Goal: Task Accomplishment & Management: Complete application form

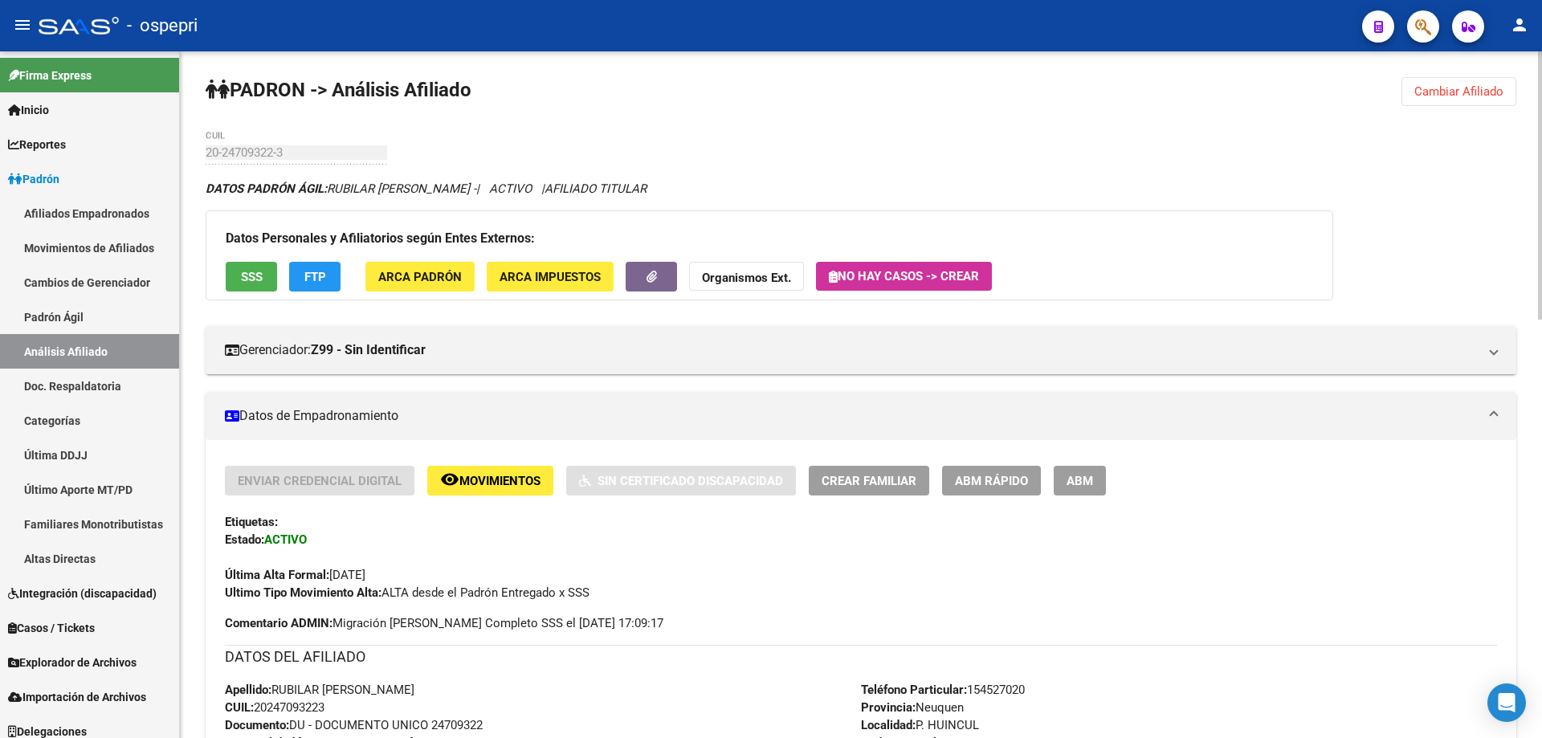
click at [1456, 88] on span "Cambiar Afiliado" at bounding box center [1458, 91] width 89 height 14
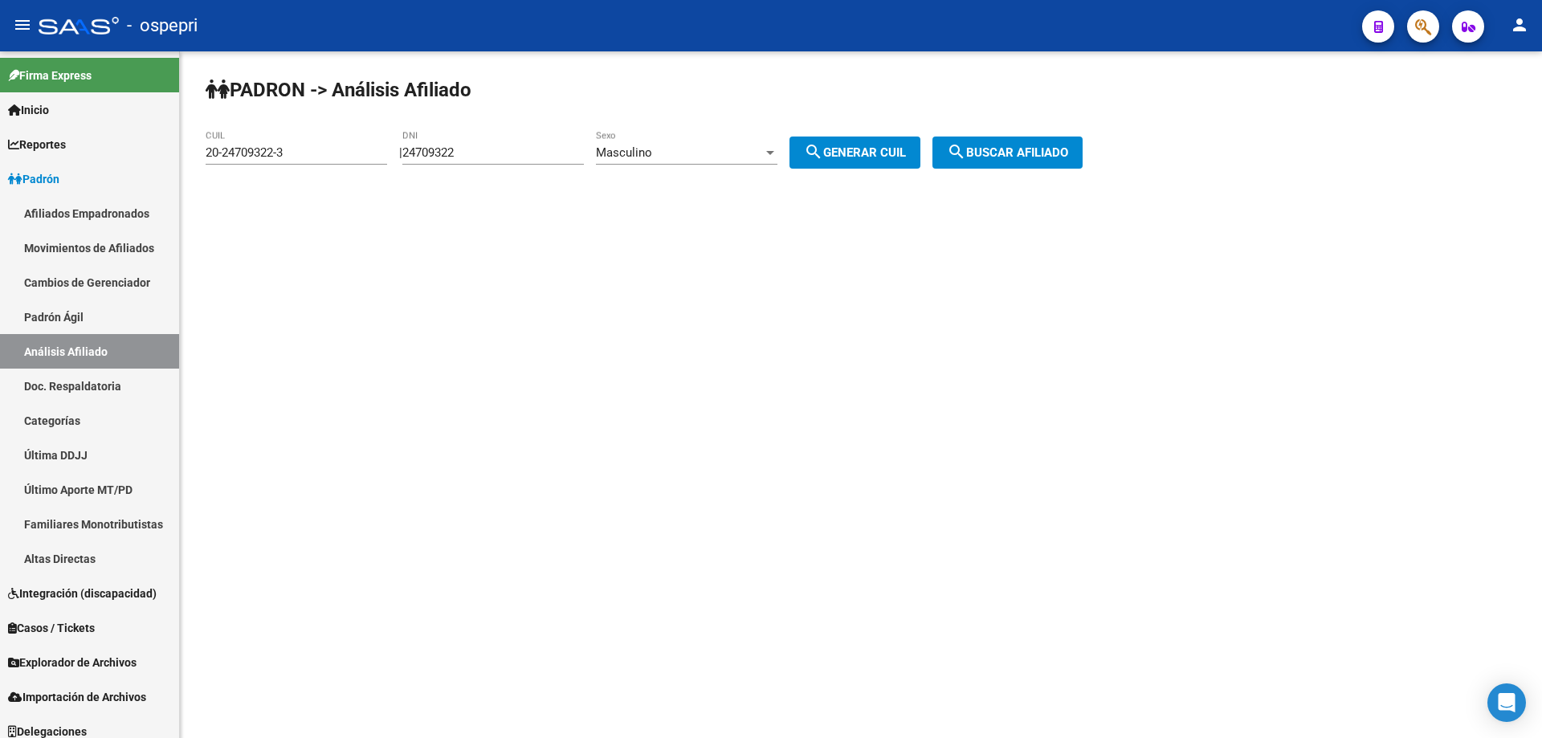
click at [471, 162] on div "24709322 DNI" at bounding box center [493, 147] width 182 height 35
click at [473, 157] on input "24709322" at bounding box center [493, 152] width 182 height 14
click at [473, 155] on input "24709322" at bounding box center [493, 152] width 182 height 14
type input "38432251"
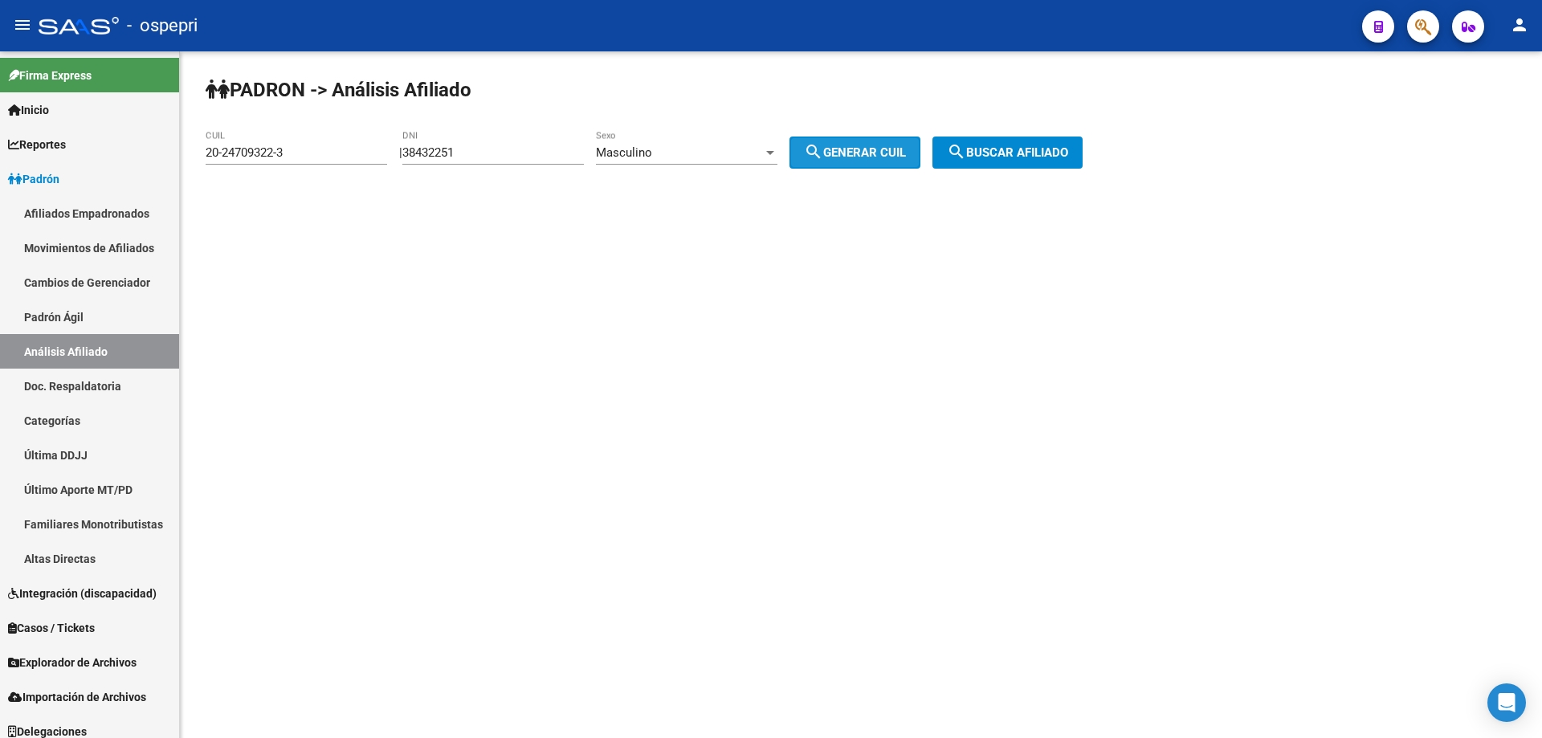
click at [844, 151] on span "search Generar CUIL" at bounding box center [855, 152] width 102 height 14
type input "20-38432251-5"
click at [1083, 149] on button "search Buscar afiliado" at bounding box center [1008, 153] width 150 height 32
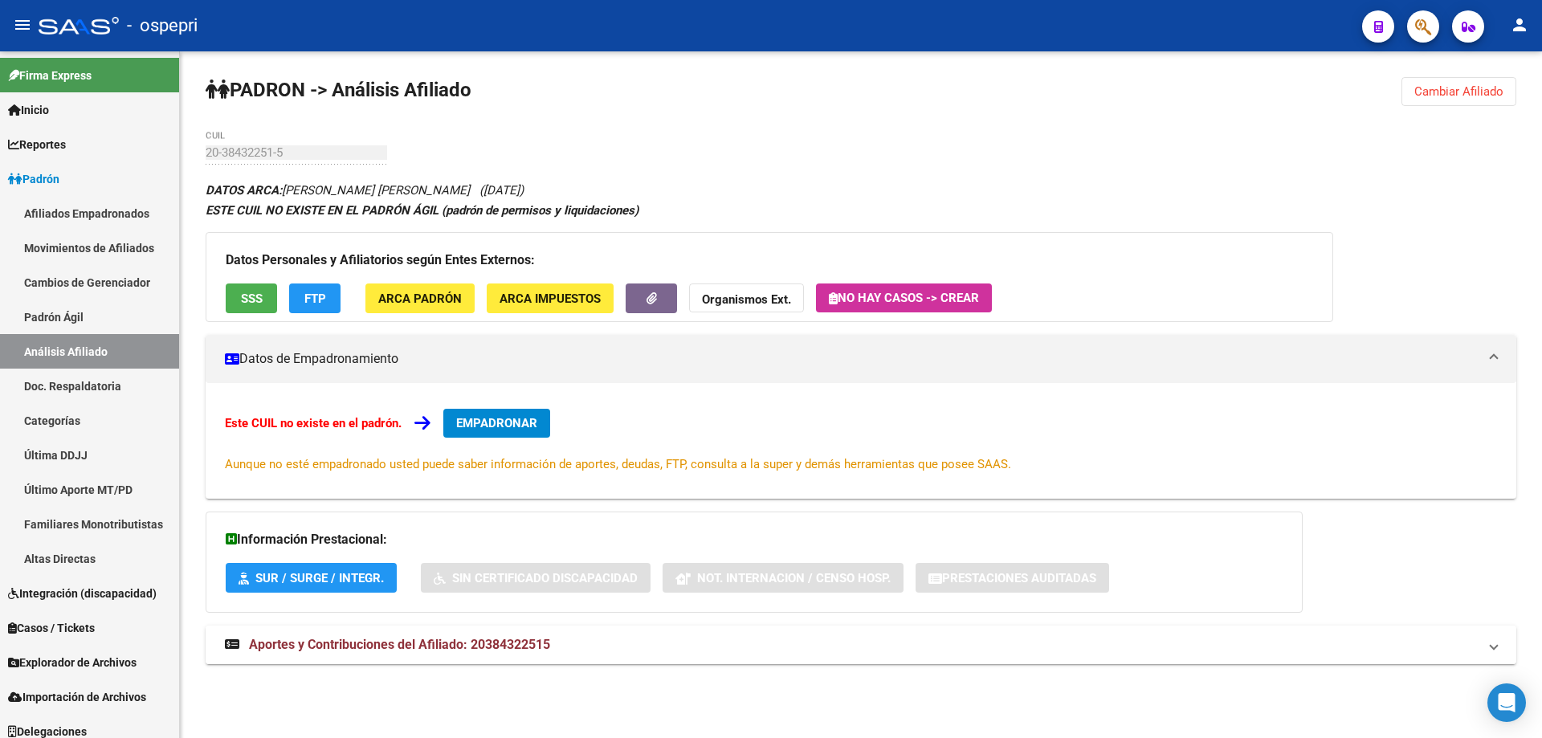
click at [507, 646] on span "Aportes y Contribuciones del Afiliado: 20384322515" at bounding box center [399, 644] width 301 height 15
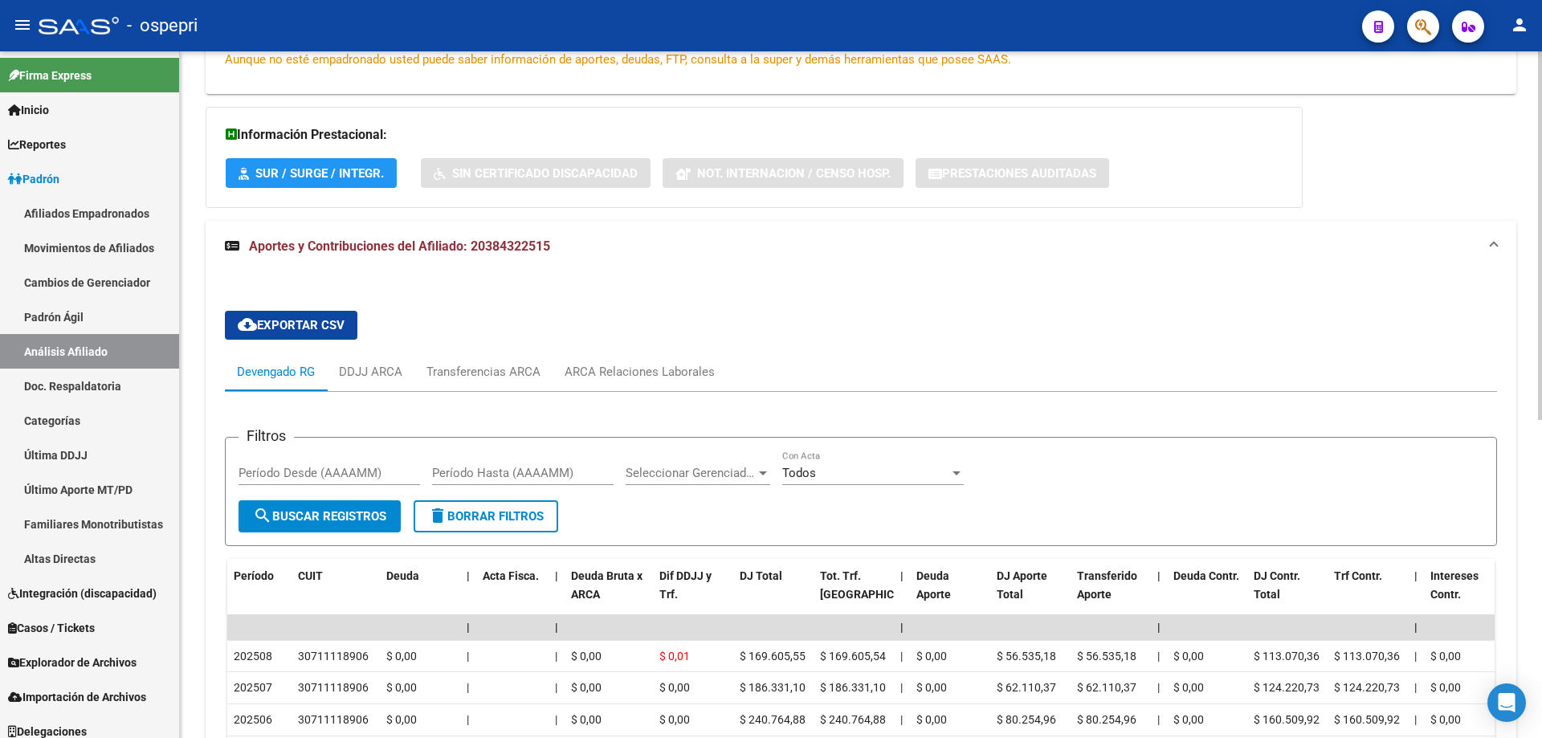
scroll to position [163, 0]
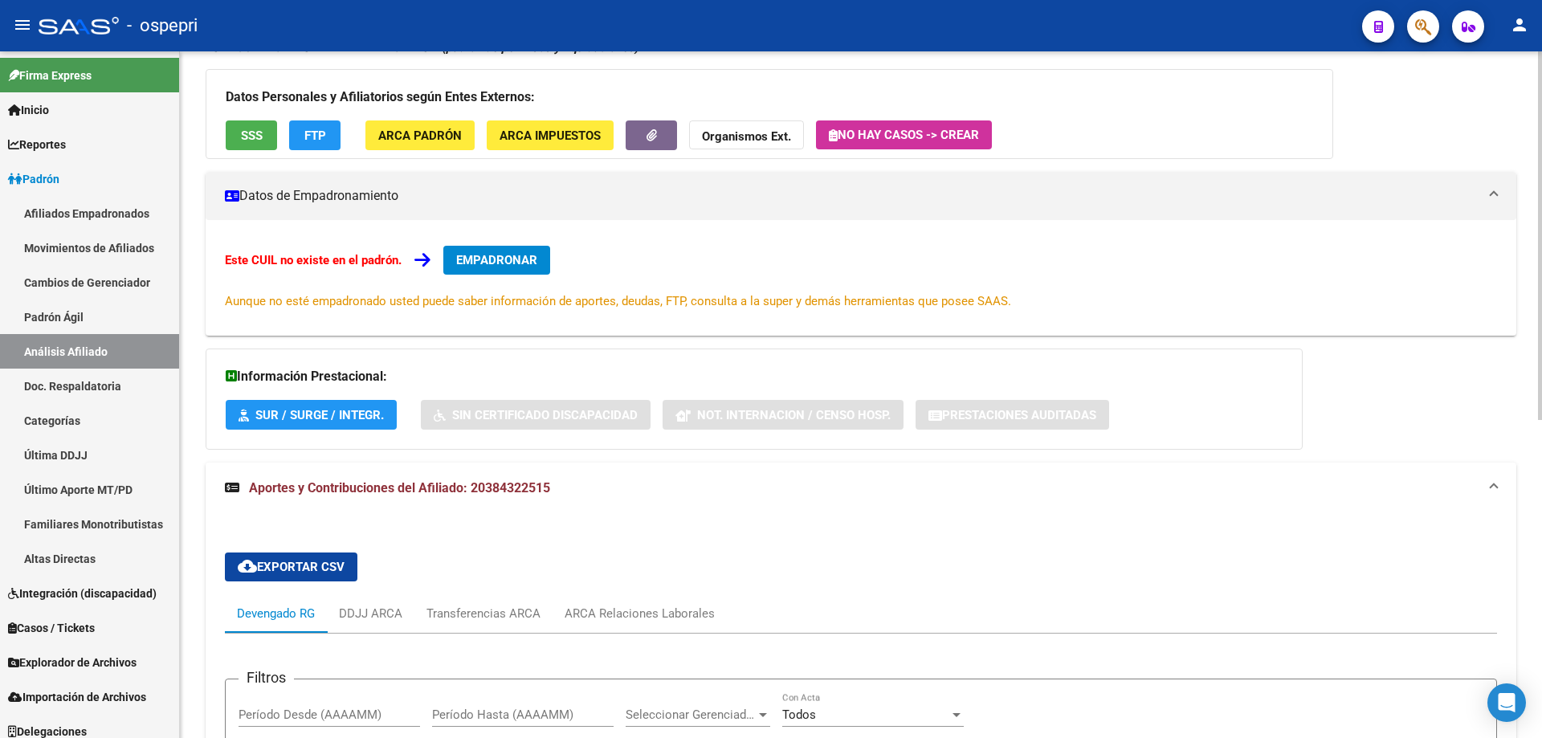
click at [479, 253] on span "EMPADRONAR" at bounding box center [496, 260] width 81 height 14
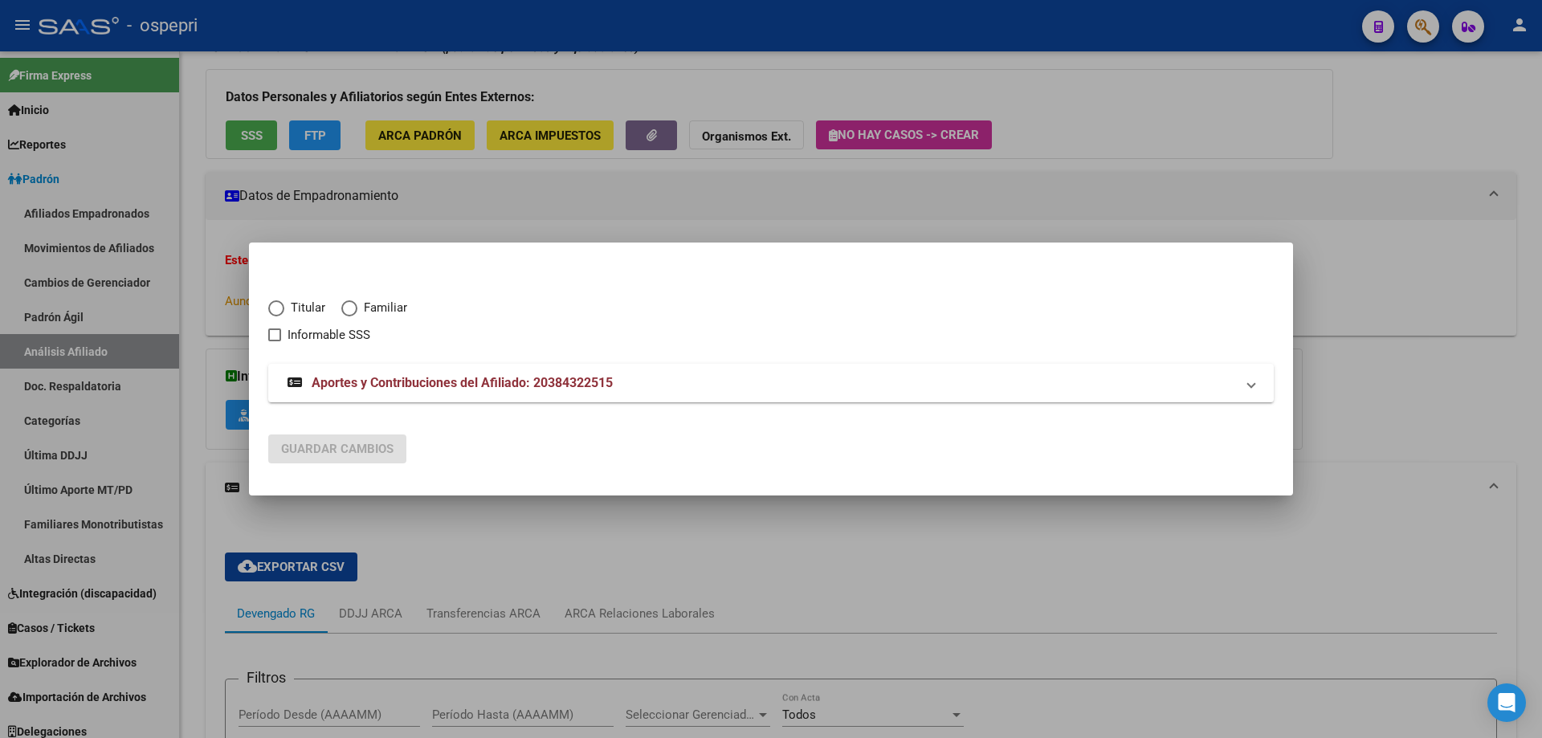
click at [276, 307] on span "Elija una opción" at bounding box center [276, 308] width 16 height 16
click at [276, 307] on input "Titular" at bounding box center [276, 308] width 16 height 16
radio input "true"
checkbox input "true"
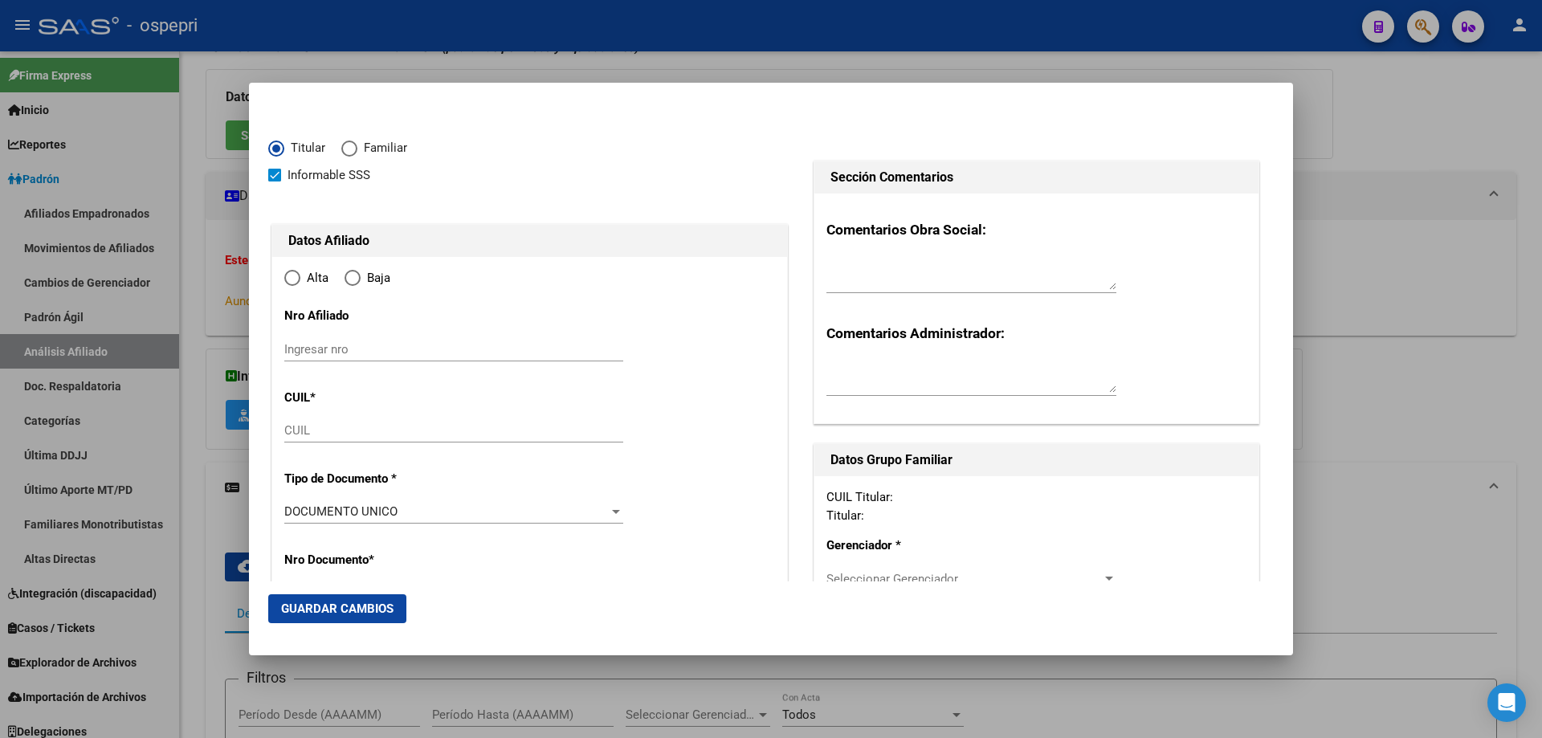
type input "20-38432251-5"
radio input "true"
type input "38432251"
type input "VALVERDE"
type input "[PERSON_NAME]"
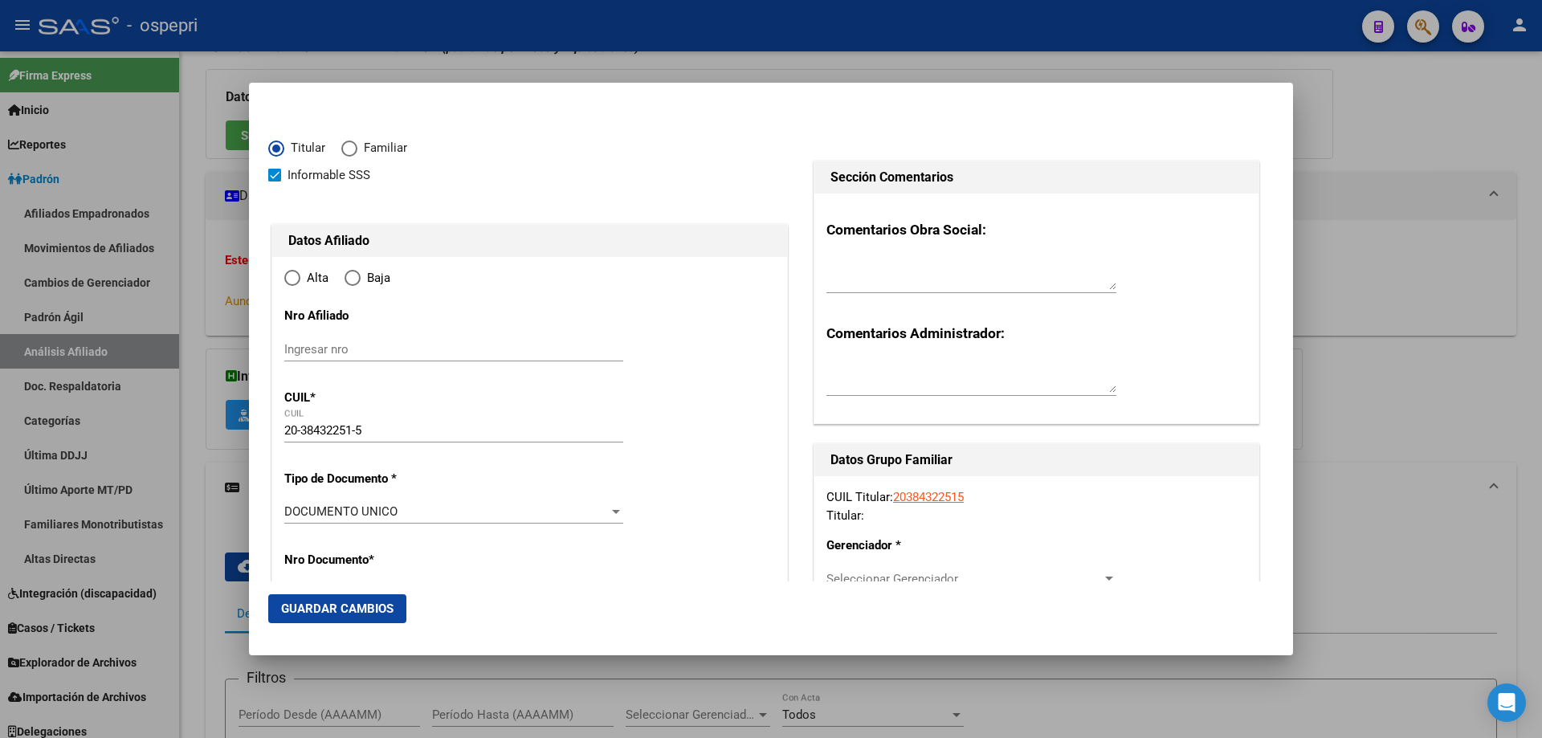
type input "[DATE]"
type input "CATRIEL"
type input "8307"
type input "[GEOGRAPHIC_DATA]"
type input "918"
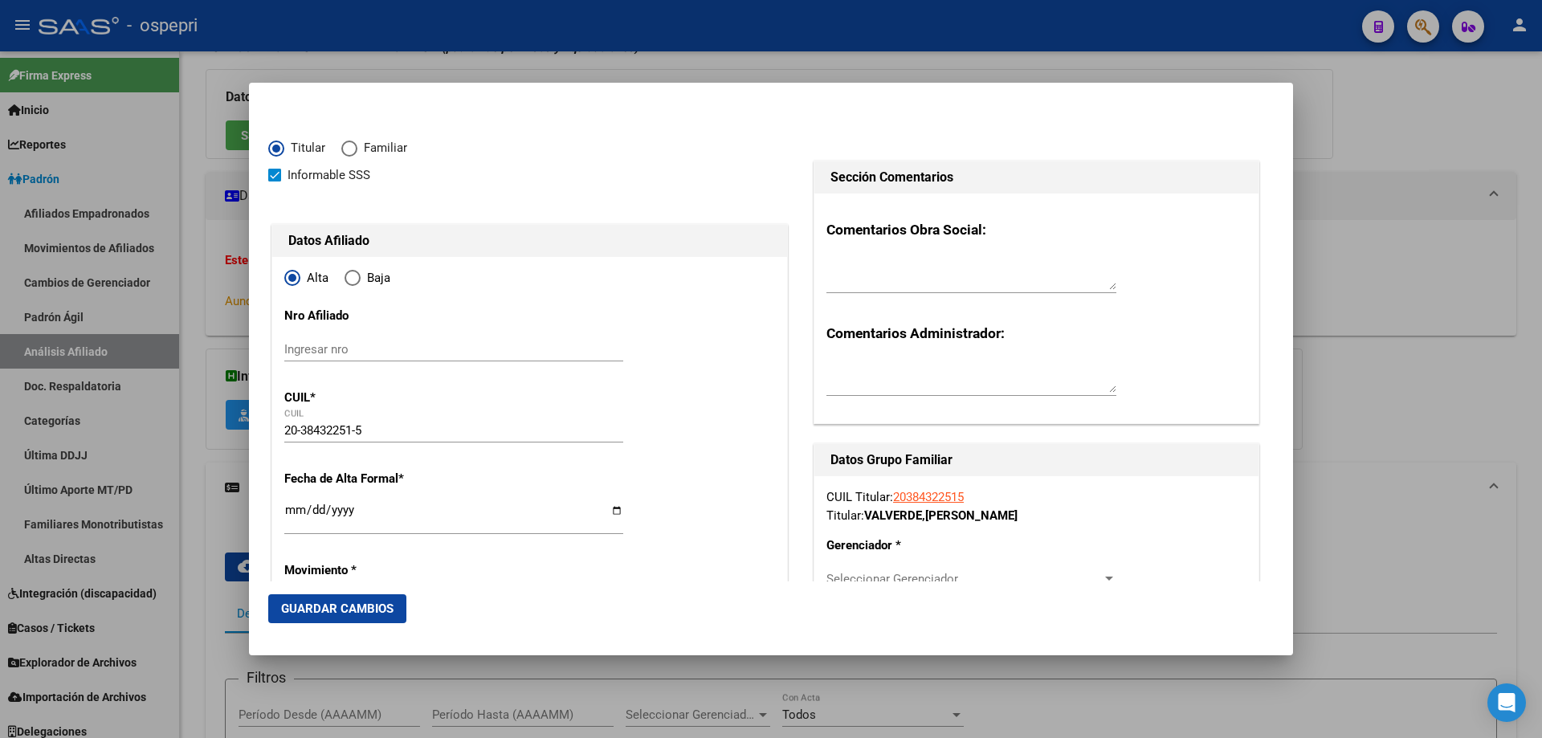
type input "CATRIEL"
click at [369, 350] on input "Ingresar nro" at bounding box center [453, 349] width 339 height 14
click at [1425, 198] on div at bounding box center [771, 369] width 1542 height 738
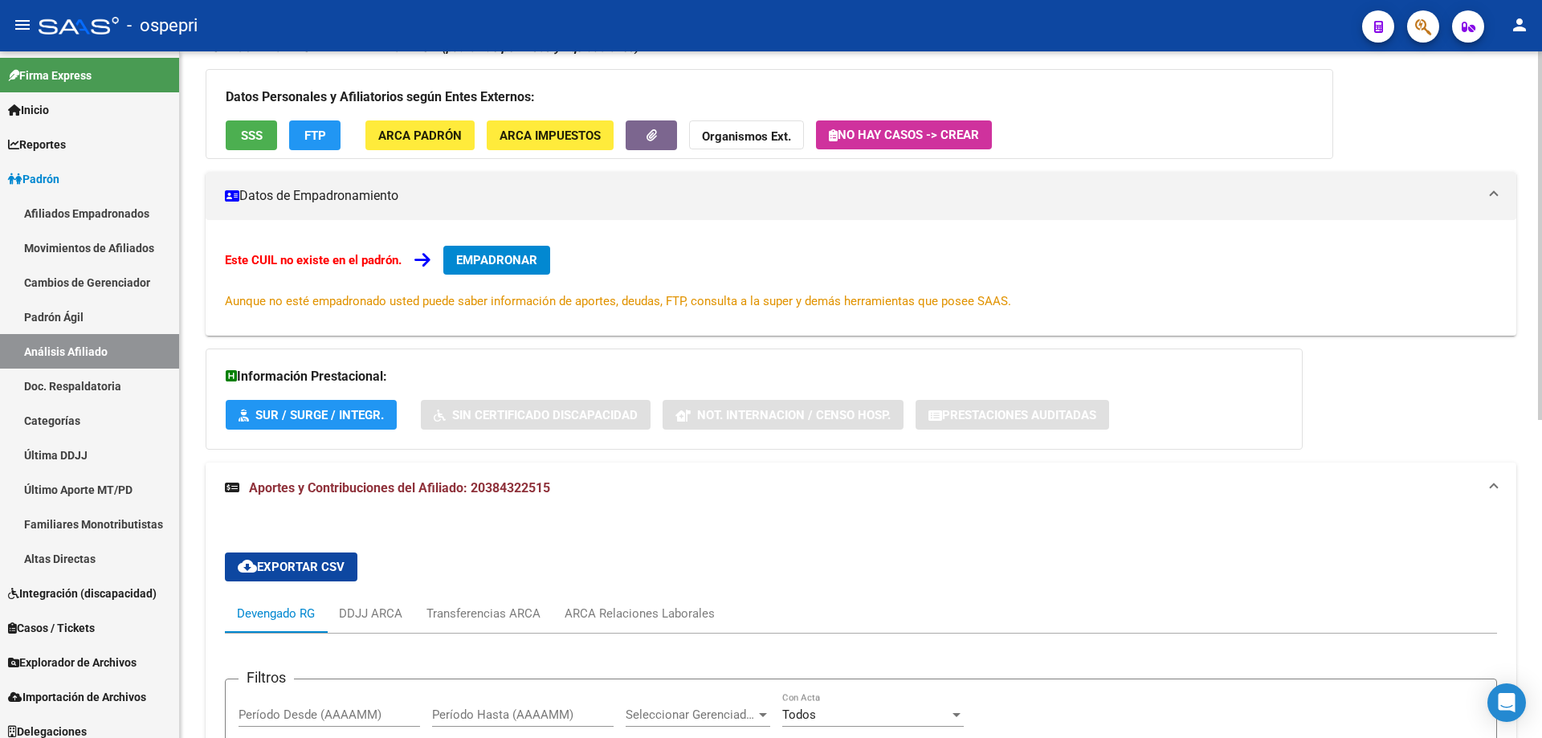
scroll to position [0, 0]
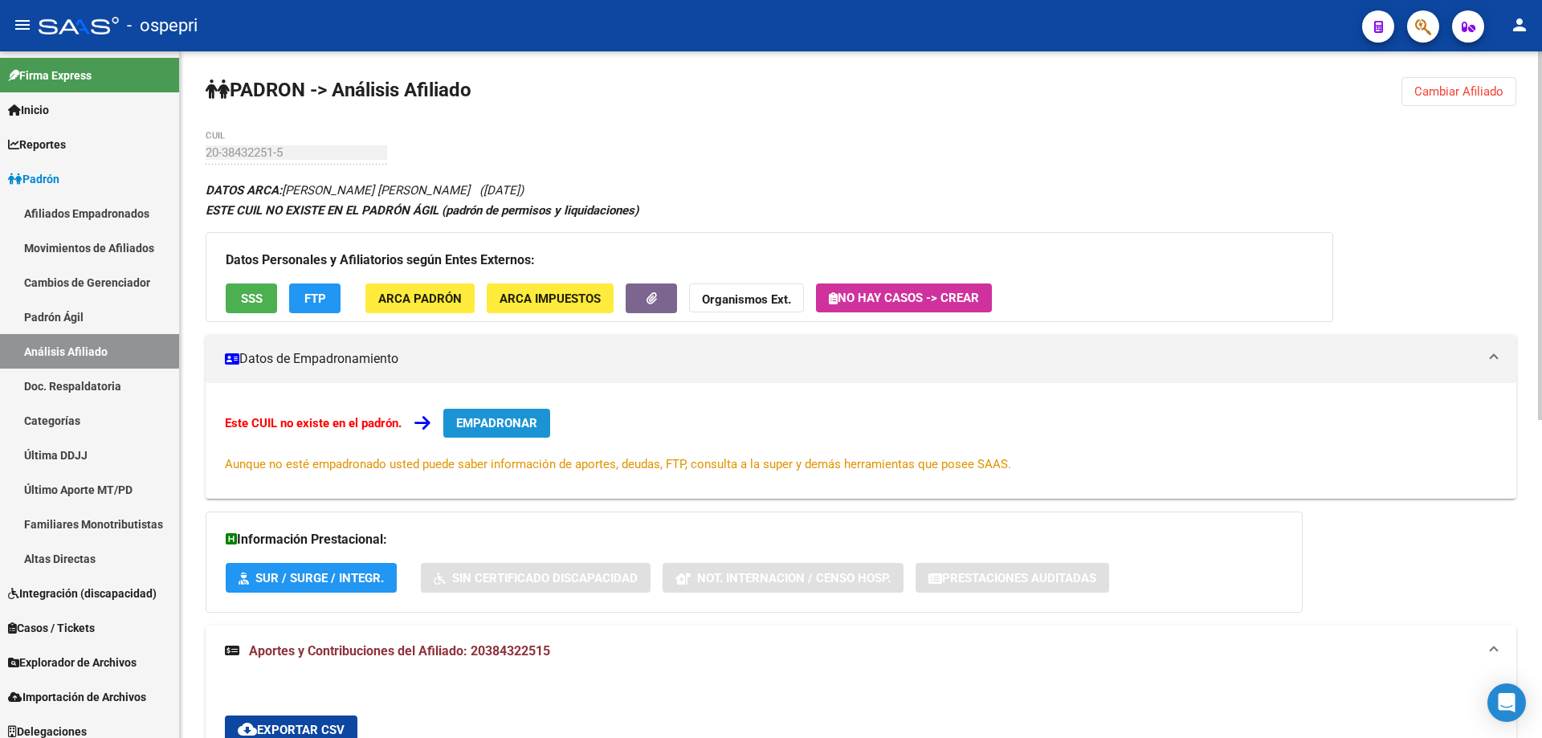
click at [521, 427] on span "EMPADRONAR" at bounding box center [496, 423] width 81 height 14
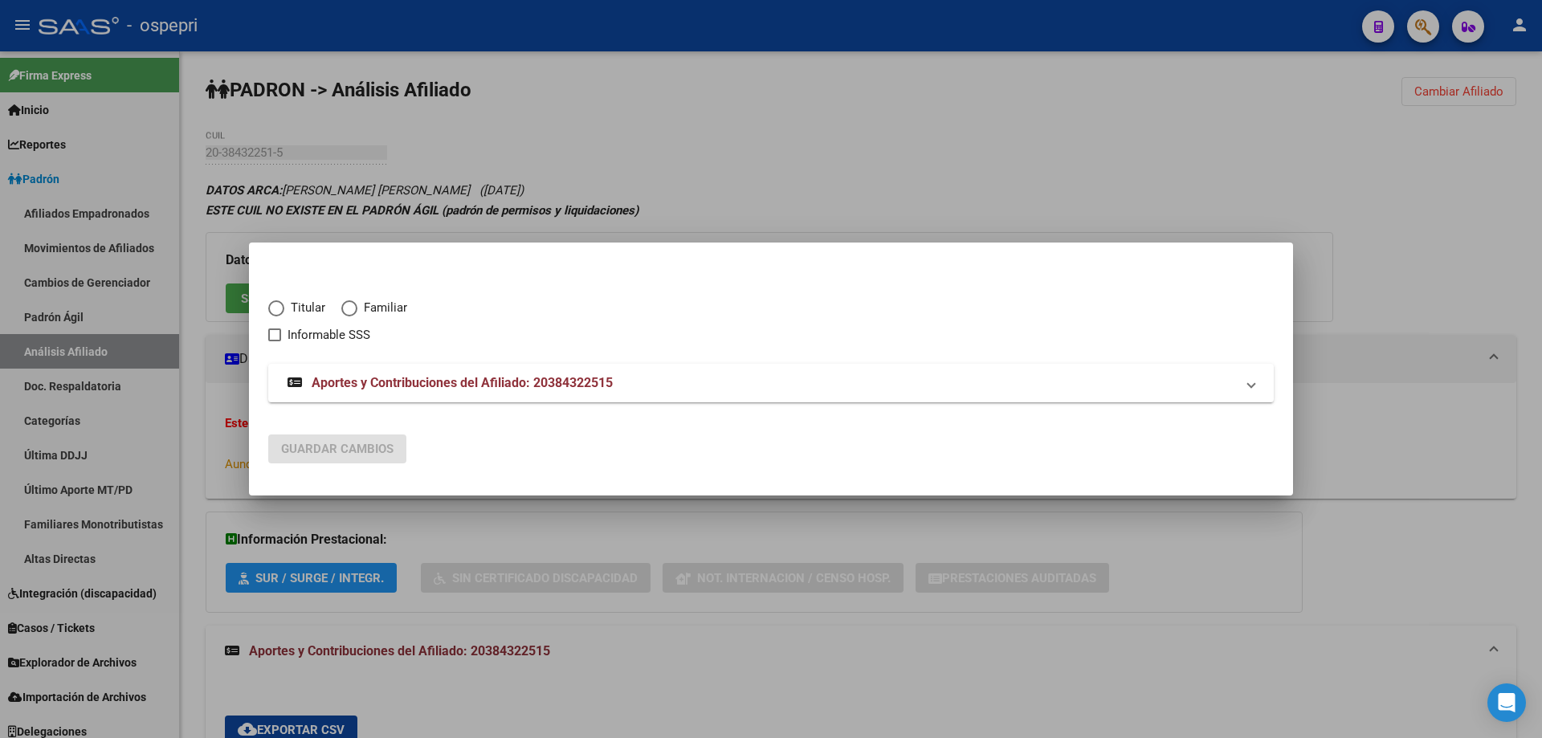
click at [277, 308] on span "Elija una opción" at bounding box center [276, 308] width 16 height 16
click at [277, 308] on input "Titular" at bounding box center [276, 308] width 16 height 16
radio input "true"
checkbox input "true"
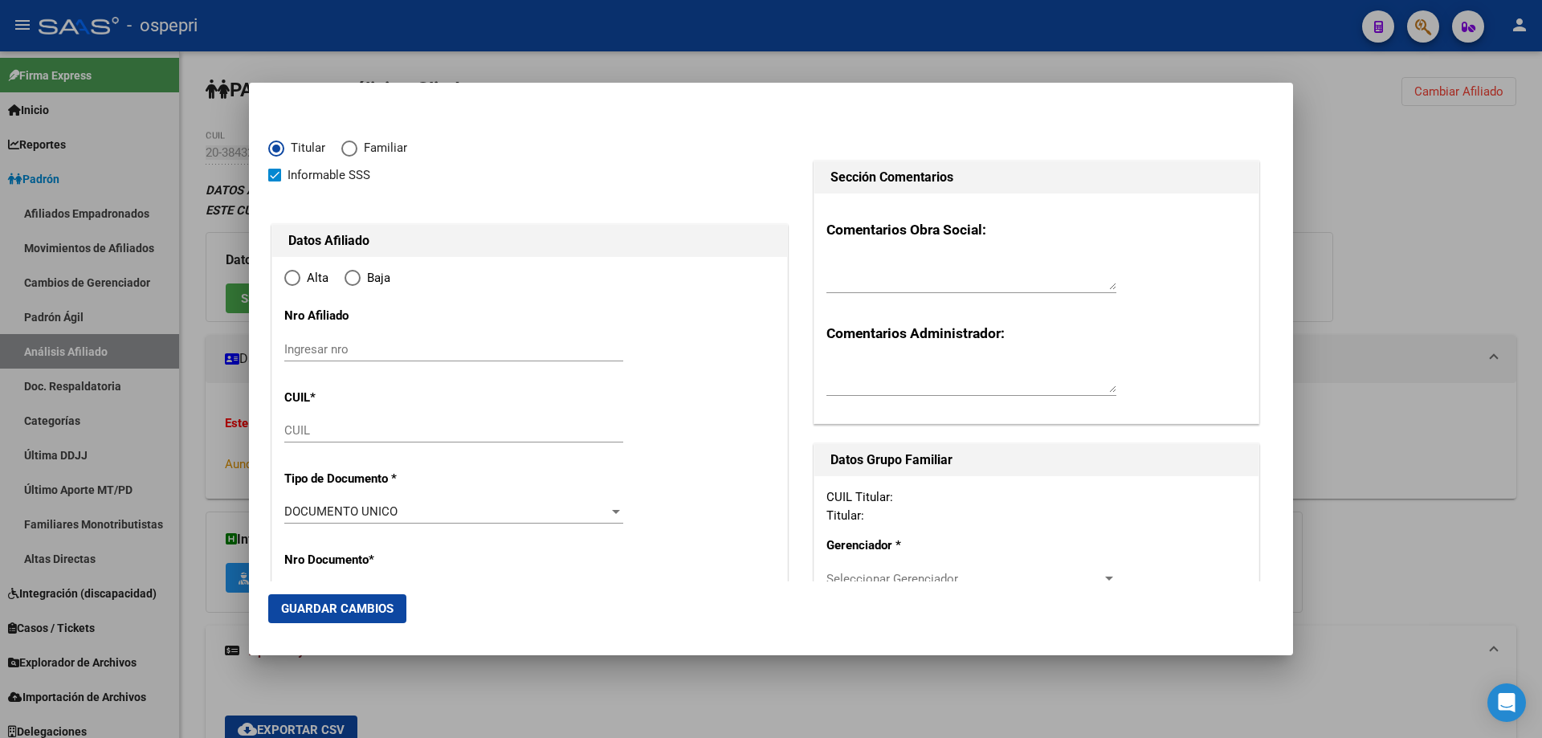
type input "20-38432251-5"
radio input "true"
type input "38432251"
type input "VALVERDE"
type input "[PERSON_NAME]"
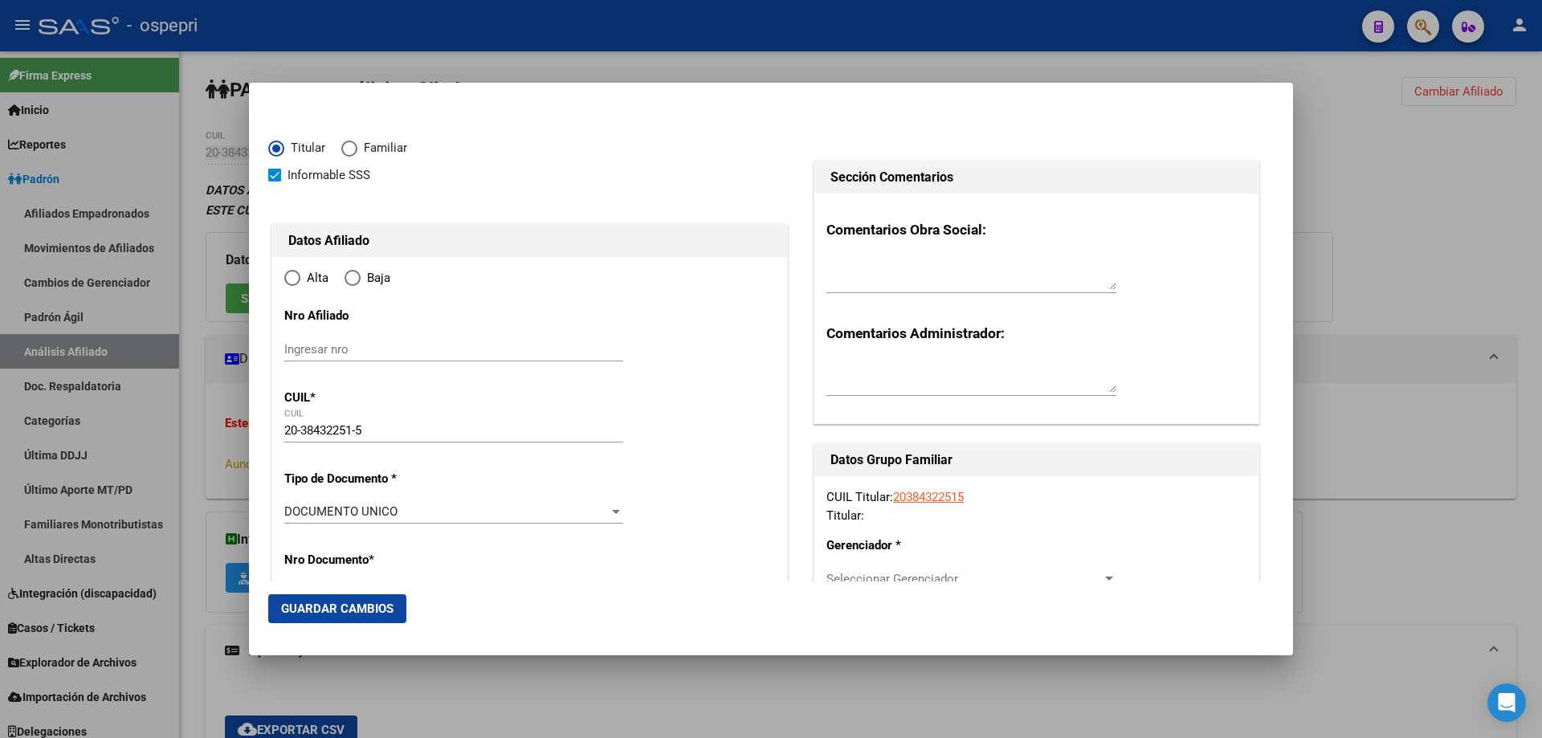
type input "[DATE]"
type input "CATRIEL"
type input "8307"
type input "[GEOGRAPHIC_DATA]"
type input "918"
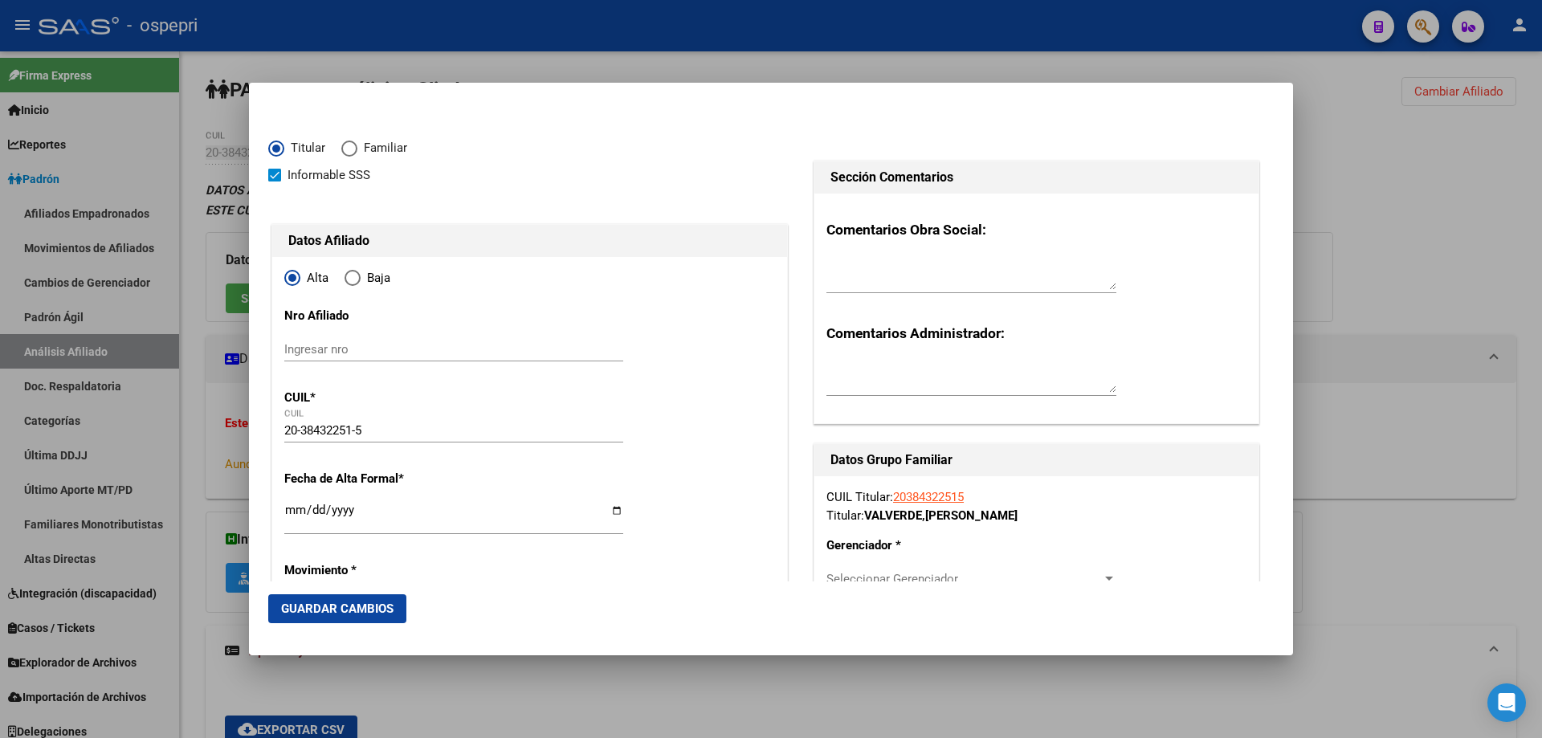
type input "CATRIEL"
click at [372, 352] on input "Ingresar nro" at bounding box center [453, 349] width 339 height 14
paste input "38432251"
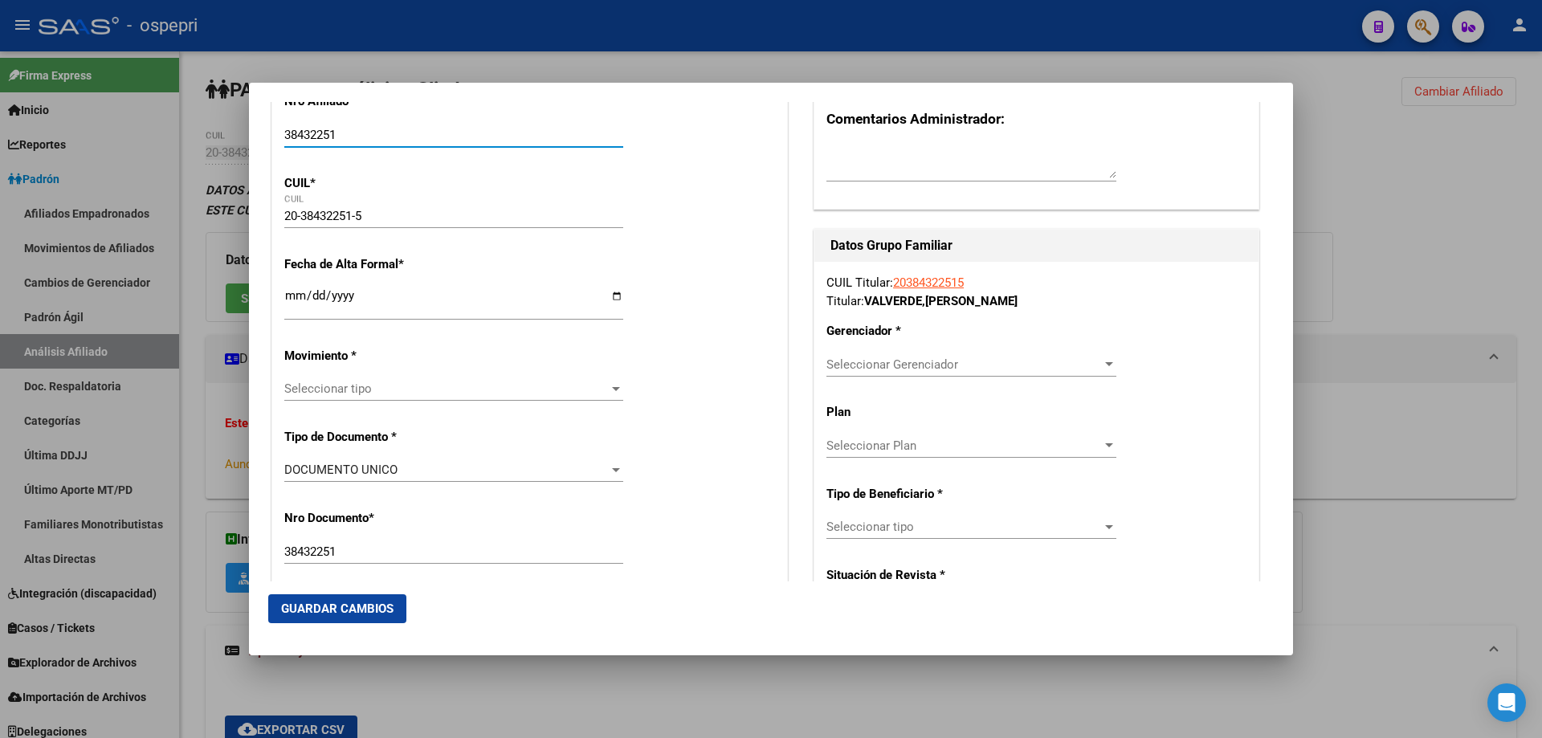
type input "38432251"
click at [289, 299] on input "Ingresar fecha" at bounding box center [453, 302] width 339 height 26
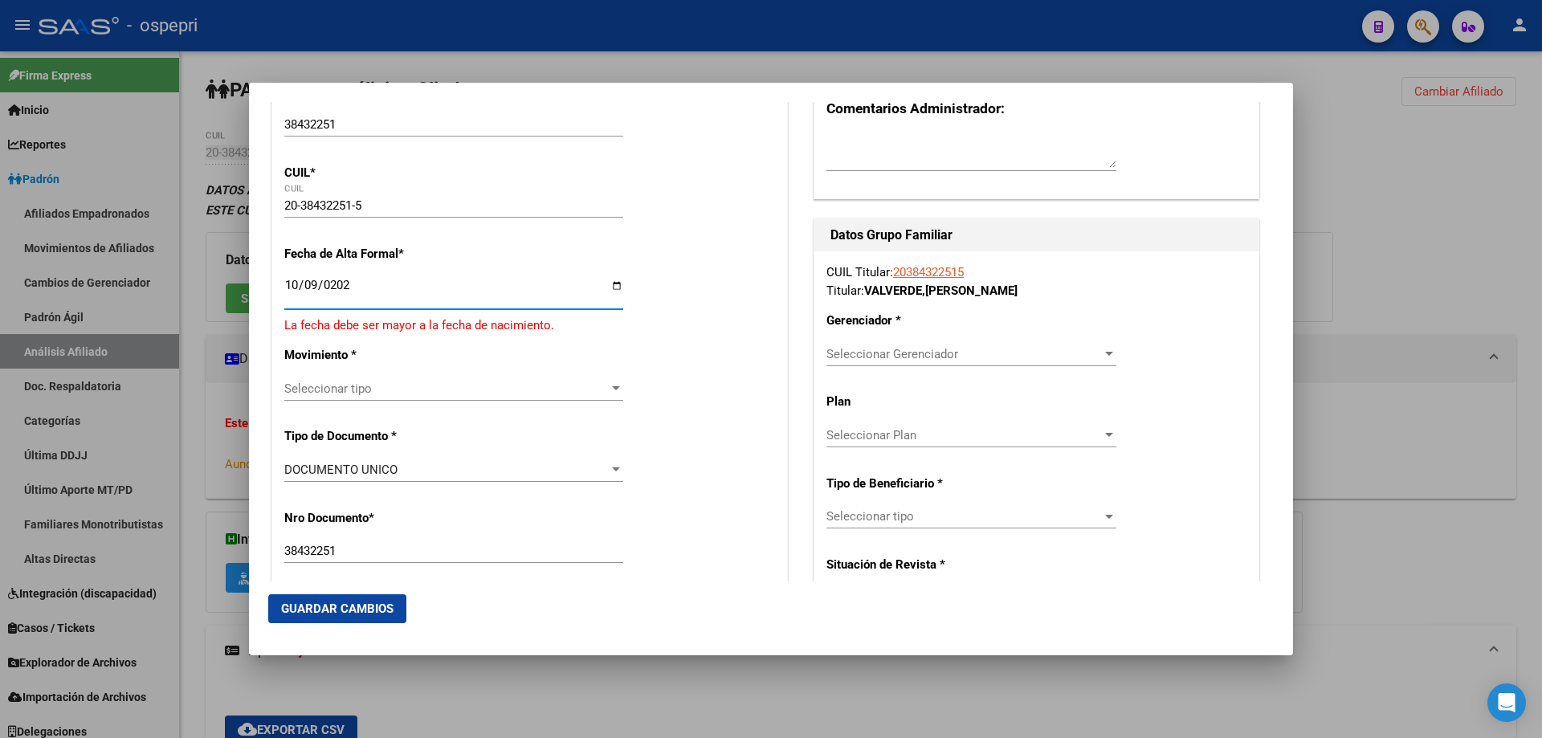
type input "[DATE]"
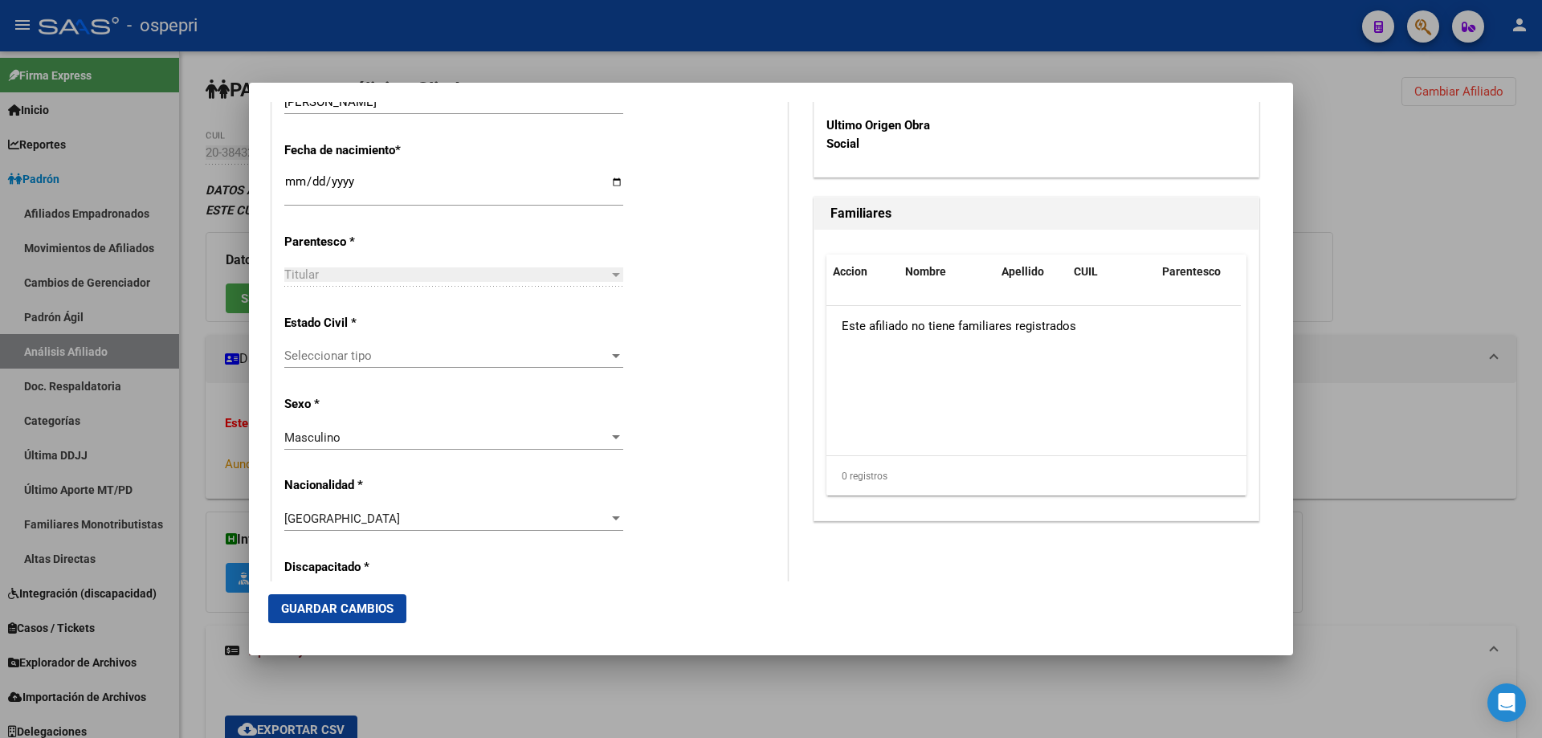
scroll to position [857, 0]
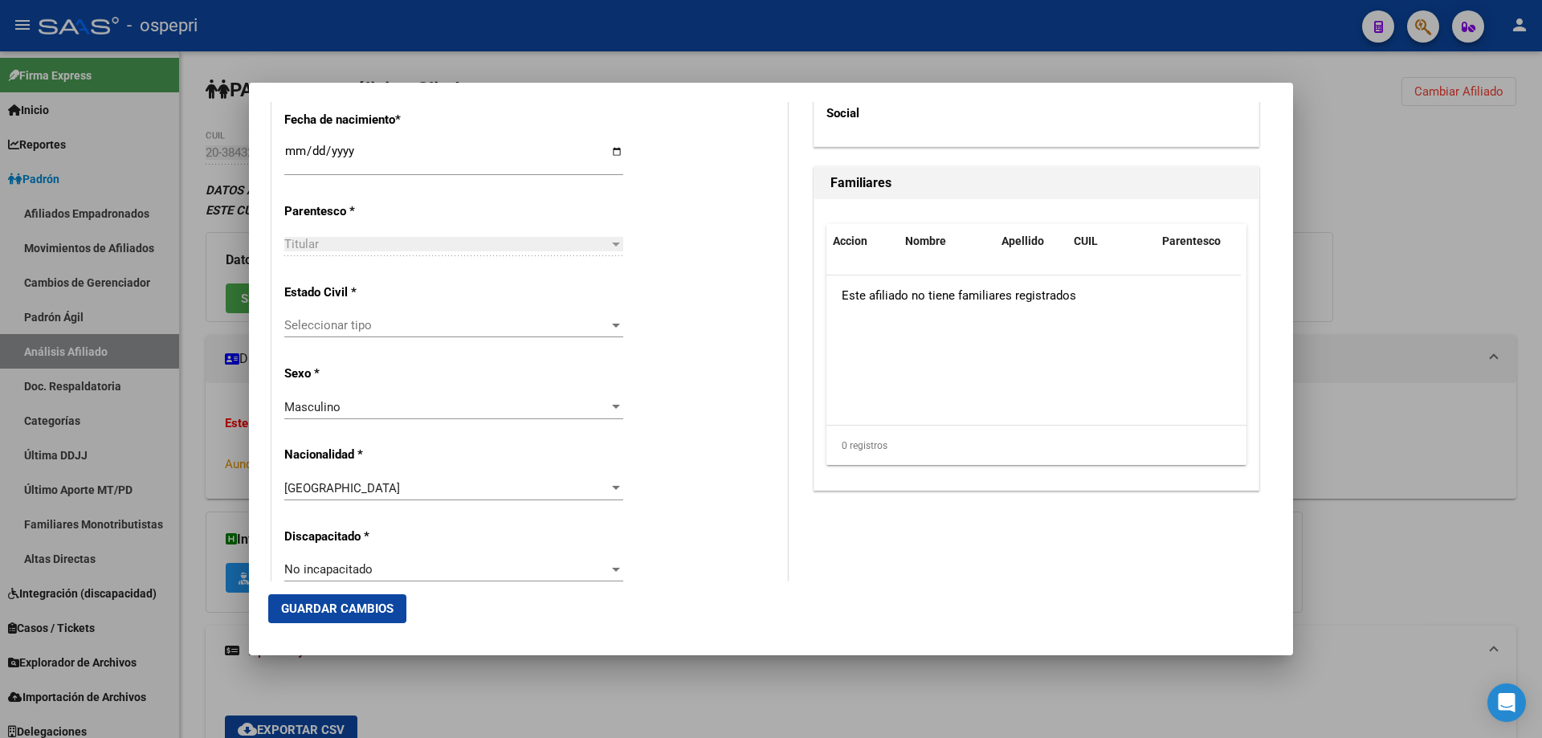
click at [367, 329] on span "Seleccionar tipo" at bounding box center [446, 325] width 325 height 14
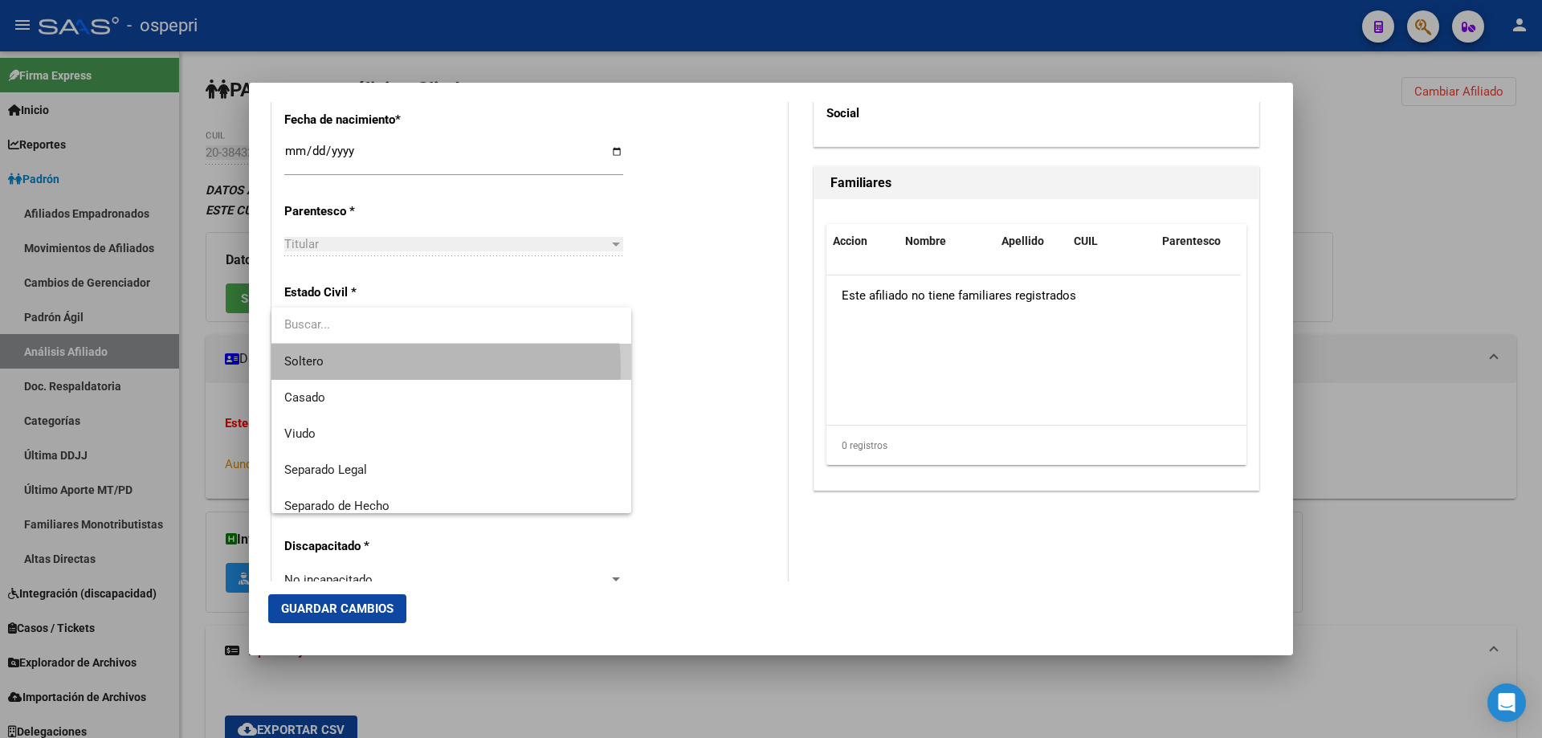
click at [374, 369] on span "Soltero" at bounding box center [451, 362] width 334 height 36
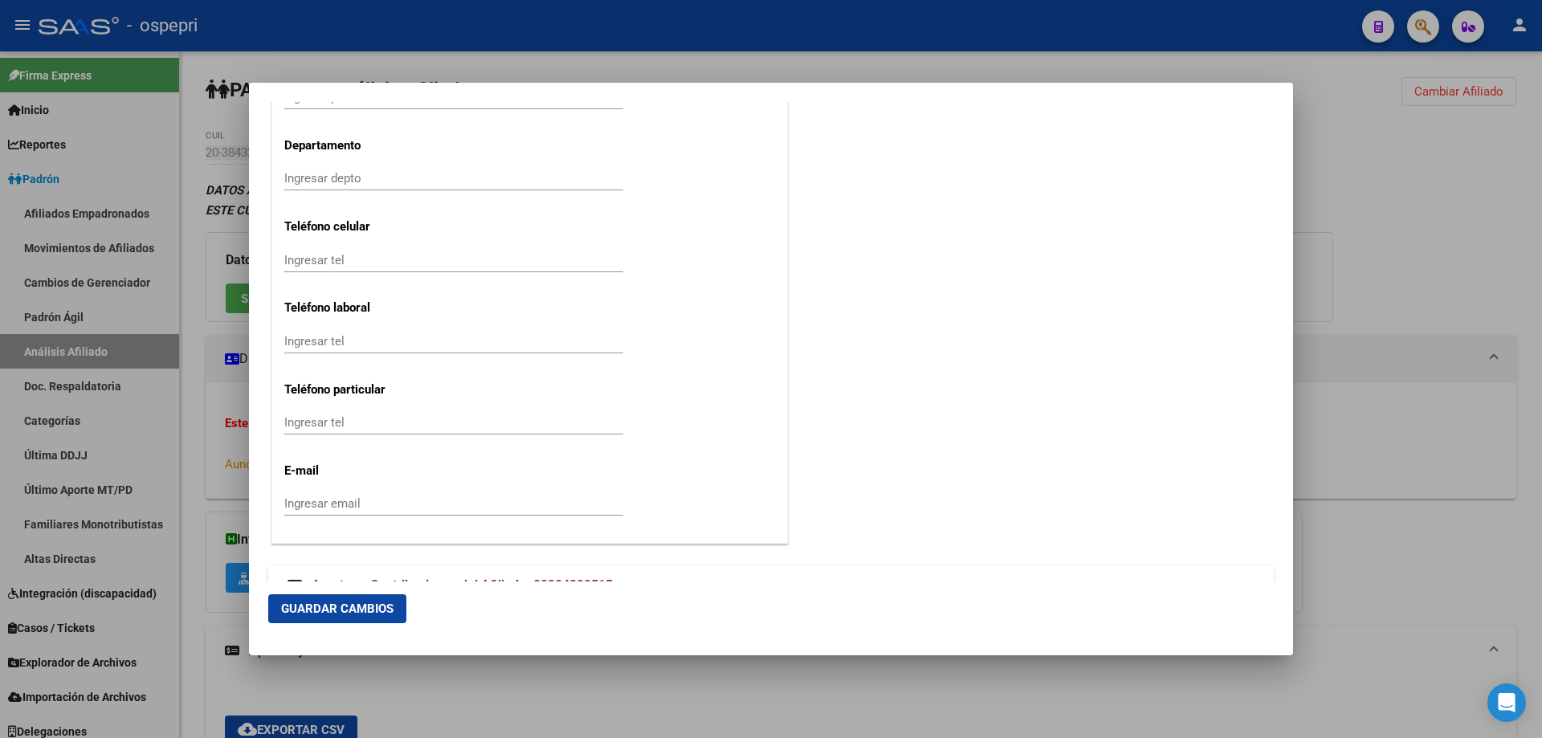
scroll to position [2051, 0]
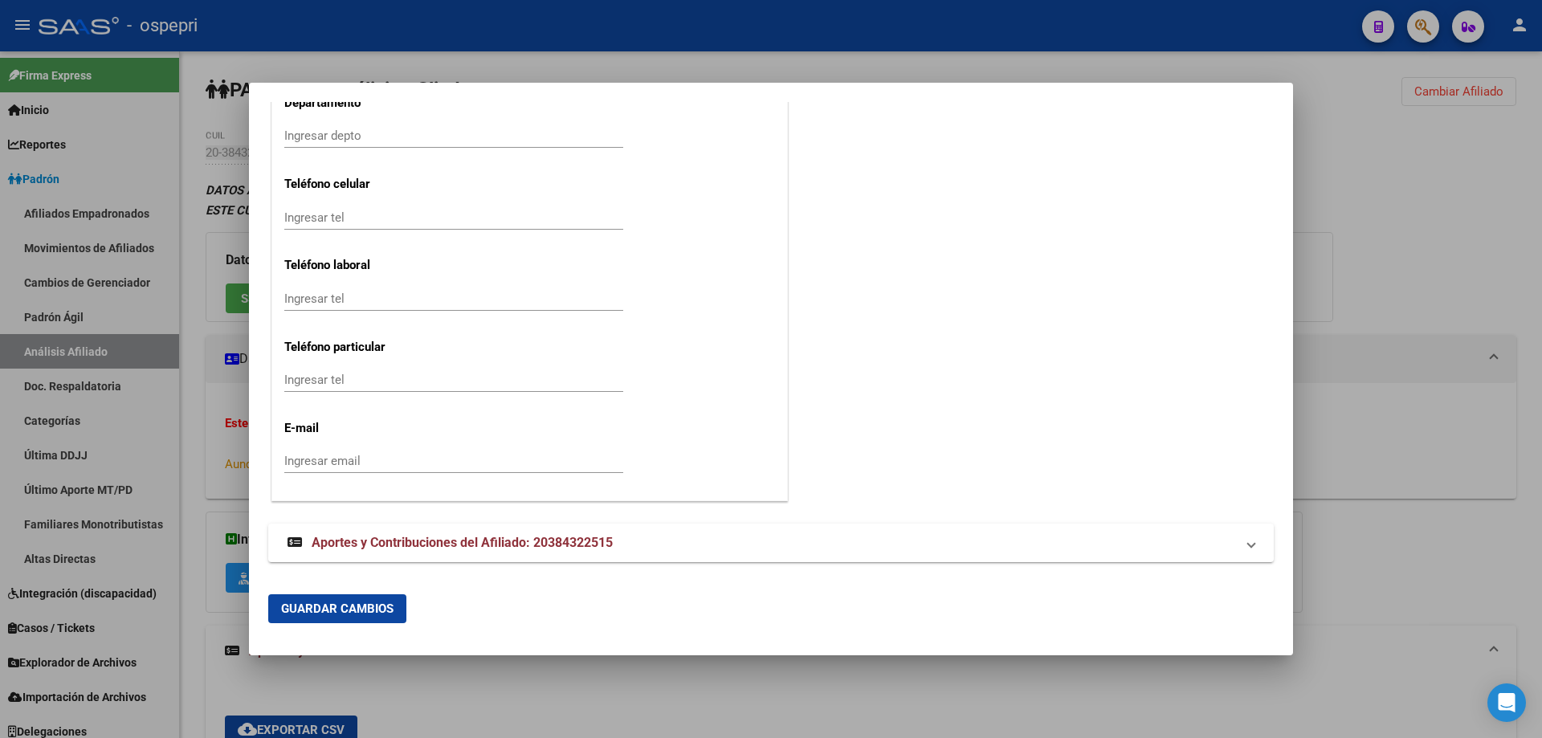
click at [356, 462] on input "Ingresar email" at bounding box center [453, 461] width 339 height 14
paste input "[EMAIL_ADDRESS][DOMAIN_NAME]"
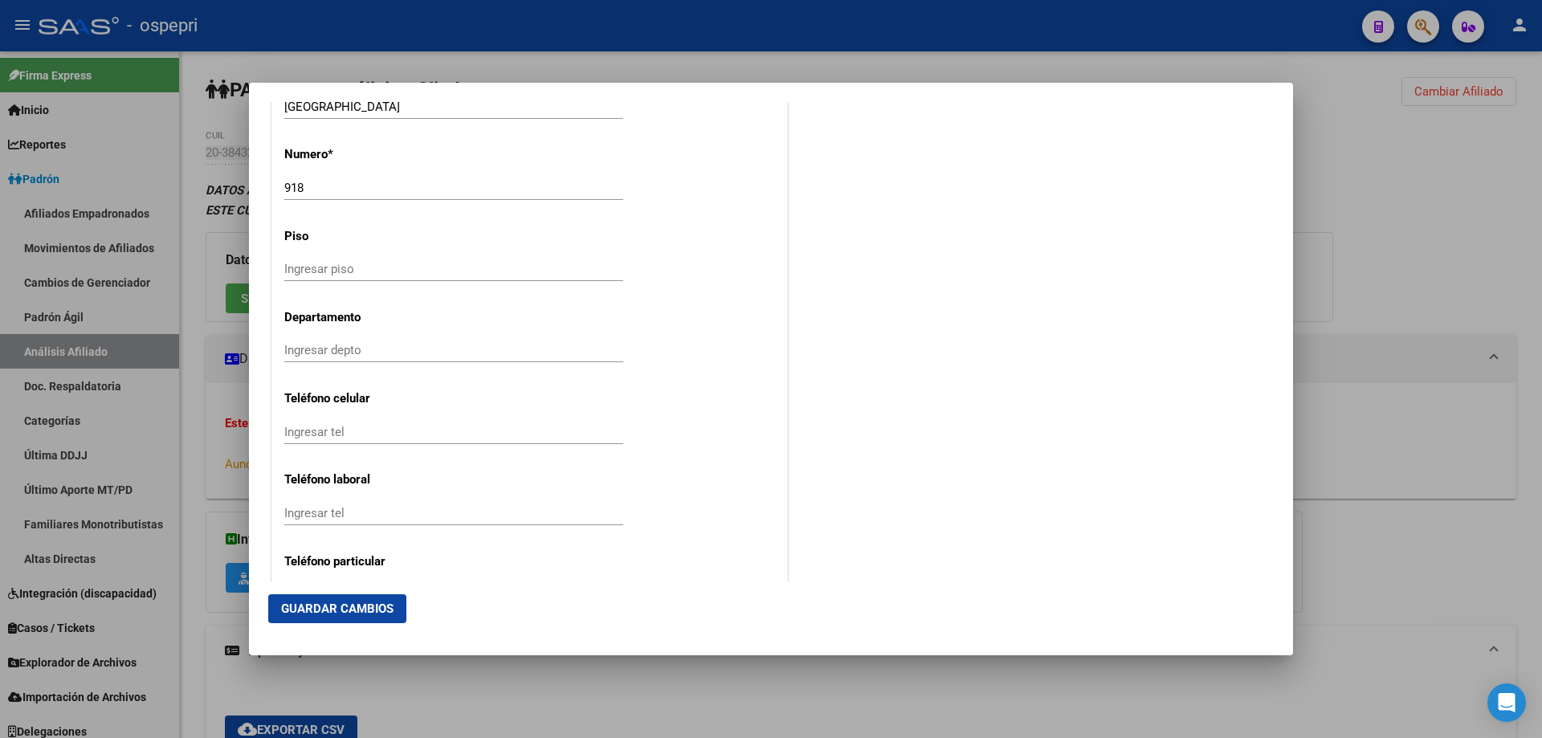
type input "[EMAIL_ADDRESS][DOMAIN_NAME]"
click at [337, 431] on input "Ingresar tel" at bounding box center [453, 432] width 339 height 14
paste input "38432251"
click at [304, 425] on input "38432251" at bounding box center [453, 432] width 339 height 14
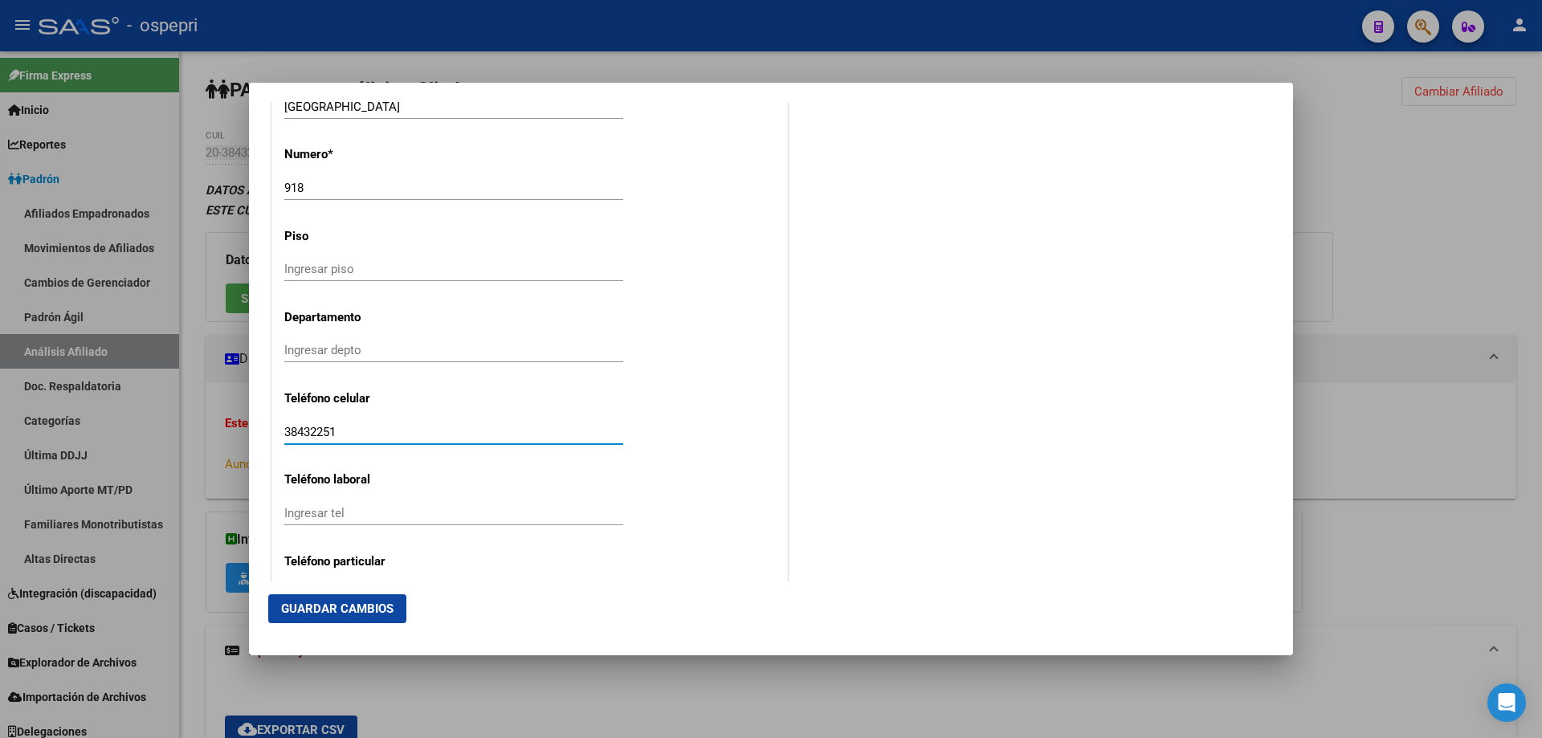
click at [304, 425] on input "38432251" at bounding box center [453, 432] width 339 height 14
paste input "2996002333"
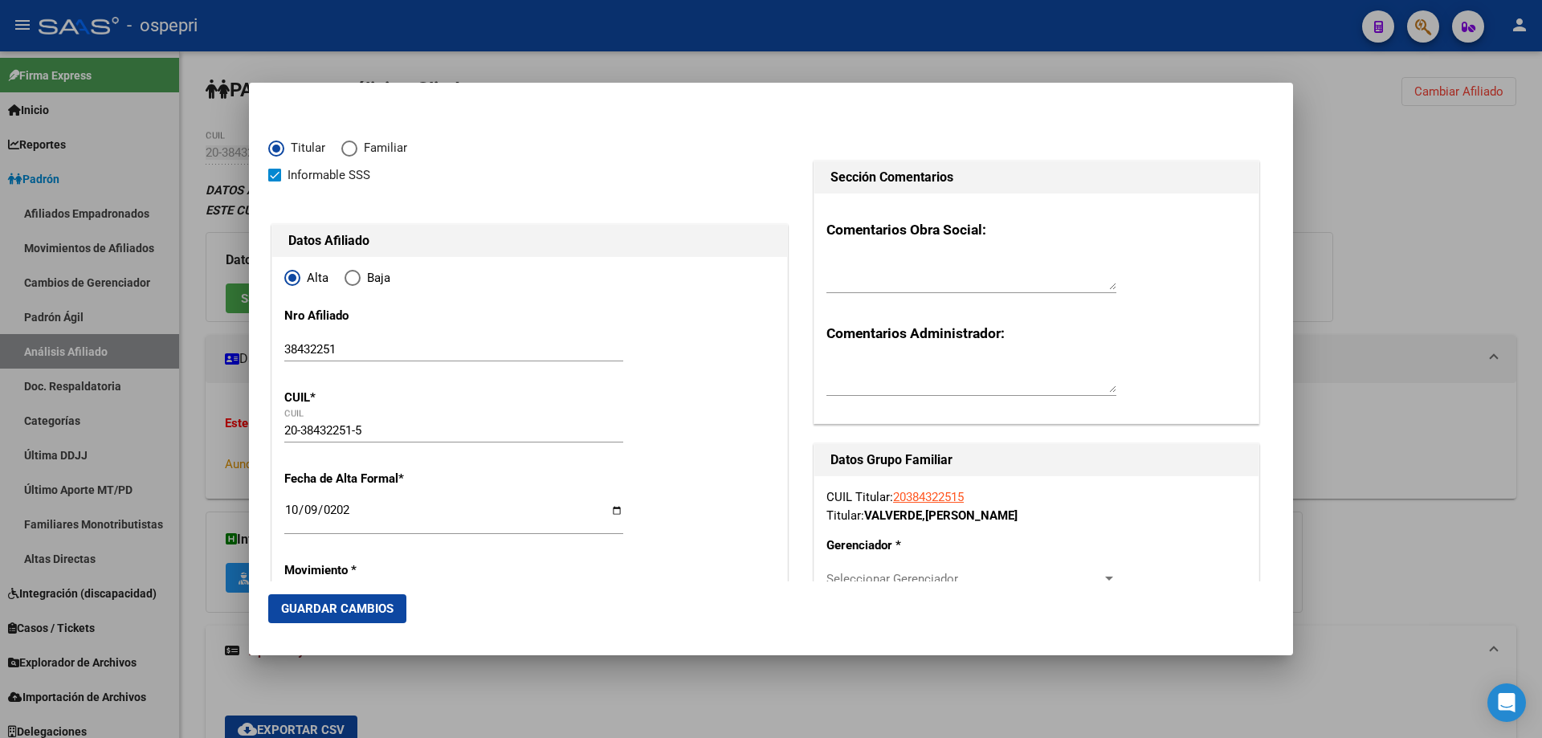
scroll to position [214, 0]
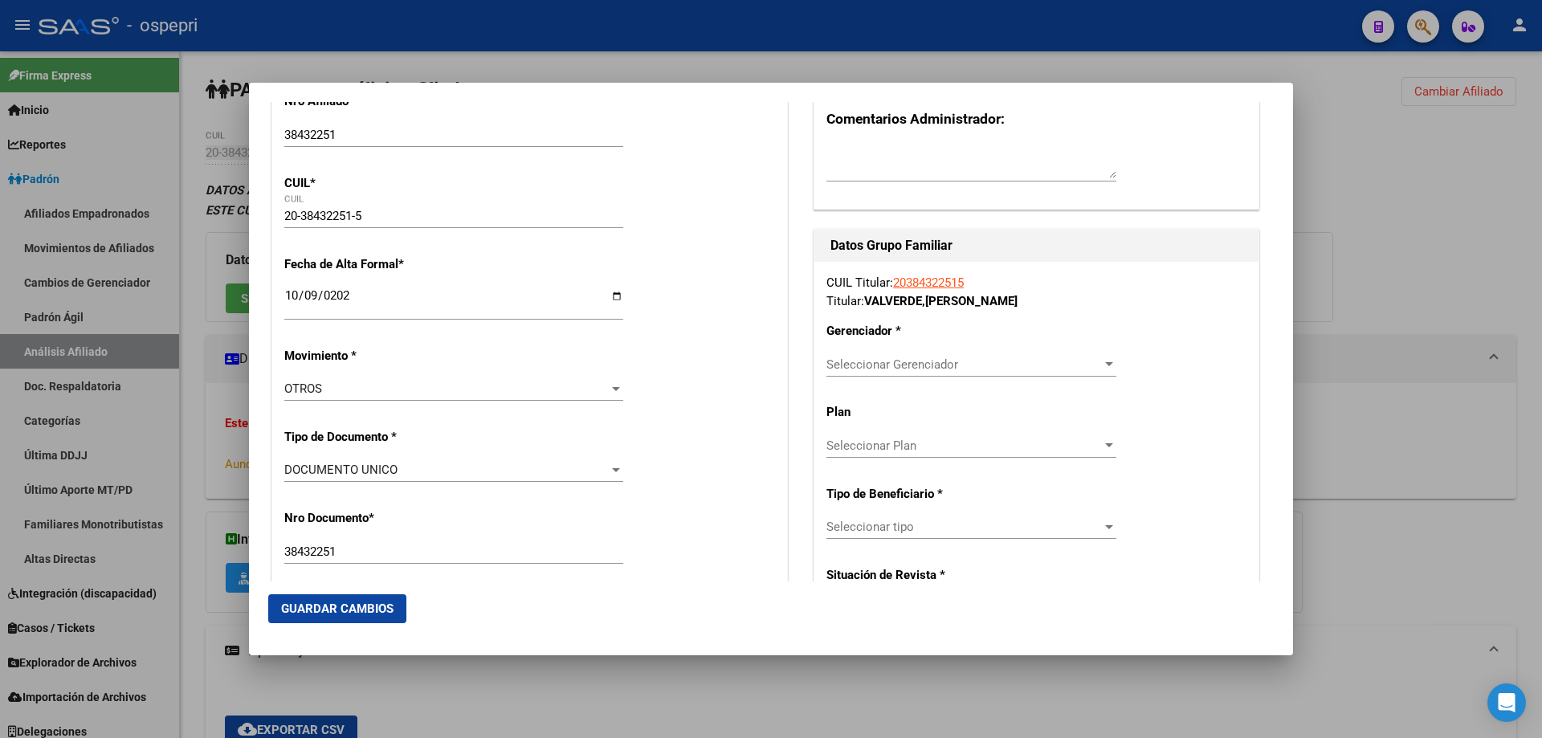
type input "2996002333"
click at [935, 365] on span "Seleccionar Gerenciador" at bounding box center [965, 364] width 276 height 14
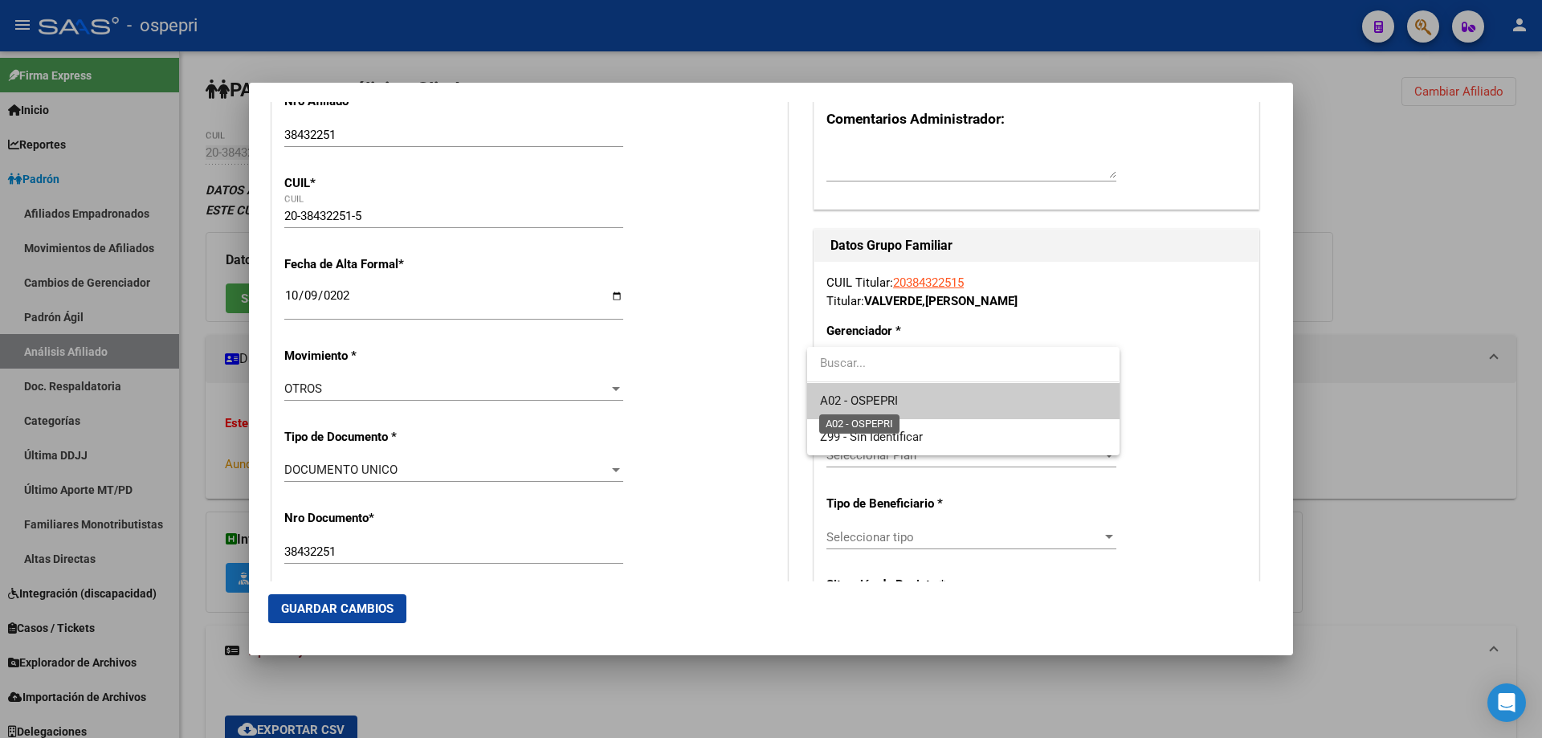
click at [894, 401] on span "A02 - OSPEPRI" at bounding box center [859, 401] width 78 height 14
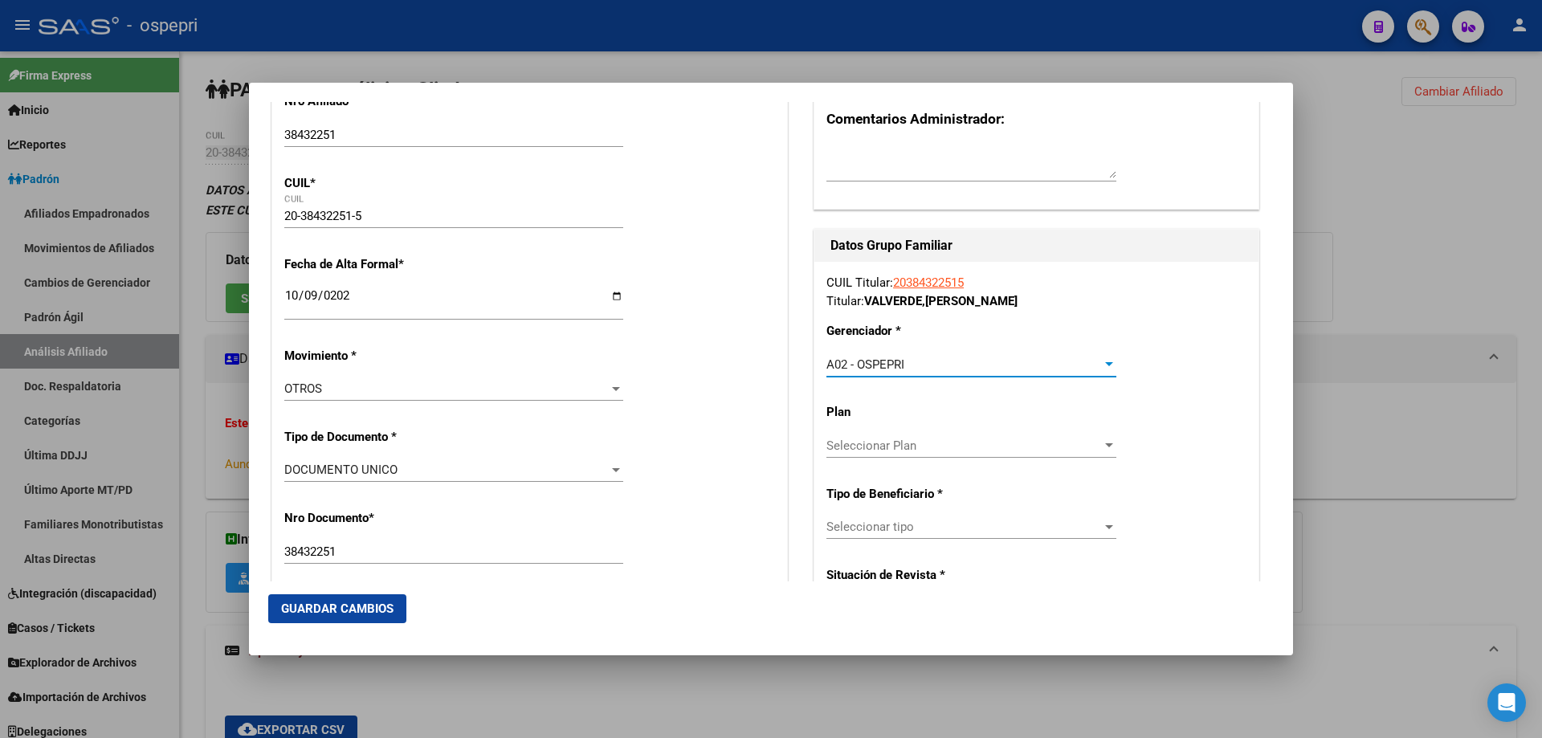
click at [891, 441] on span "Seleccionar Plan" at bounding box center [965, 446] width 276 height 14
click at [888, 448] on input "dropdown search" at bounding box center [963, 445] width 312 height 36
click at [1157, 432] on div at bounding box center [771, 369] width 1542 height 738
click at [930, 526] on span "Seleccionar tipo" at bounding box center [965, 527] width 276 height 14
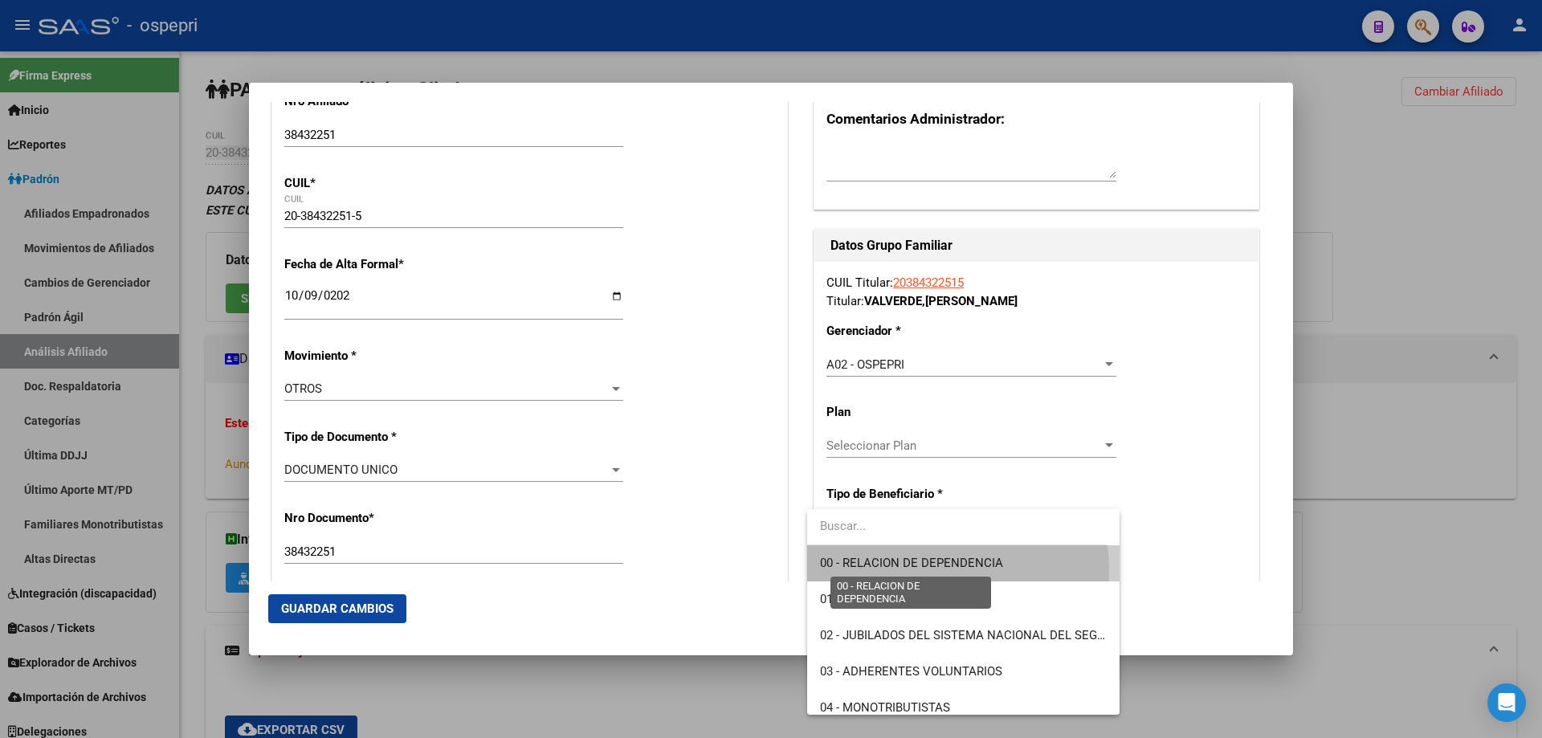
click at [915, 570] on span "00 - RELACION DE DEPENDENCIA" at bounding box center [911, 563] width 183 height 14
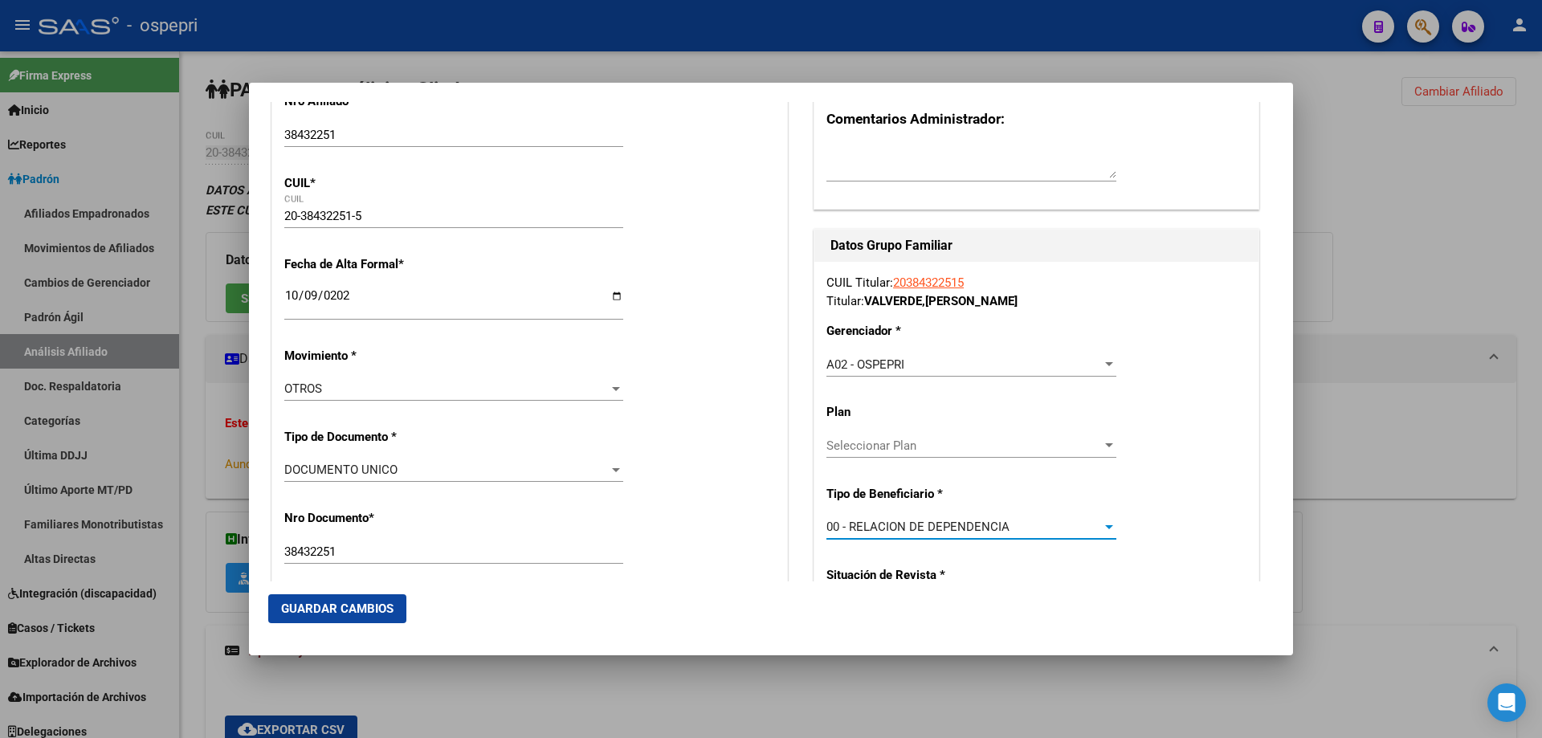
type input "30-71111890-6"
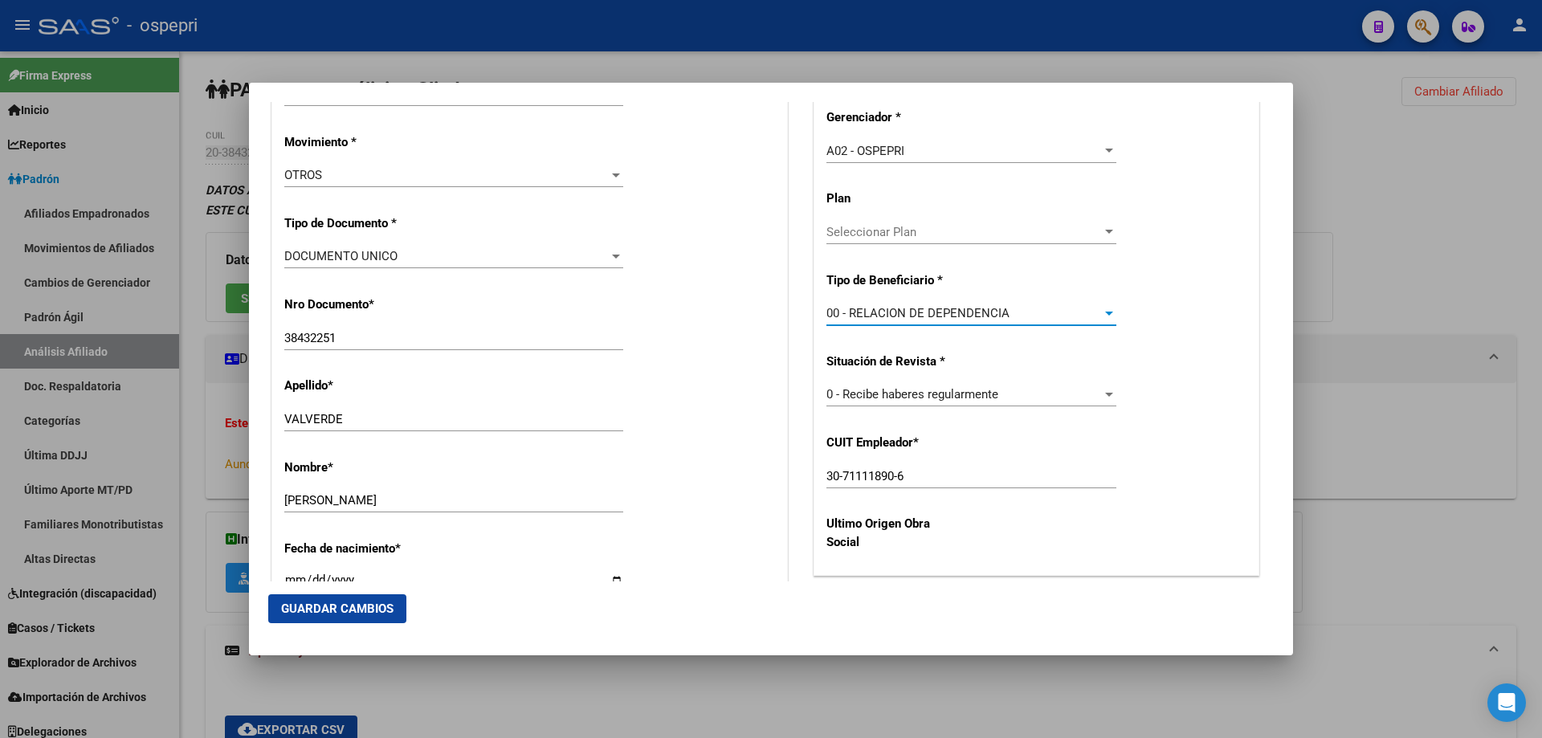
scroll to position [643, 0]
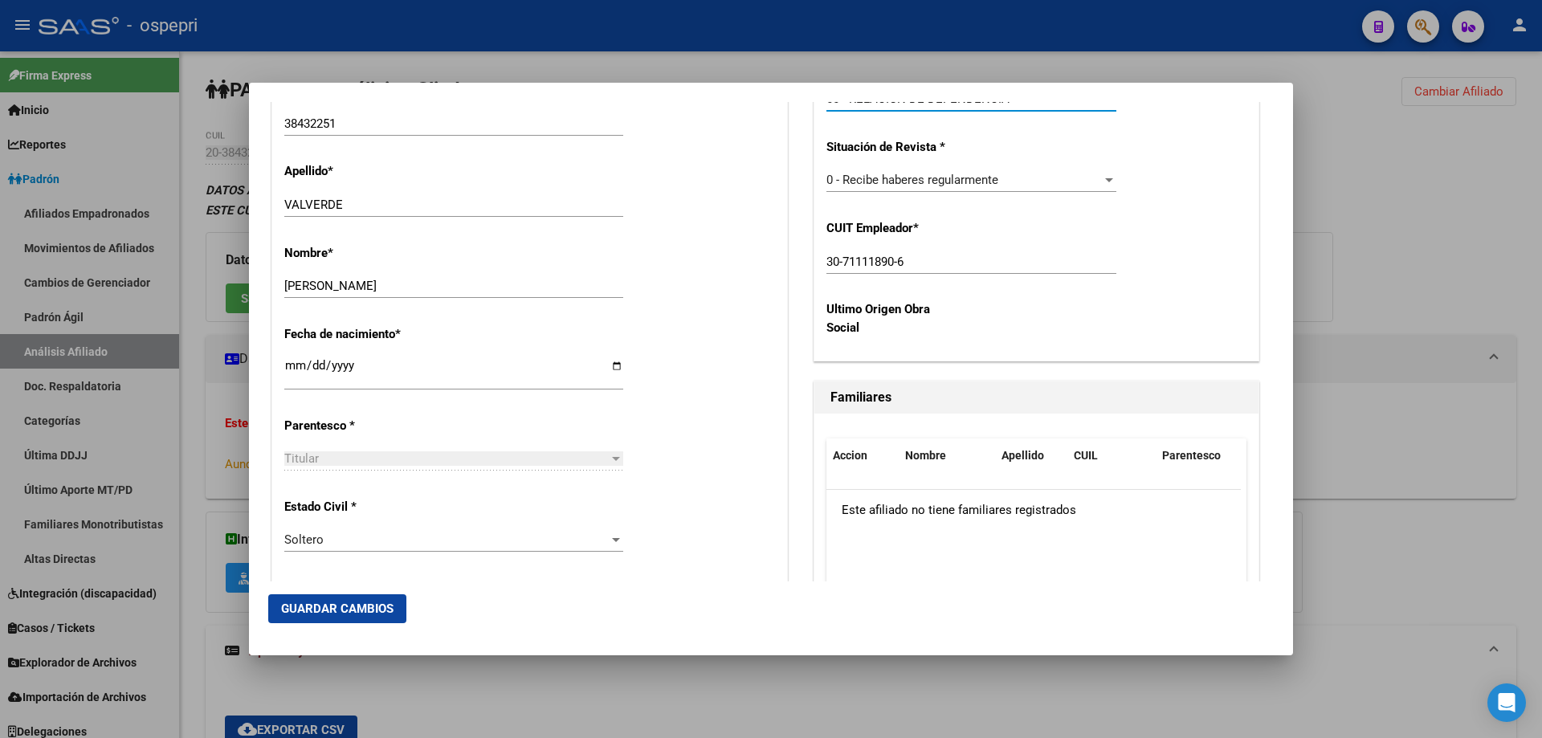
click at [371, 616] on span "Guardar Cambios" at bounding box center [337, 609] width 112 height 14
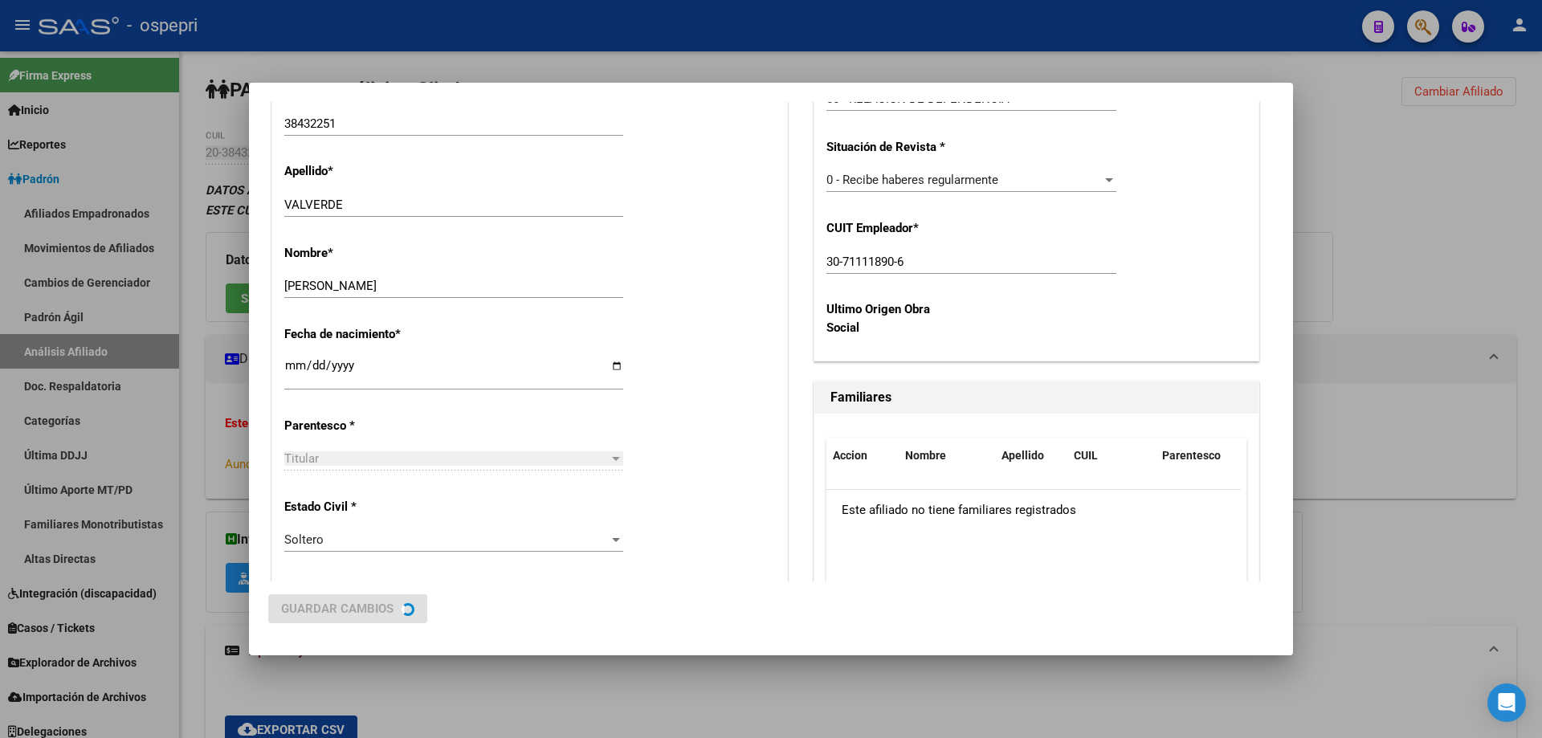
scroll to position [0, 0]
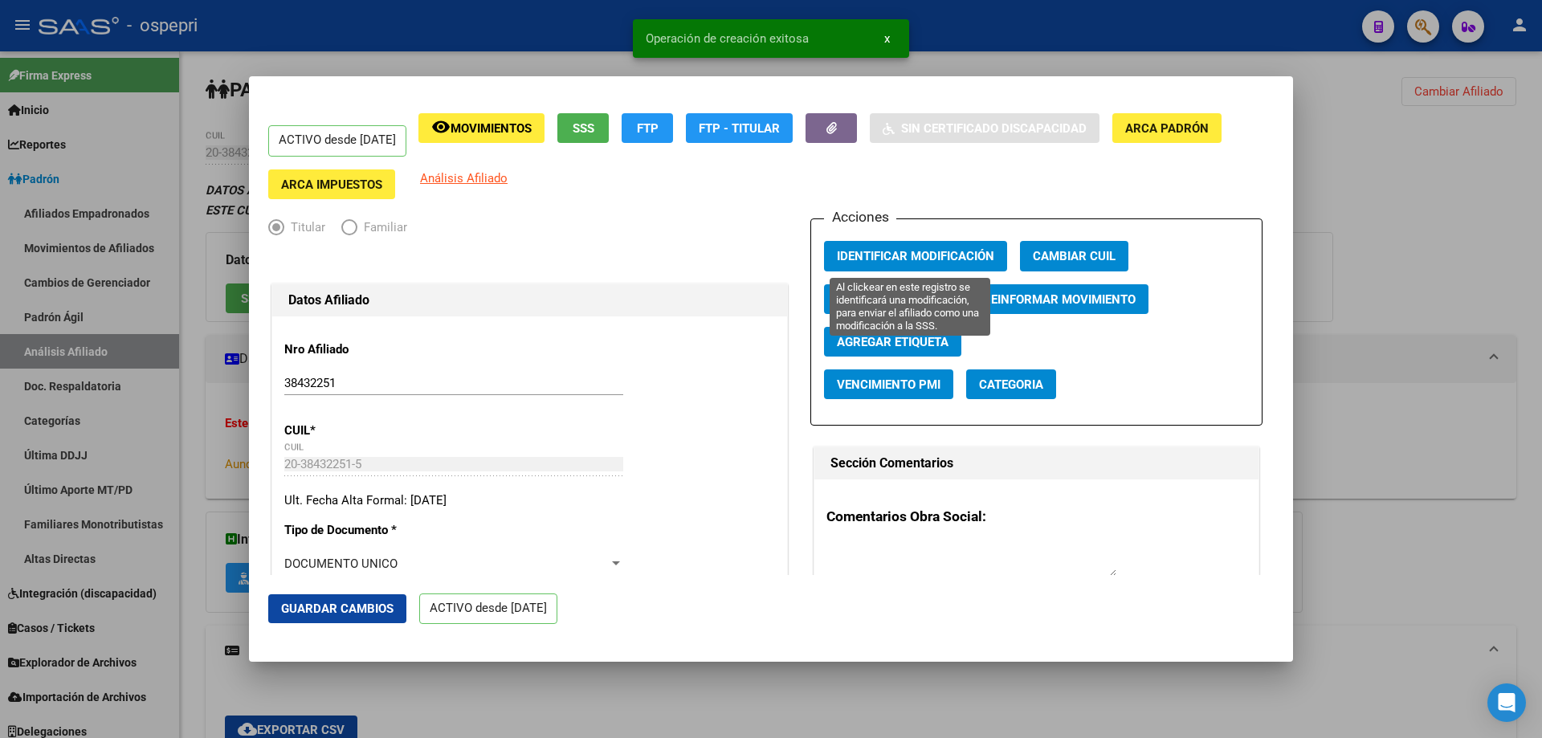
click at [893, 253] on span "Identificar Modificación" at bounding box center [915, 257] width 157 height 14
click at [1419, 221] on div at bounding box center [771, 369] width 1542 height 738
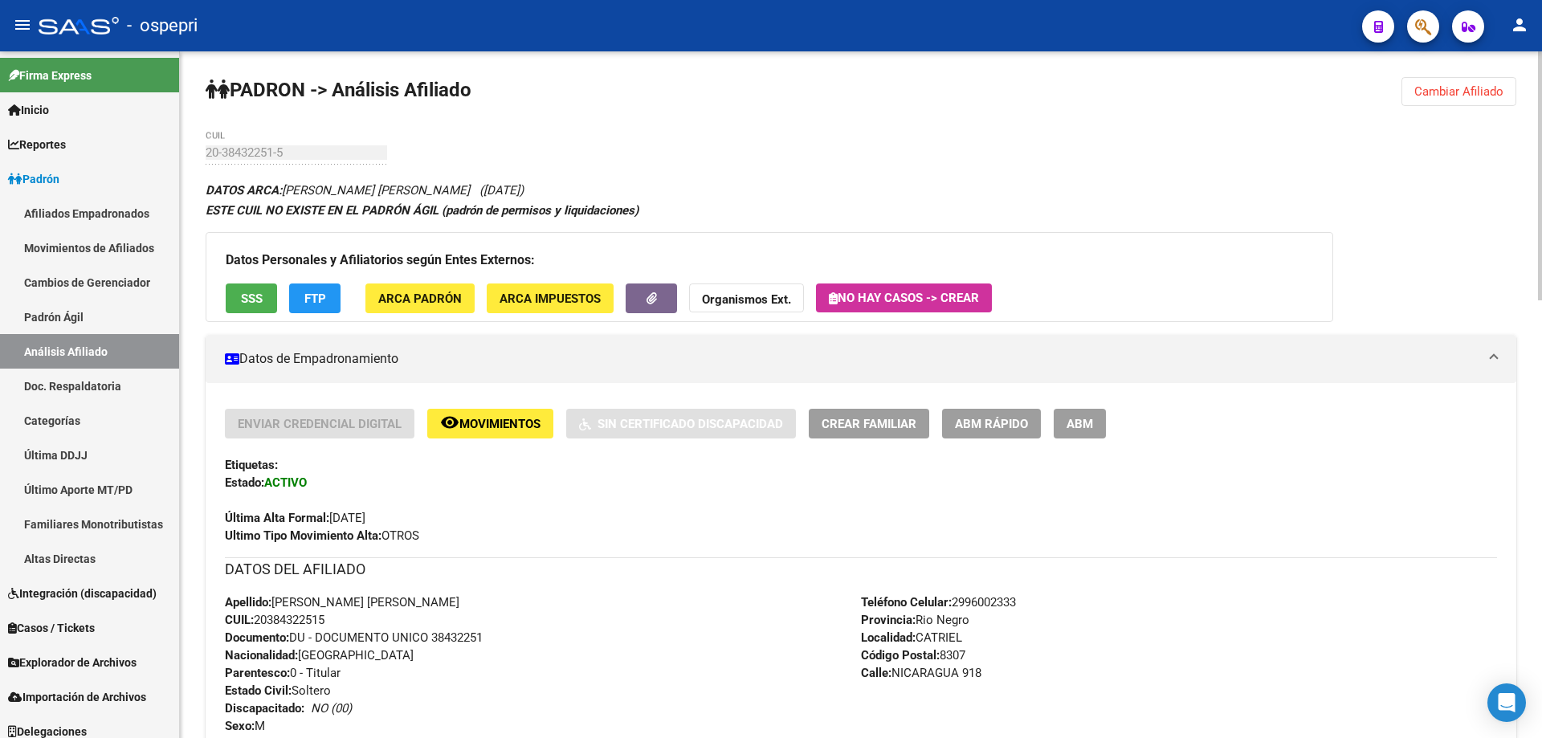
drag, startPoint x: 1496, startPoint y: 93, endPoint x: 1320, endPoint y: 93, distance: 176.7
click at [1495, 93] on span "Cambiar Afiliado" at bounding box center [1458, 91] width 89 height 14
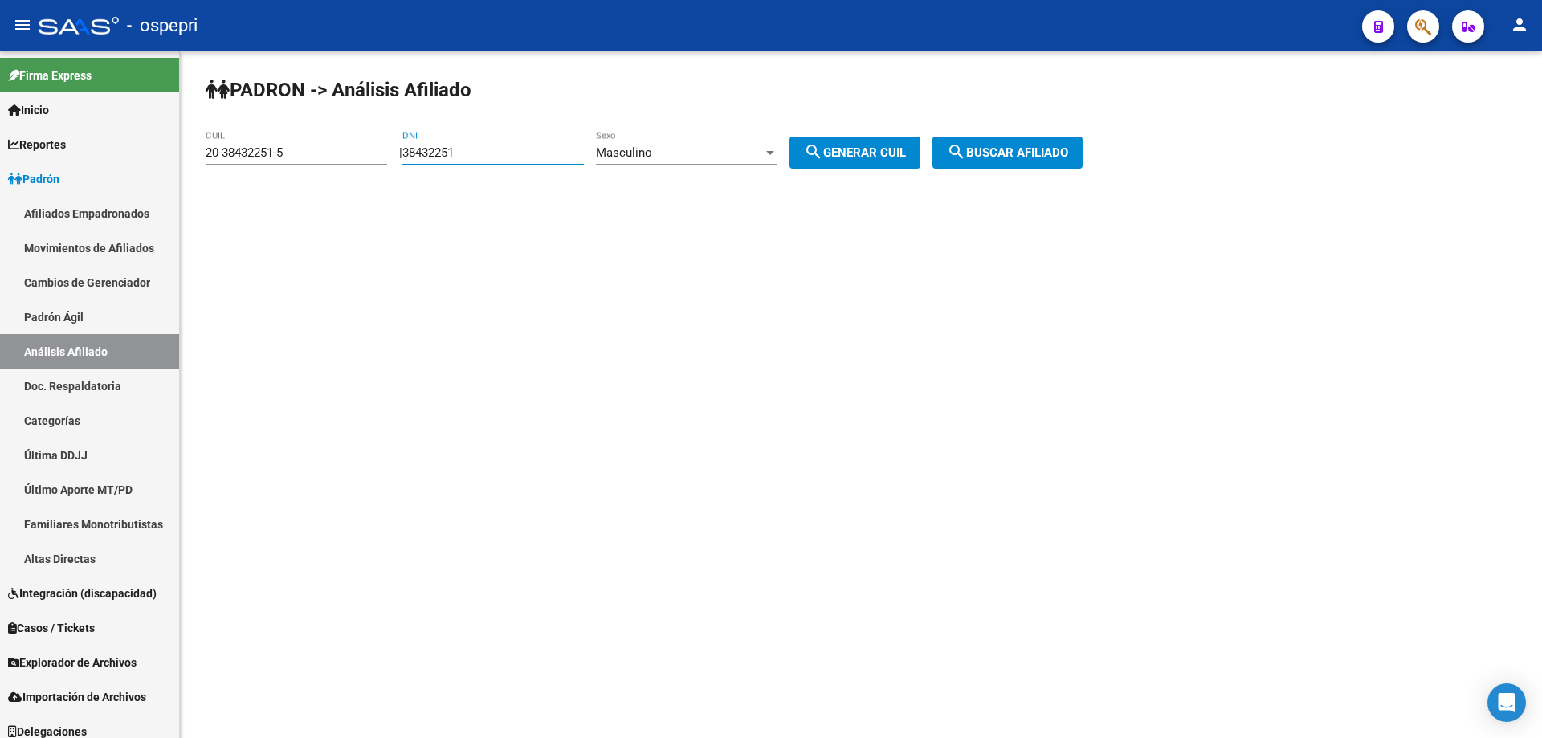
click at [436, 154] on input "38432251" at bounding box center [493, 152] width 182 height 14
type input "37781135"
click at [901, 162] on button "search Generar CUIL" at bounding box center [855, 153] width 131 height 32
type input "20-37781135-7"
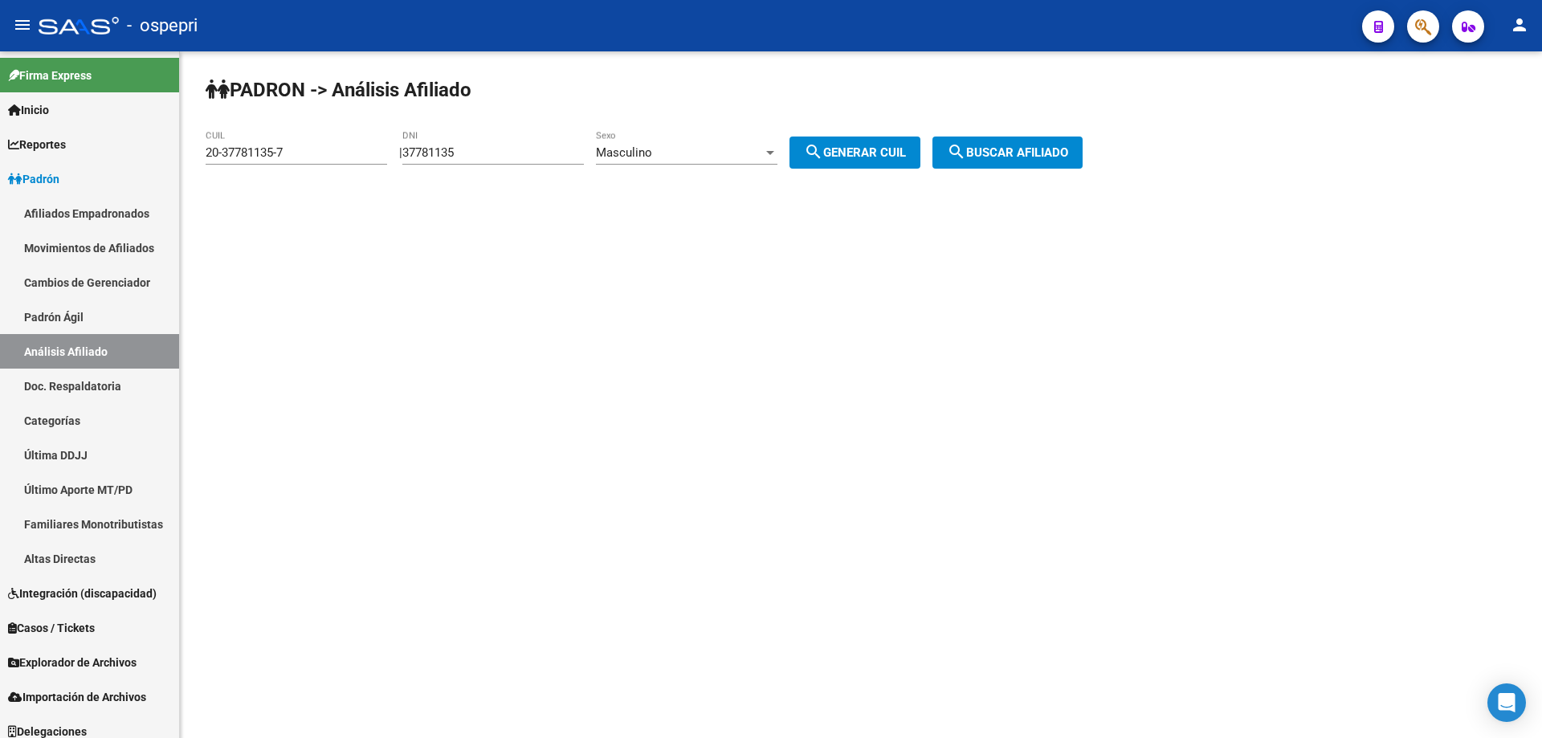
click at [1023, 161] on button "search Buscar afiliado" at bounding box center [1008, 153] width 150 height 32
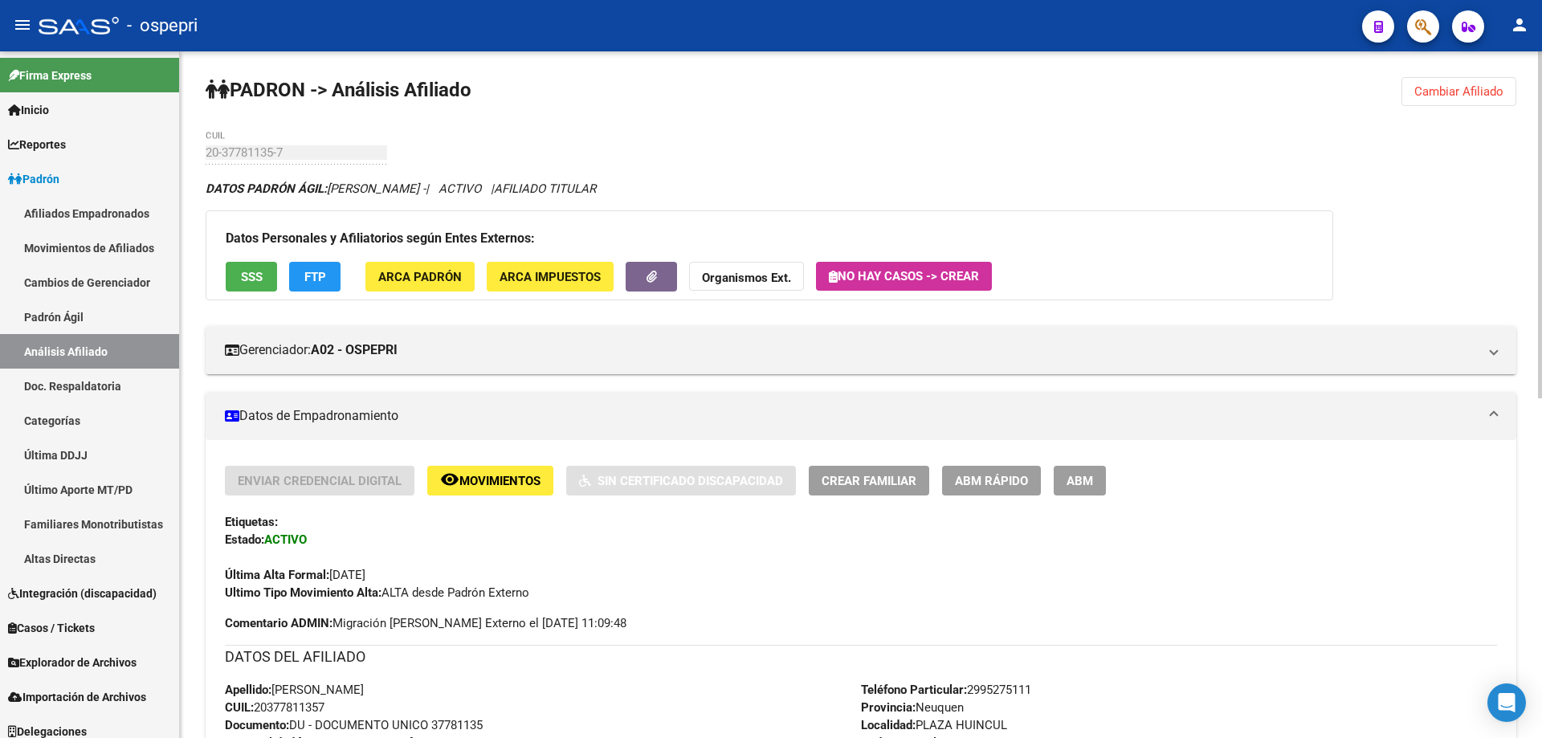
click at [1467, 93] on span "Cambiar Afiliado" at bounding box center [1458, 91] width 89 height 14
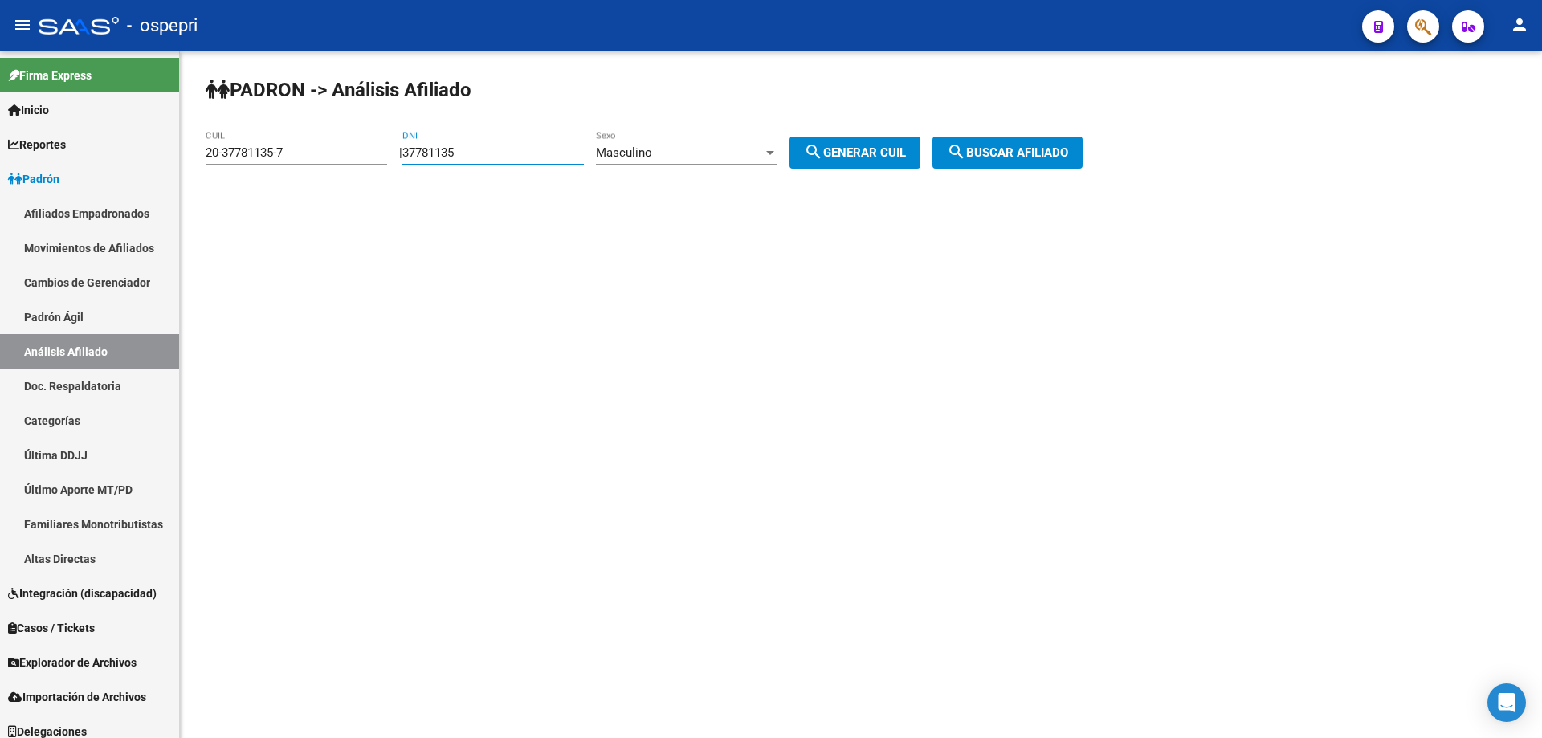
click at [439, 152] on input "37781135" at bounding box center [493, 152] width 182 height 14
click at [439, 151] on input "37781135" at bounding box center [493, 152] width 182 height 14
type input "30944579"
click at [894, 156] on span "search Generar CUIL" at bounding box center [855, 152] width 102 height 14
type input "20-30944579-2"
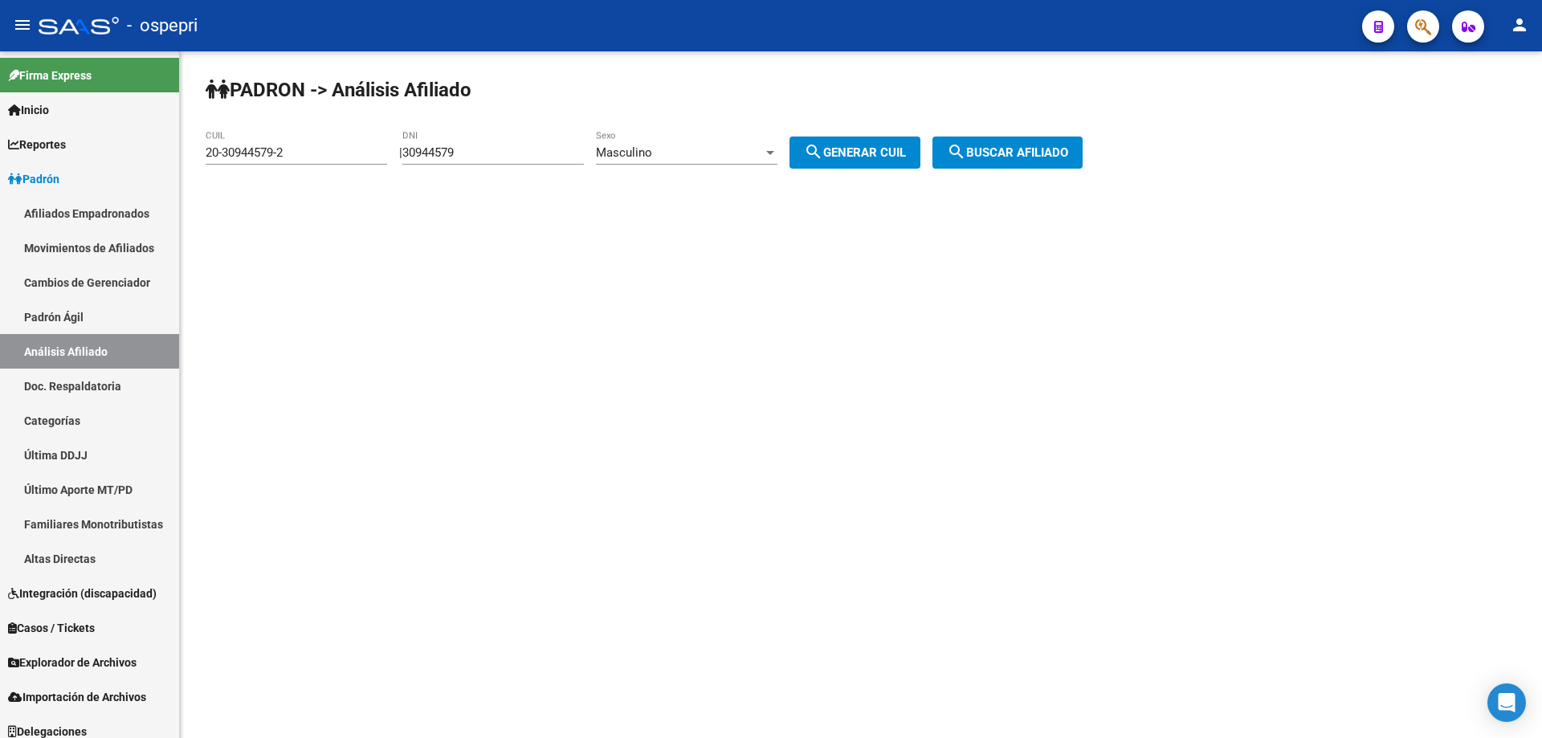
click at [1041, 145] on button "search Buscar afiliado" at bounding box center [1008, 153] width 150 height 32
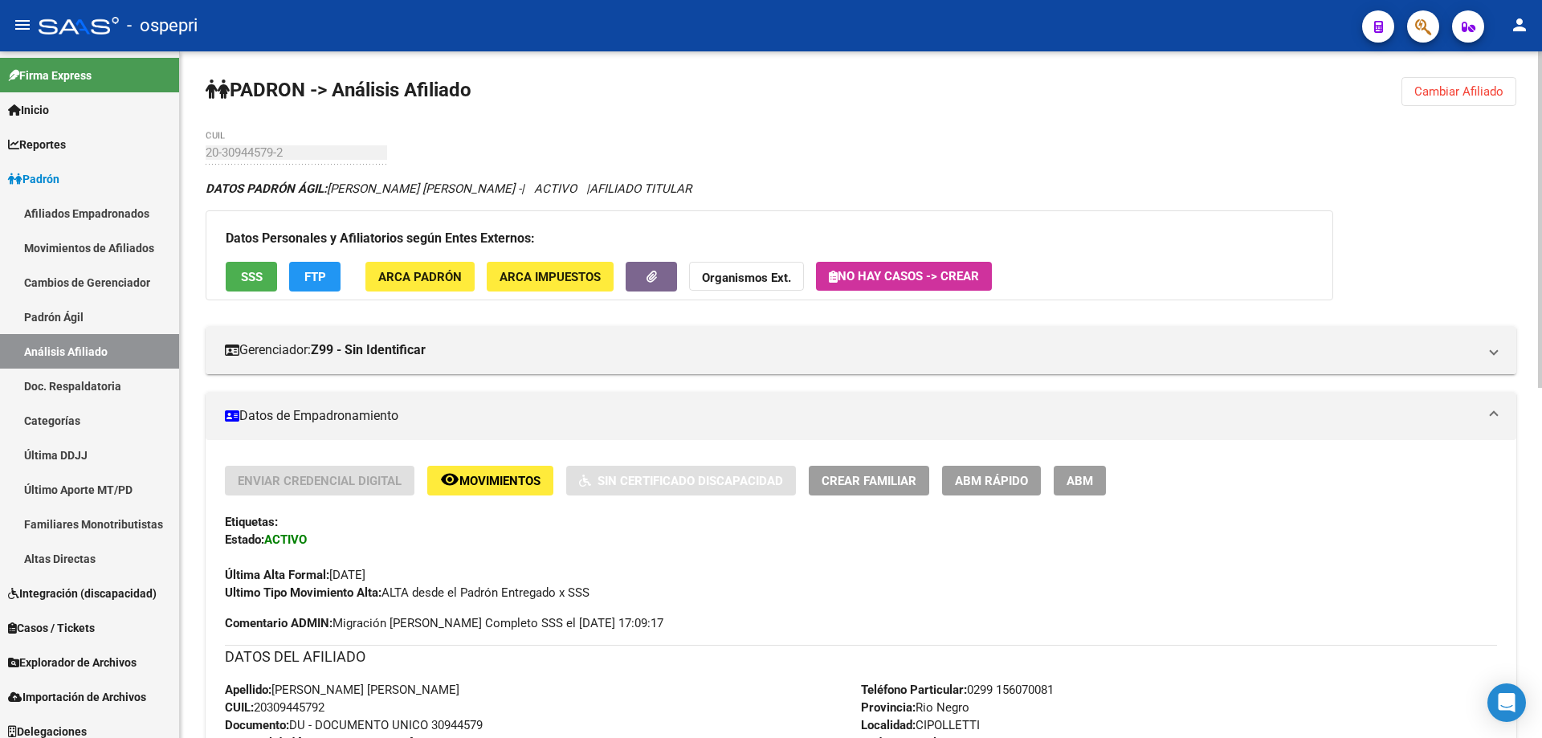
click at [894, 482] on span "Crear Familiar" at bounding box center [869, 481] width 95 height 14
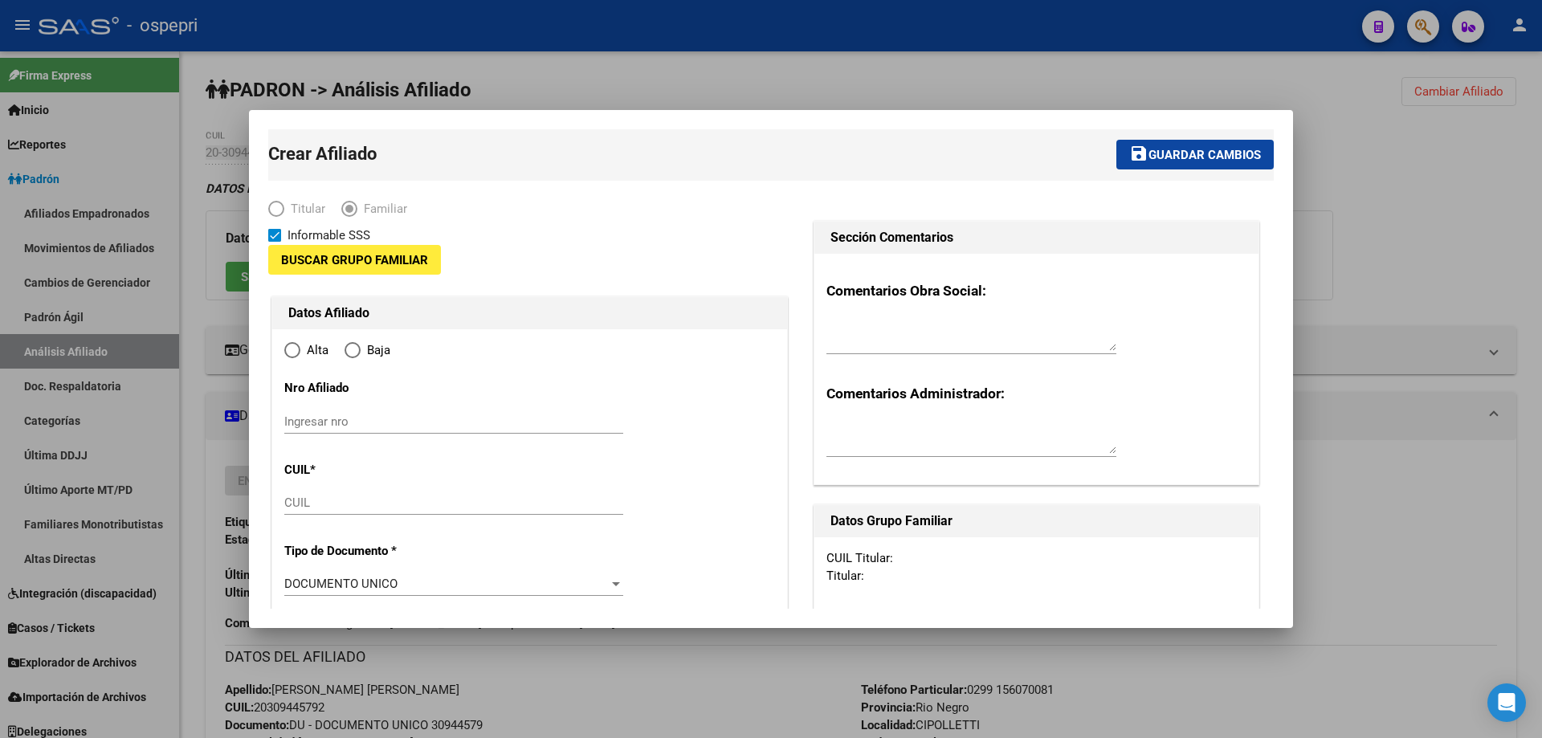
type input "30-70985859-5"
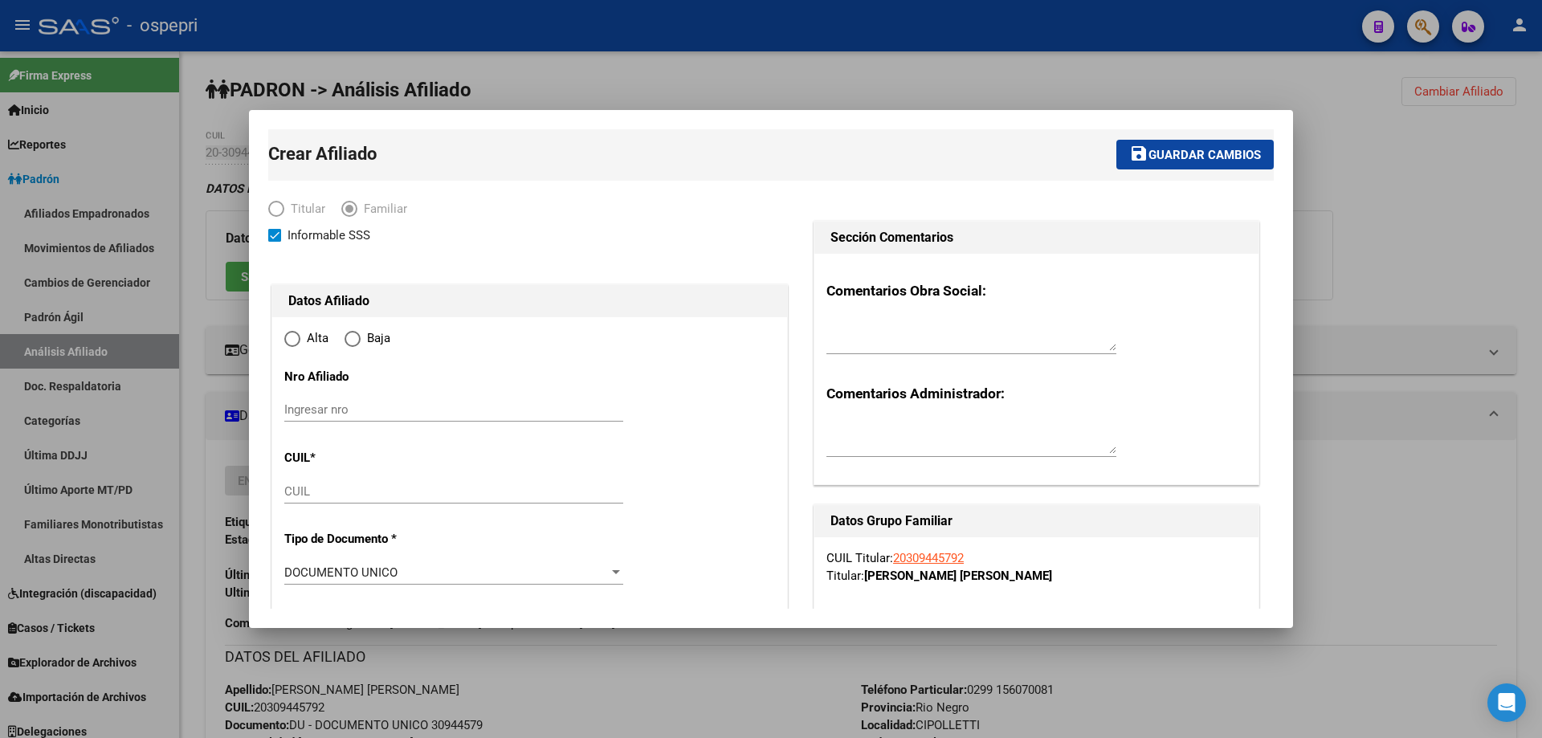
type input "CIPOLLETTI"
type input "8324"
type input "B TRES LUCES CASA"
type input "48"
radio input "true"
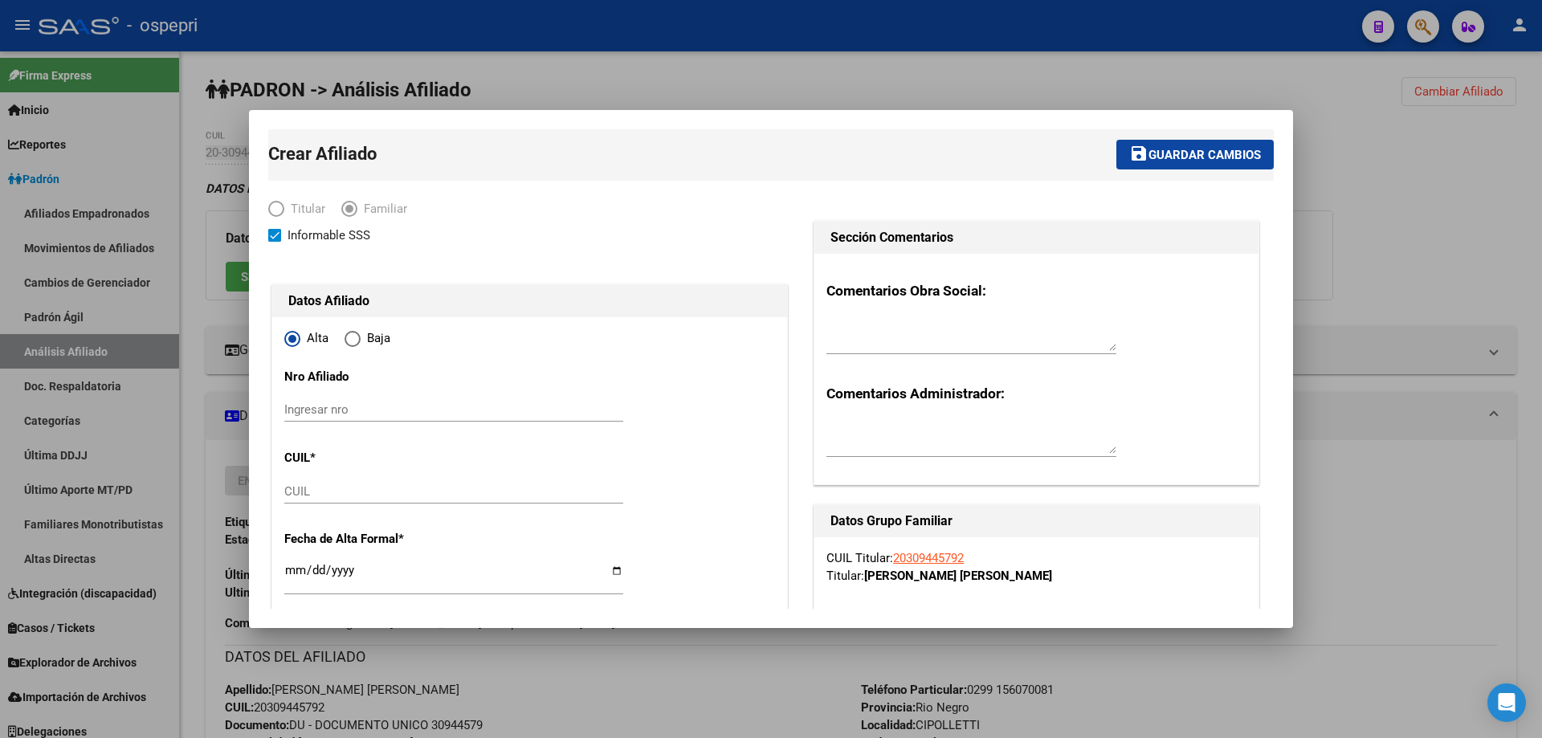
type input "30-70985859-5"
click at [340, 406] on input "Ingresar nro" at bounding box center [453, 409] width 339 height 14
paste input "41420407"
type input "41420407"
click at [362, 487] on input "CUIL" at bounding box center [453, 491] width 339 height 14
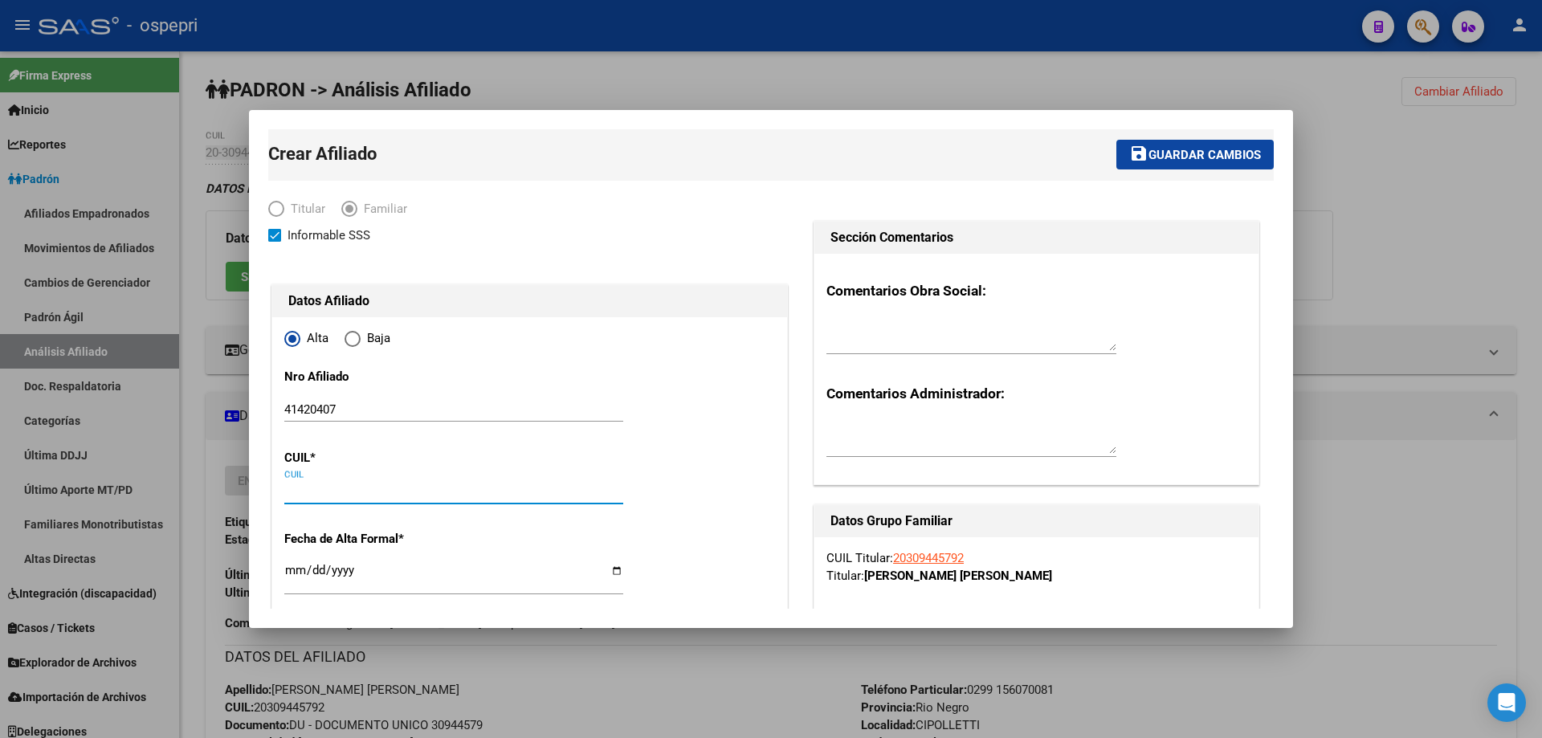
paste input "23-41420407-4"
type input "23-41420407-4"
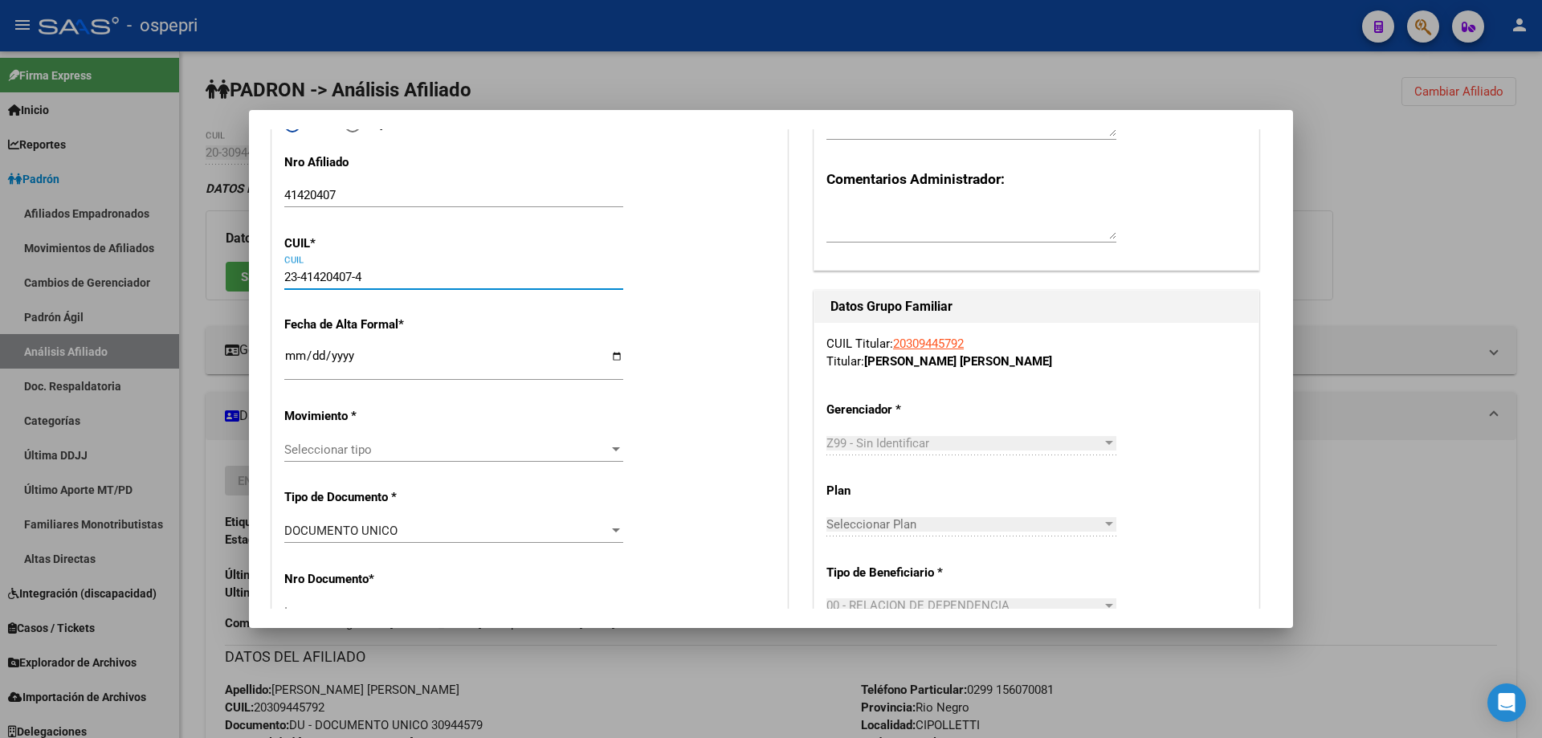
type input "41420407"
type input "[PERSON_NAME]"
type input "[DATE]"
type input "GENERAL [PERSON_NAME]"
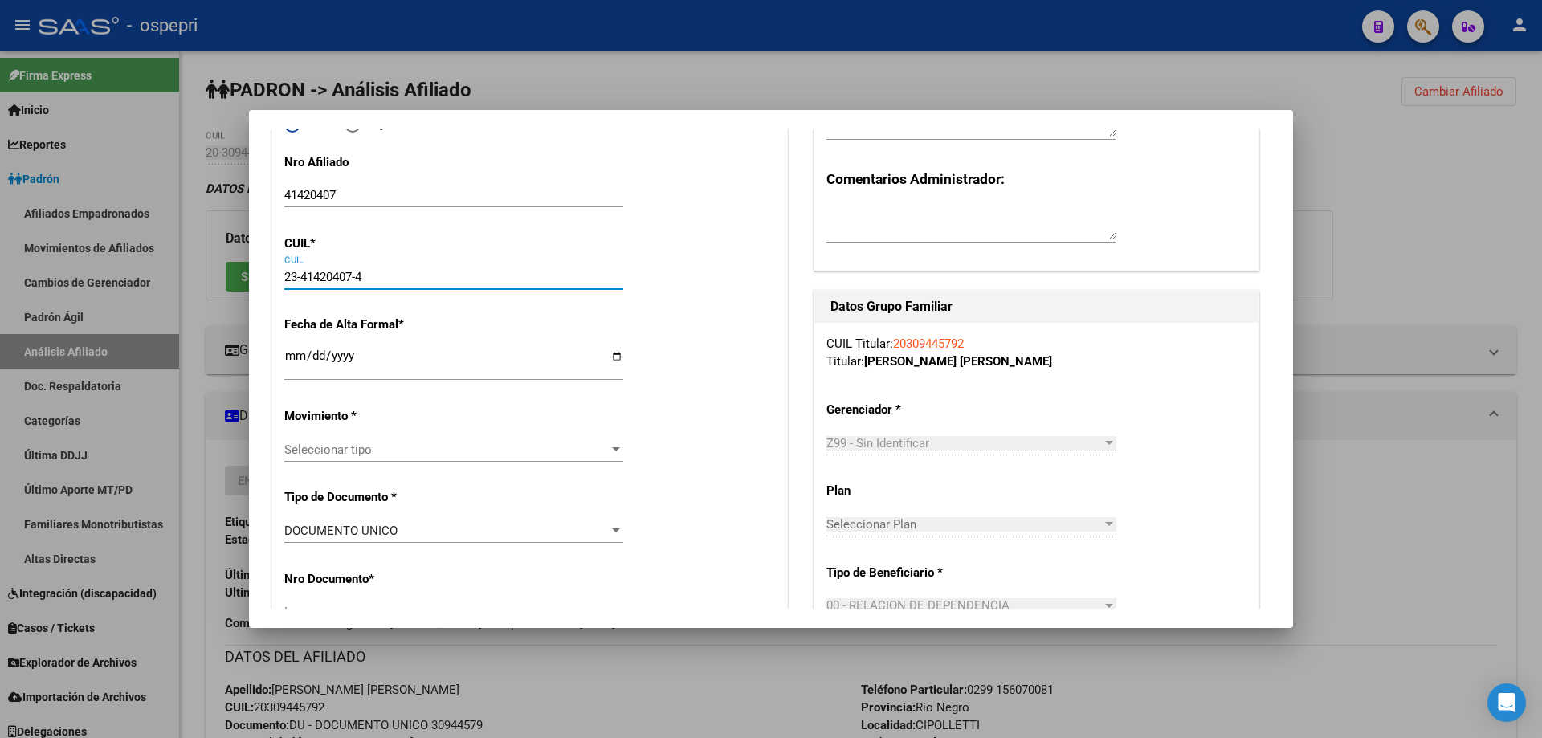
type input "LOS [PERSON_NAME]"
type input "1010"
type input "23-41420407-4"
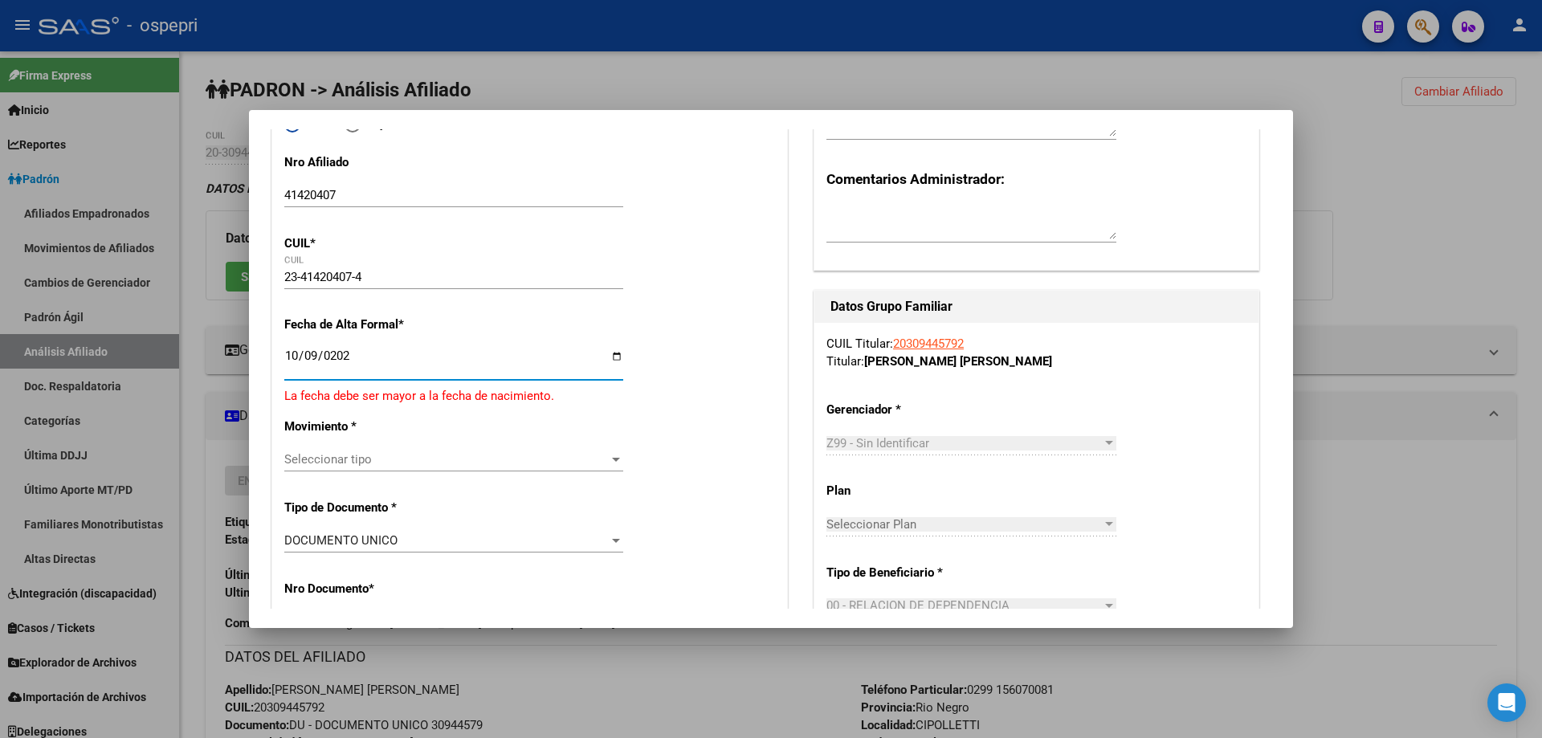
type input "[DATE]"
click at [337, 446] on span "Seleccionar tipo" at bounding box center [446, 450] width 325 height 14
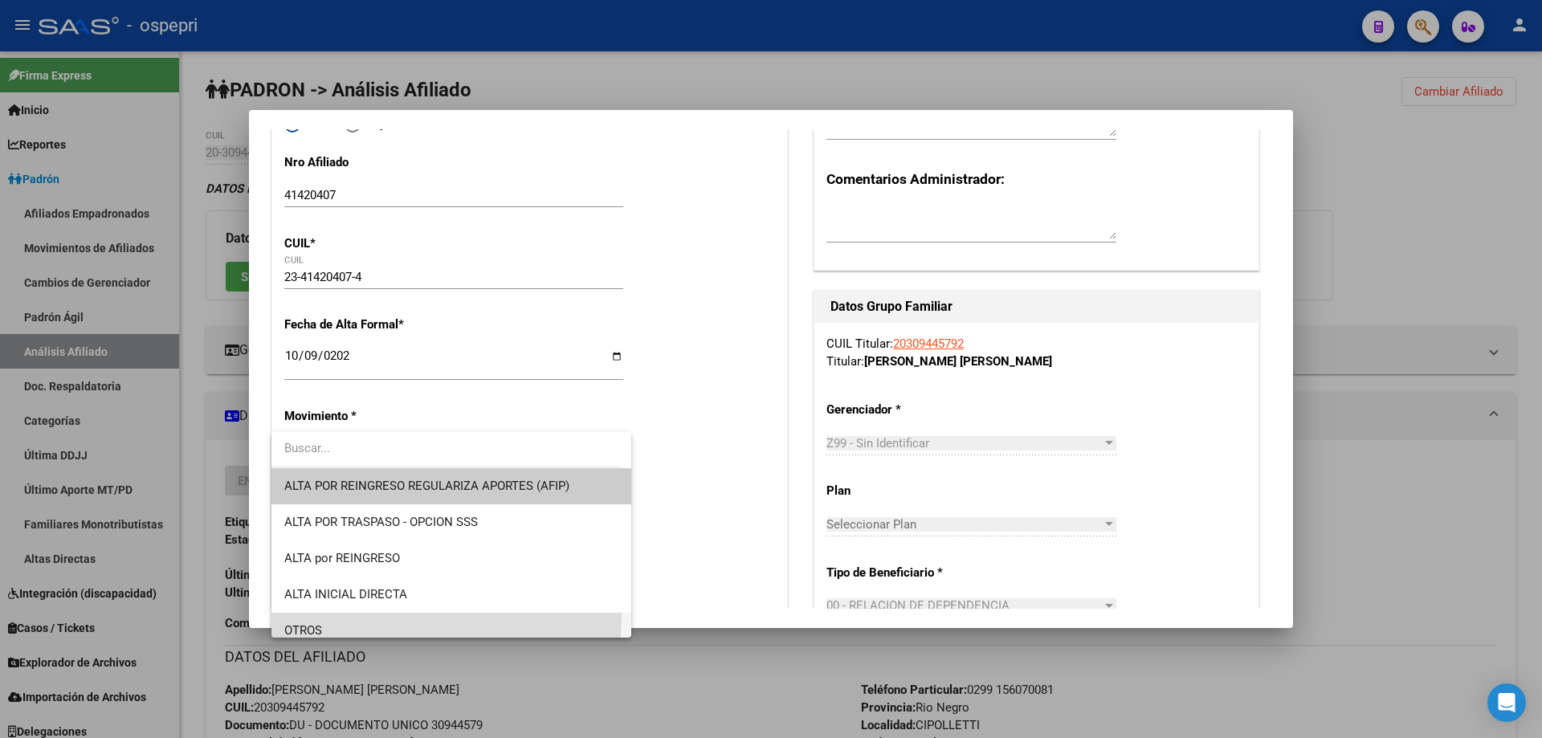
click at [347, 615] on span "OTROS" at bounding box center [451, 631] width 334 height 36
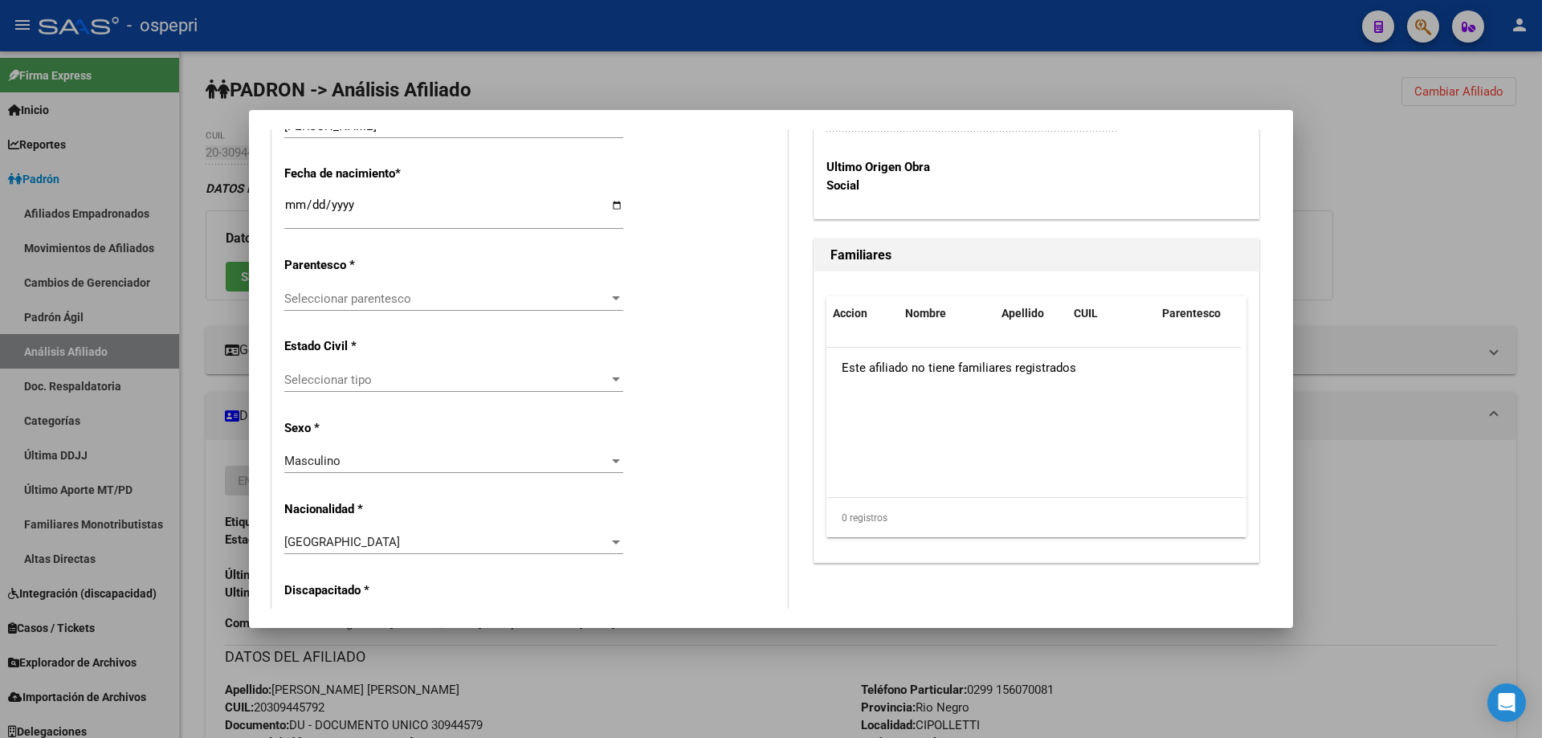
scroll to position [857, 0]
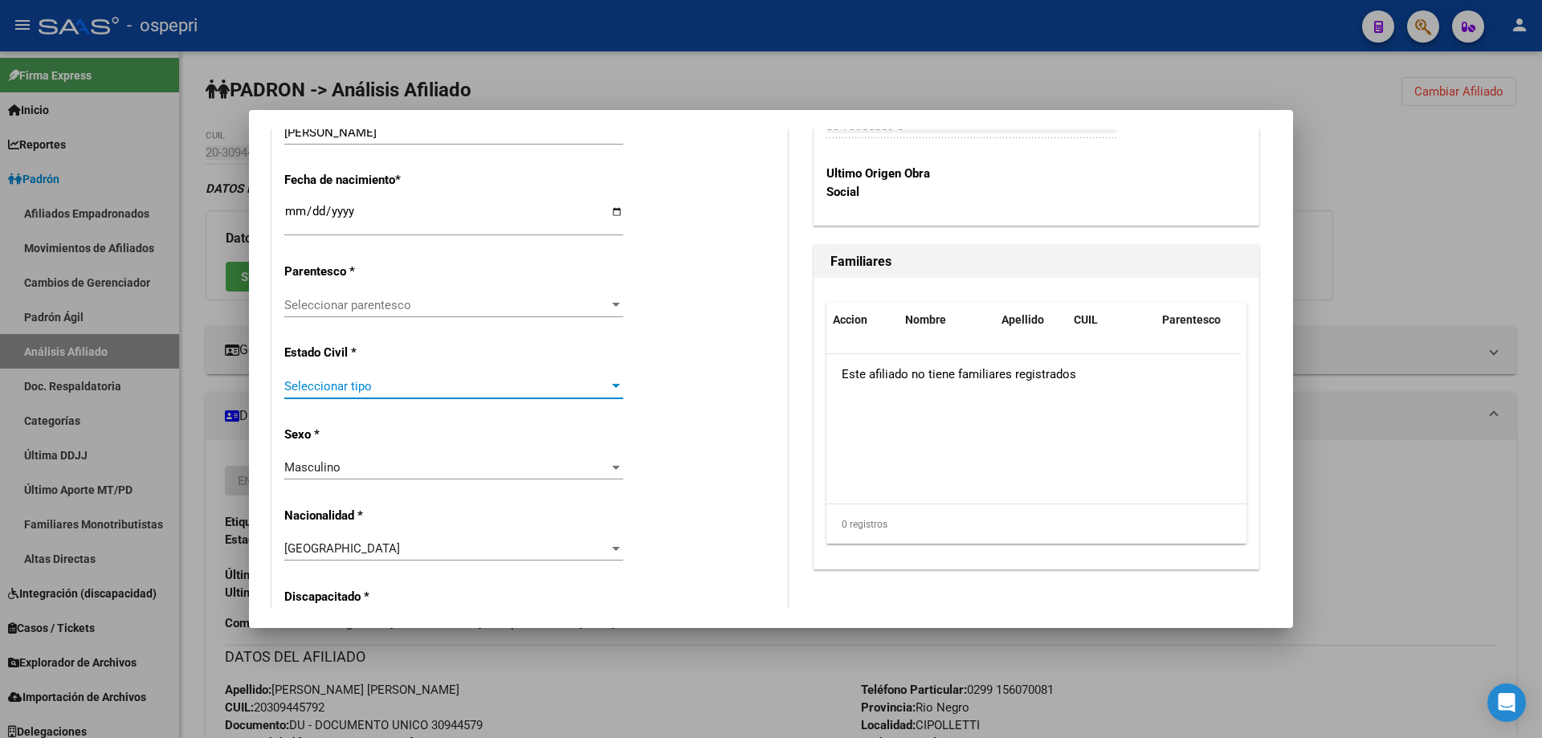
click at [365, 384] on span "Seleccionar tipo" at bounding box center [446, 386] width 325 height 14
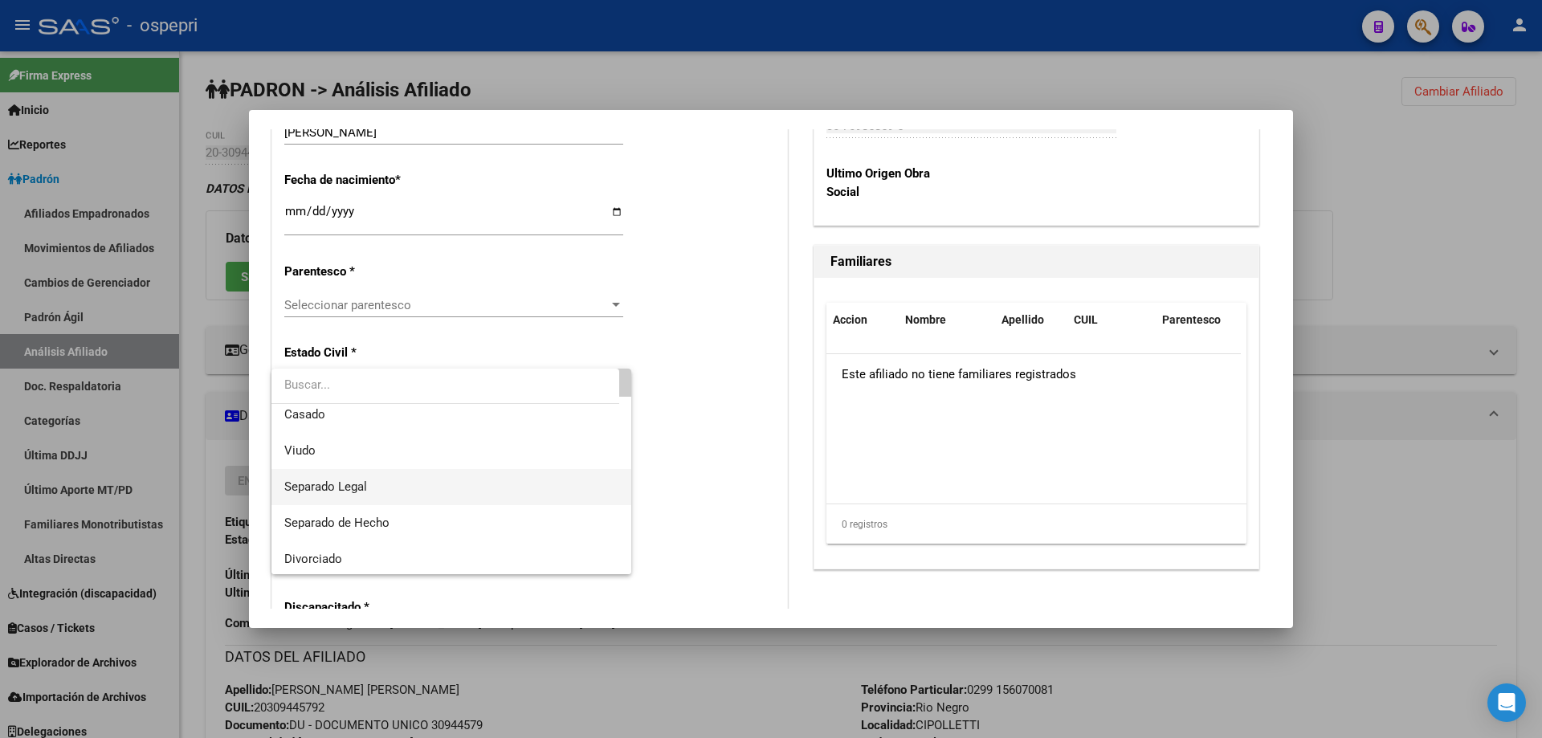
scroll to position [84, 0]
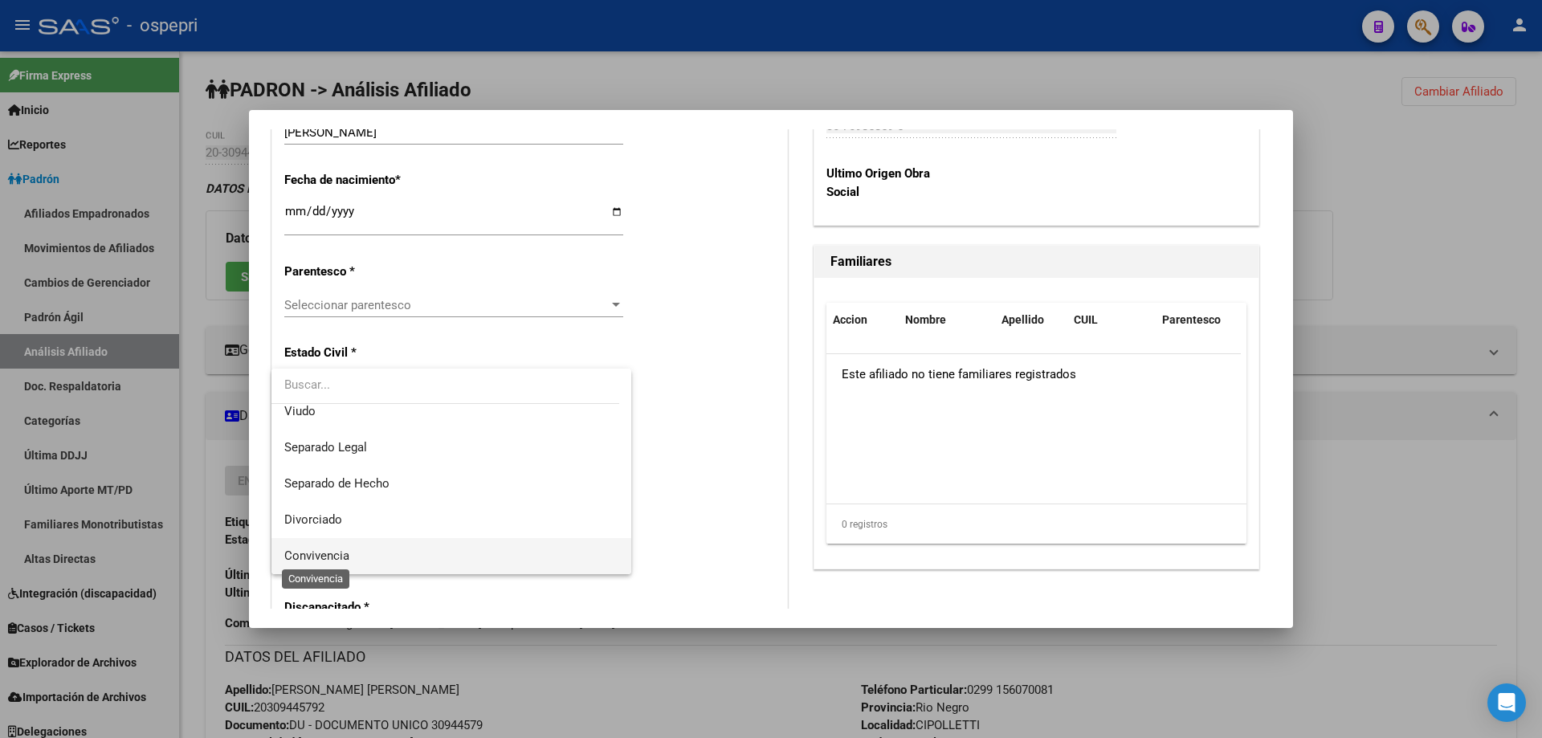
click at [334, 555] on span "Convivencia" at bounding box center [316, 556] width 65 height 14
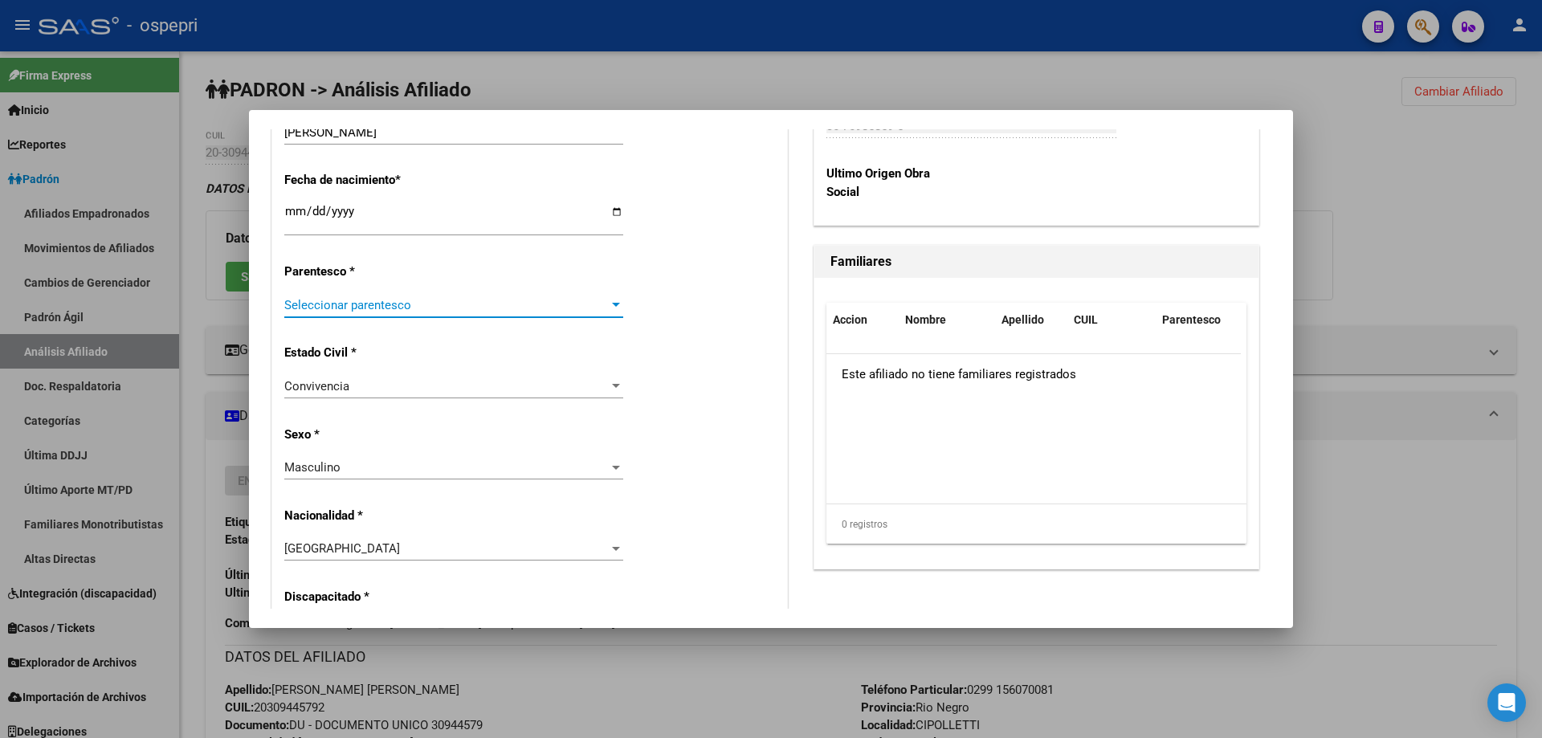
click at [359, 304] on span "Seleccionar parentesco" at bounding box center [446, 305] width 325 height 14
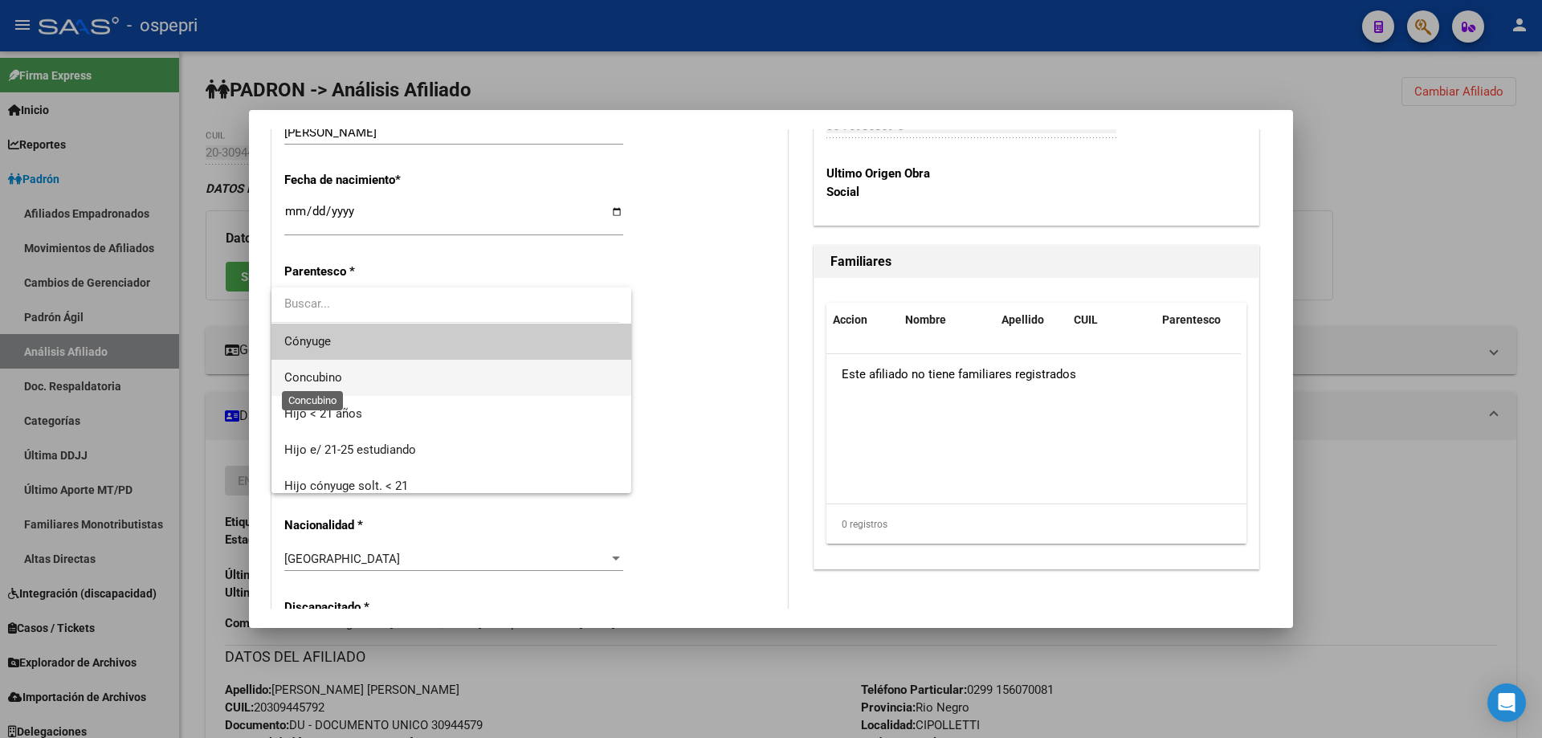
click at [341, 382] on span "Concubino" at bounding box center [313, 377] width 58 height 14
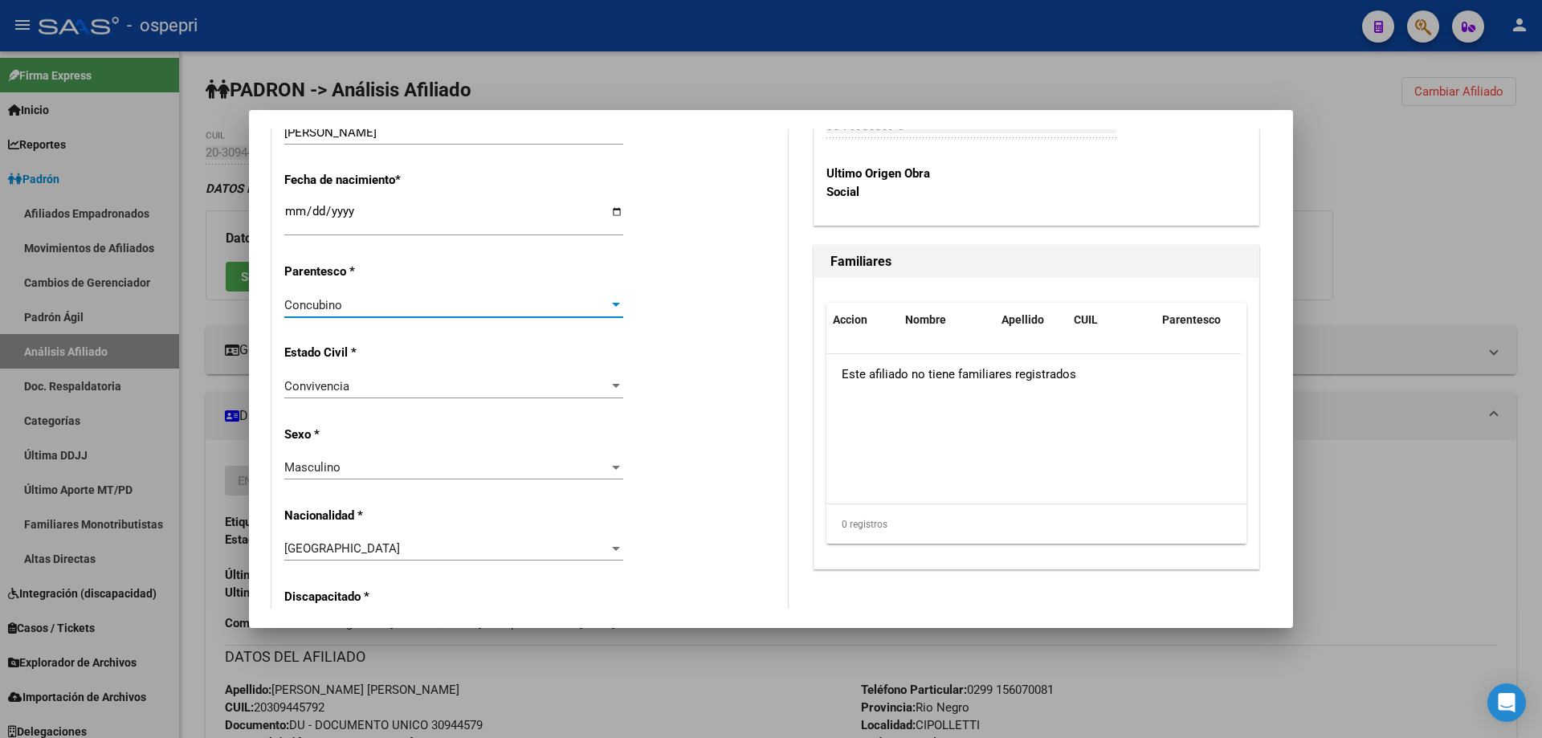
click at [378, 386] on div "Convivencia" at bounding box center [446, 386] width 325 height 14
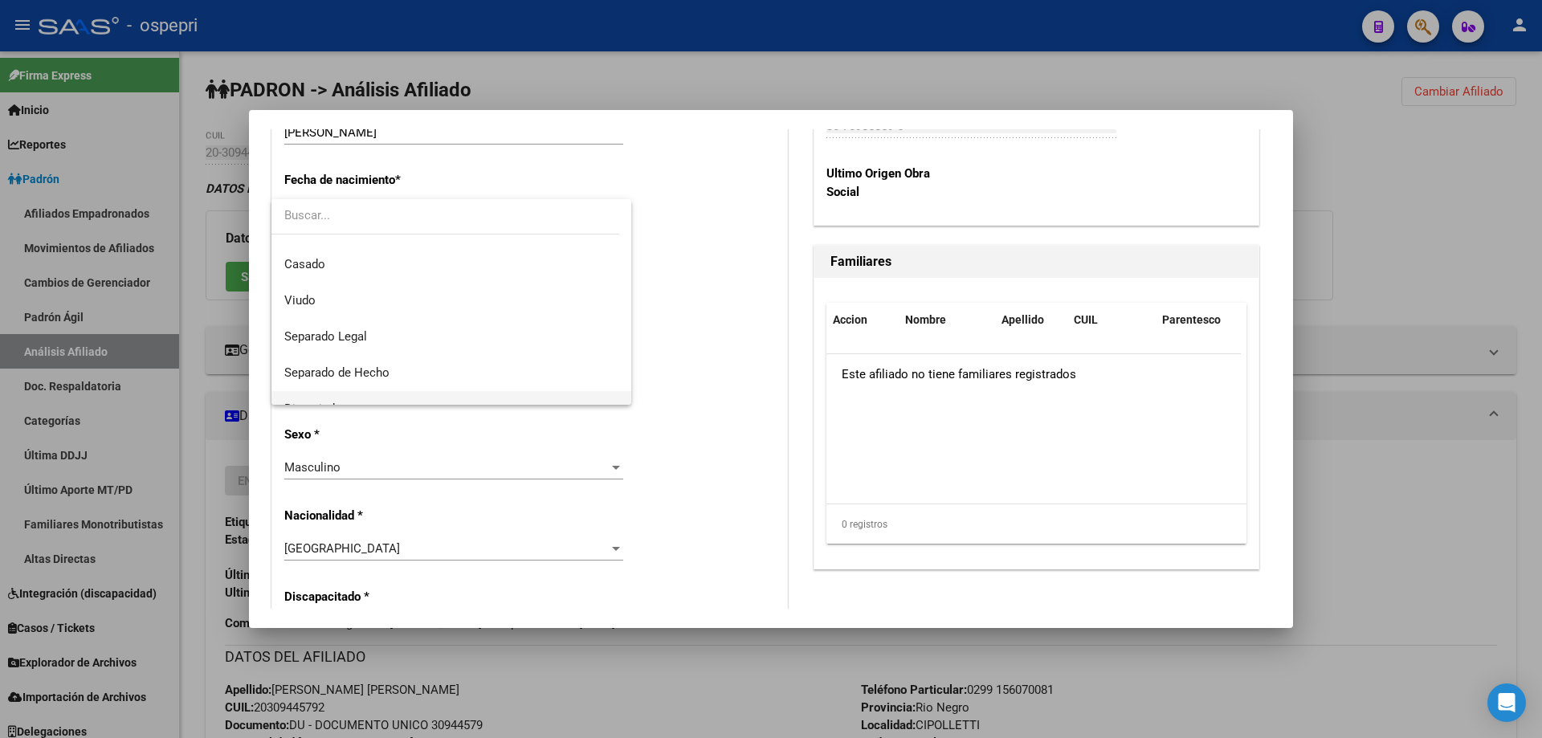
scroll to position [0, 0]
drag, startPoint x: 673, startPoint y: 273, endPoint x: 663, endPoint y: 276, distance: 9.9
click at [674, 272] on div at bounding box center [771, 369] width 1542 height 738
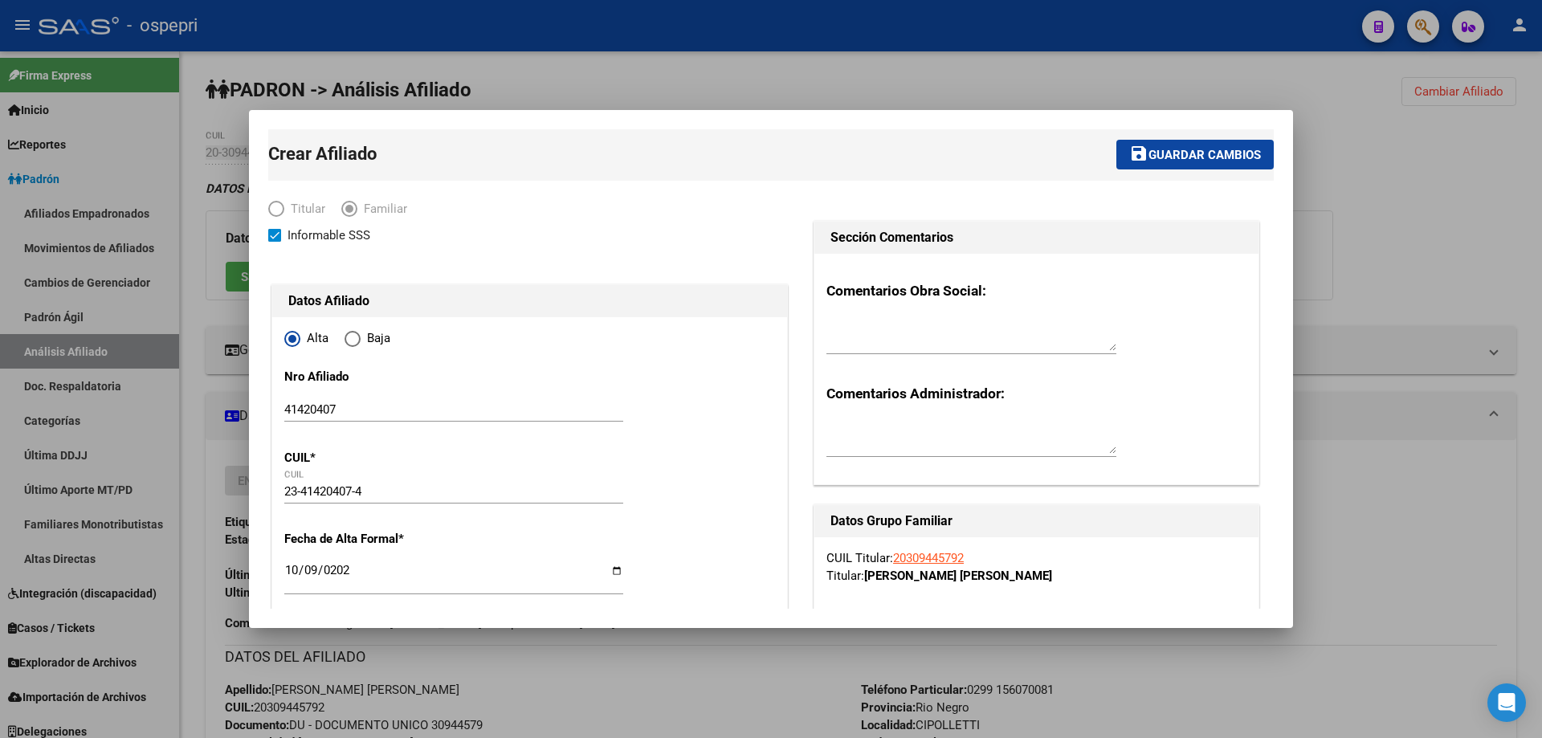
click at [1194, 153] on span "Guardar cambios" at bounding box center [1205, 155] width 112 height 14
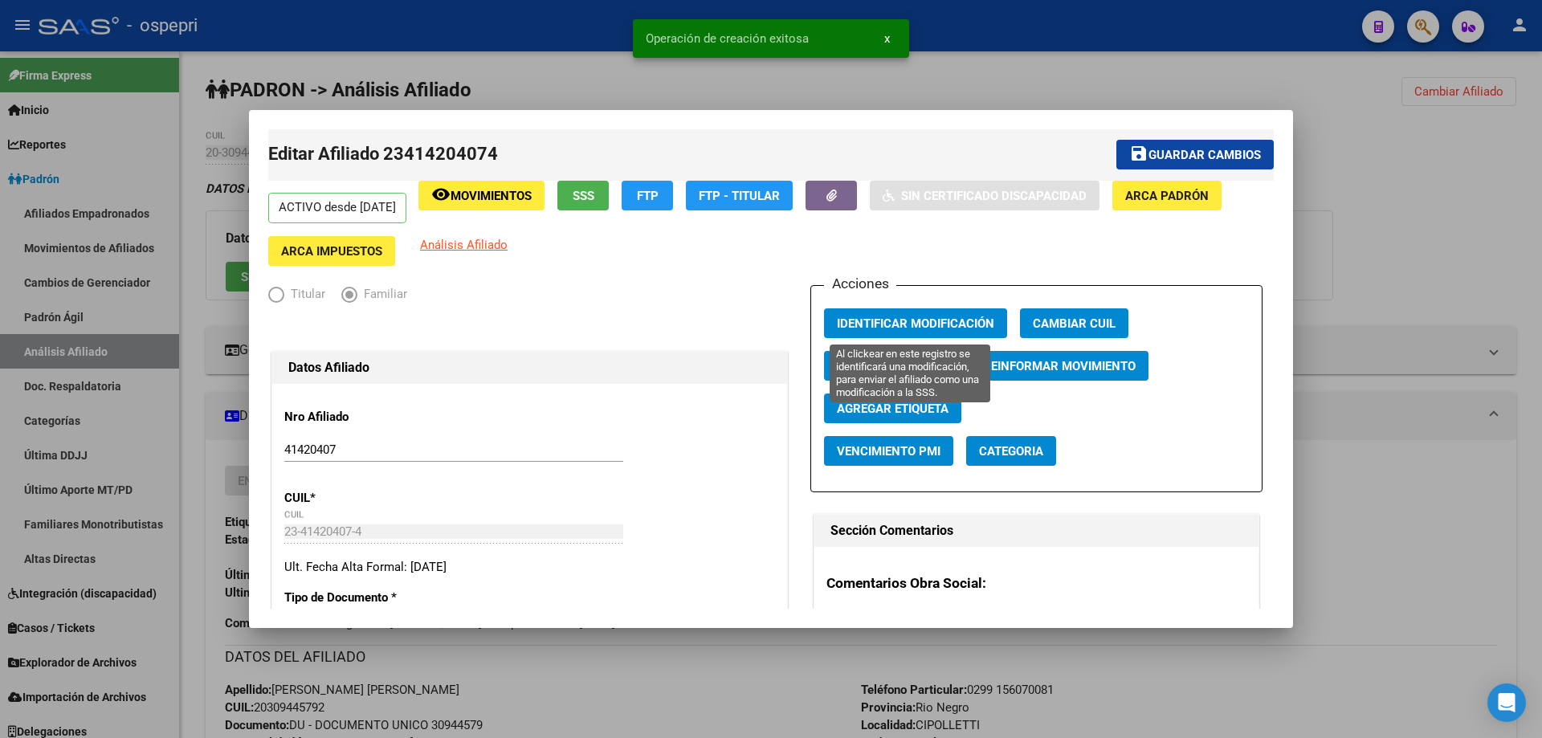
click at [882, 316] on span "Identificar Modificación" at bounding box center [915, 323] width 157 height 14
click at [1349, 185] on div at bounding box center [771, 369] width 1542 height 738
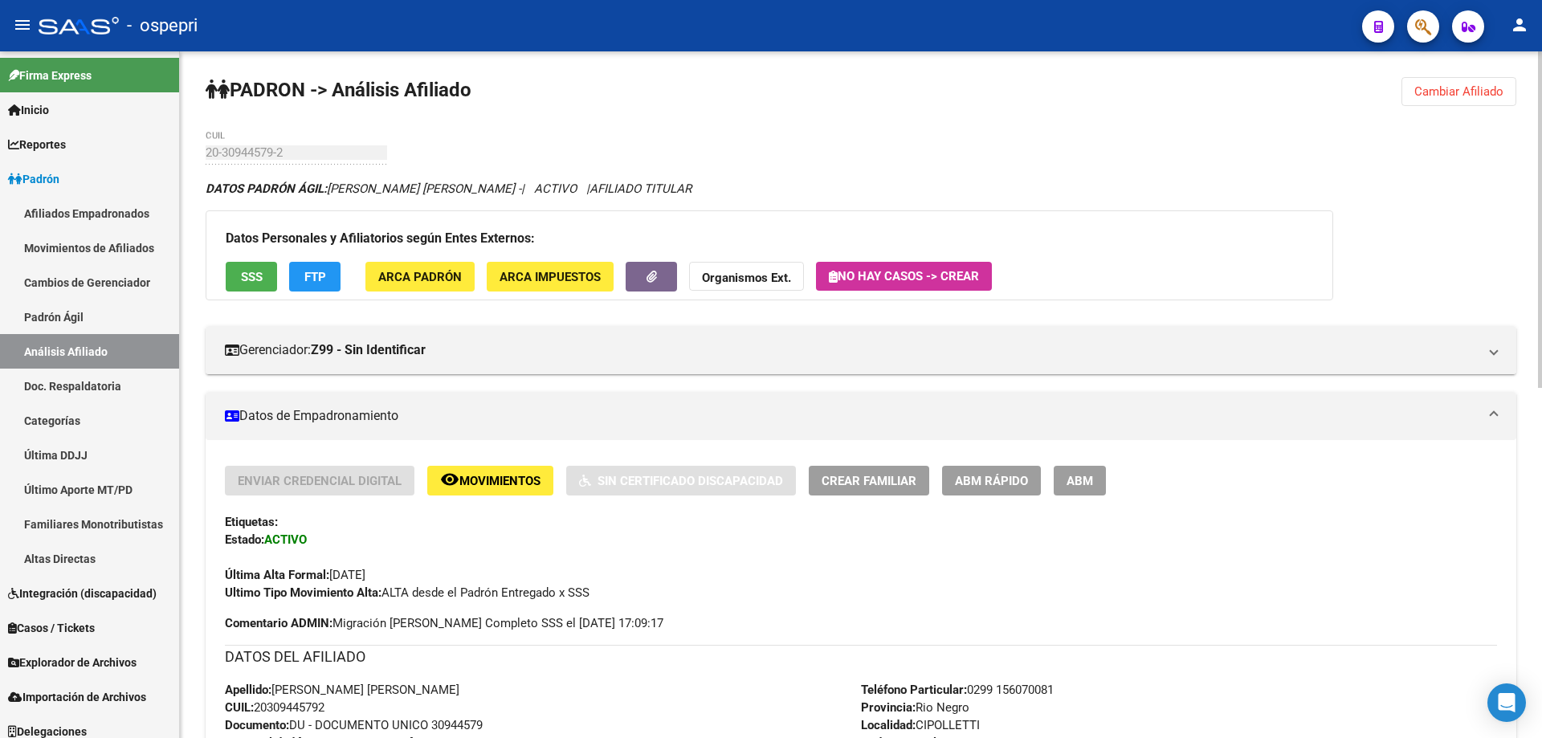
drag, startPoint x: 1483, startPoint y: 88, endPoint x: 820, endPoint y: 95, distance: 662.7
click at [1482, 88] on span "Cambiar Afiliado" at bounding box center [1458, 91] width 89 height 14
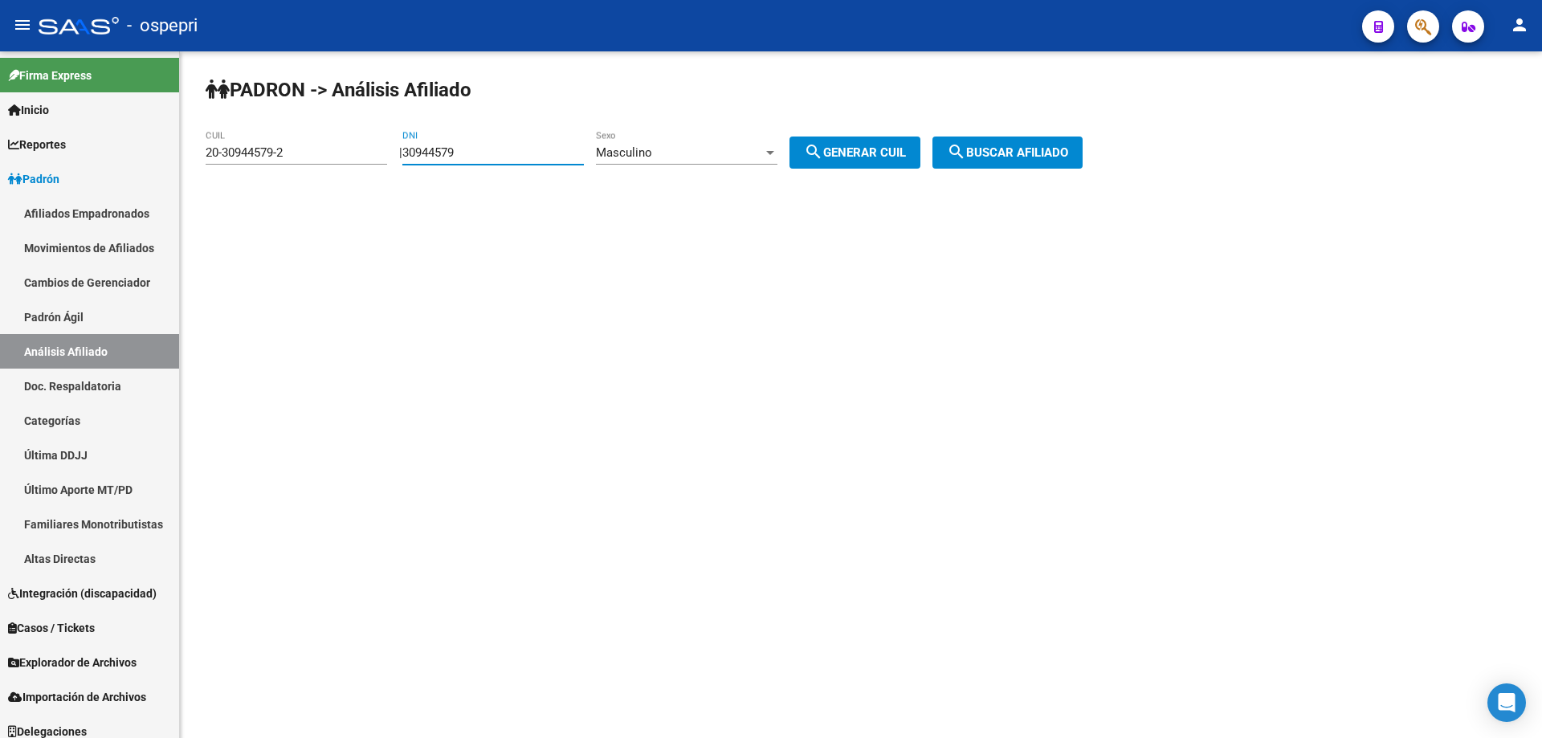
click at [445, 149] on input "30944579" at bounding box center [493, 152] width 182 height 14
type input "20292274"
click at [790, 137] on button "search Generar CUIL" at bounding box center [855, 153] width 131 height 32
type input "20-20292274-1"
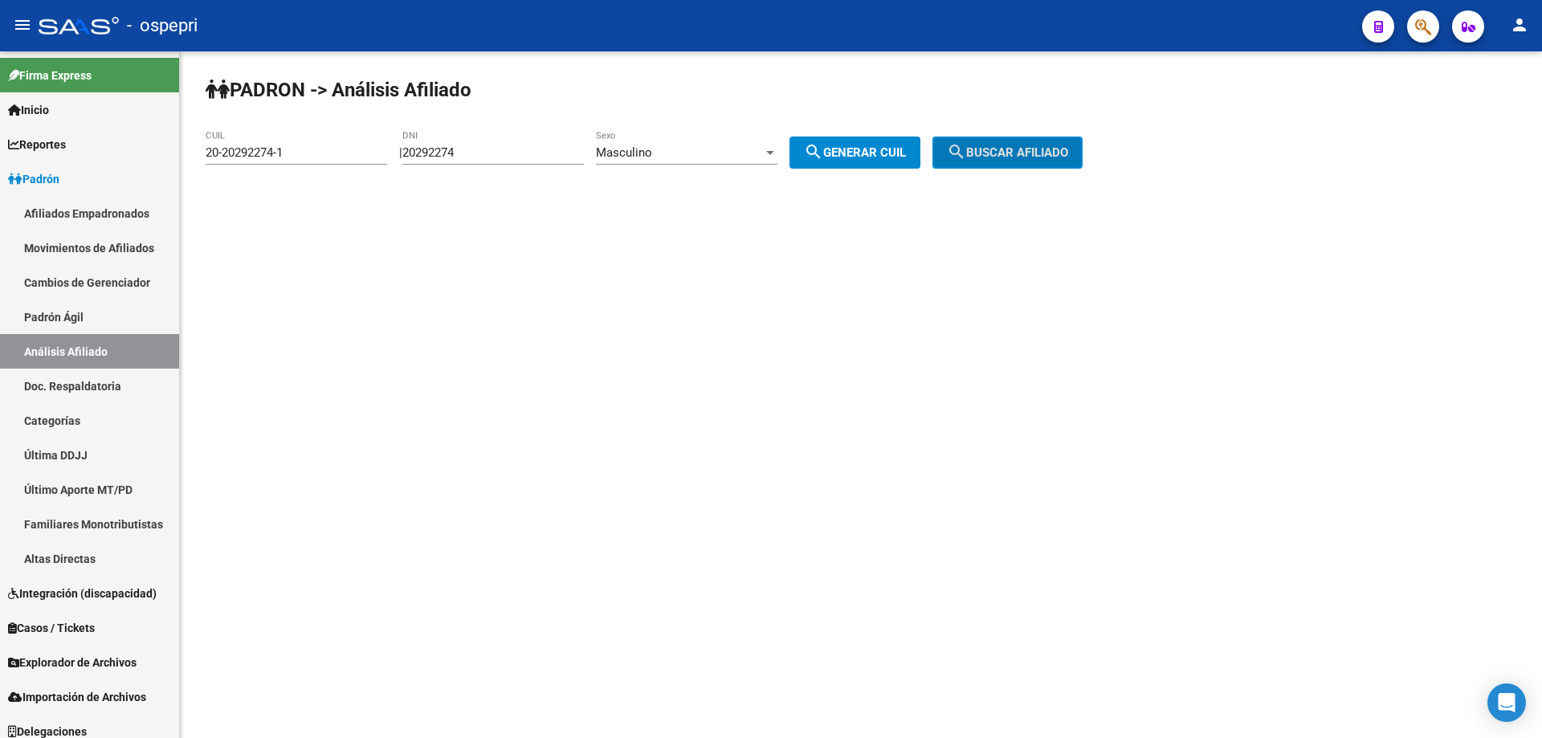
click button "search Buscar afiliado" at bounding box center [1008, 153] width 150 height 32
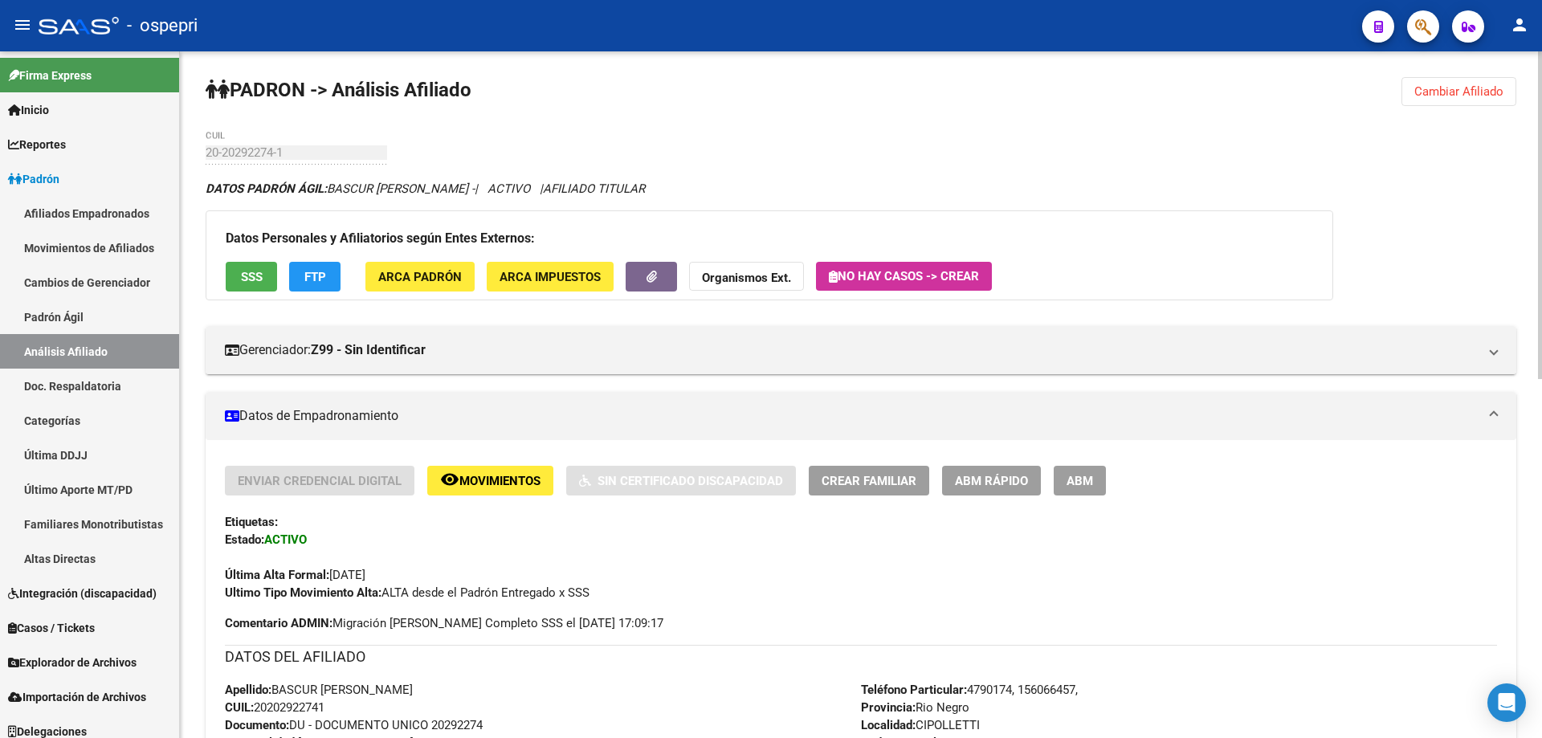
scroll to position [753, 0]
